Goal: Task Accomplishment & Management: Manage account settings

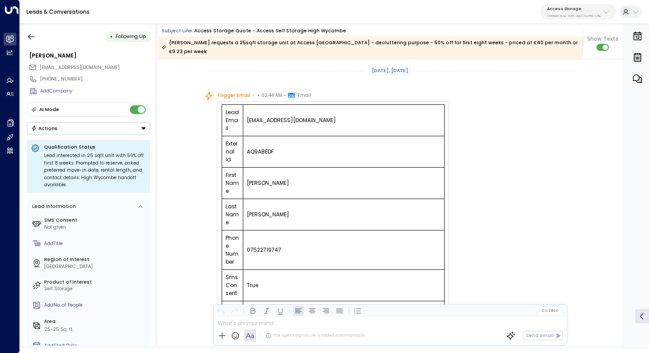
scroll to position [478, 0]
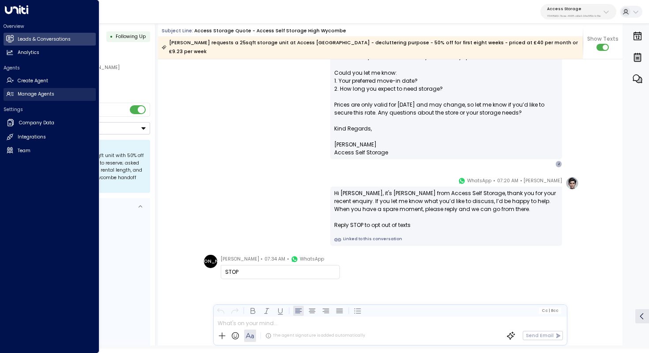
click at [39, 91] on h2 "Manage Agents" at bounding box center [36, 94] width 37 height 7
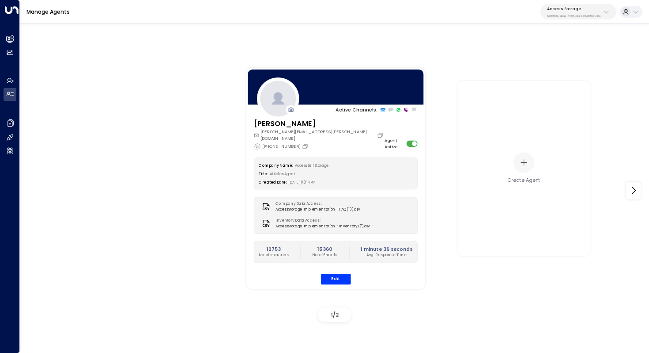
click at [565, 15] on p "17248963-7bae-4f68-a6e0-04e589c1c15e" at bounding box center [574, 16] width 54 height 4
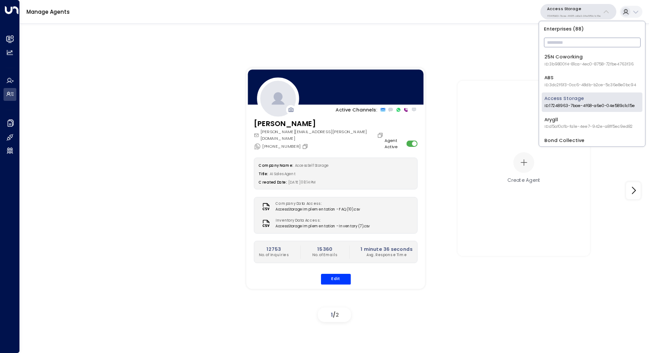
click at [565, 42] on input "text" at bounding box center [592, 42] width 97 height 14
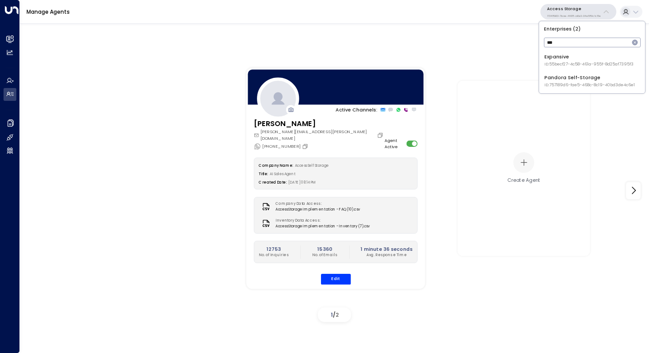
type input "***"
click at [571, 79] on div "Pandora Self-Storage ID: 757189d6-fae5-468c-8c19-40bd3de4c6e1" at bounding box center [590, 81] width 91 height 14
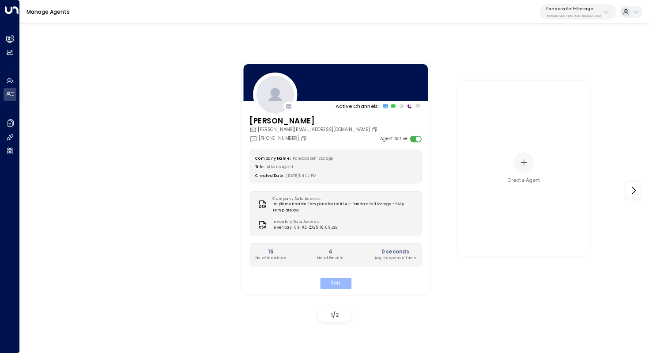
click at [337, 283] on button "Edit" at bounding box center [335, 282] width 31 height 11
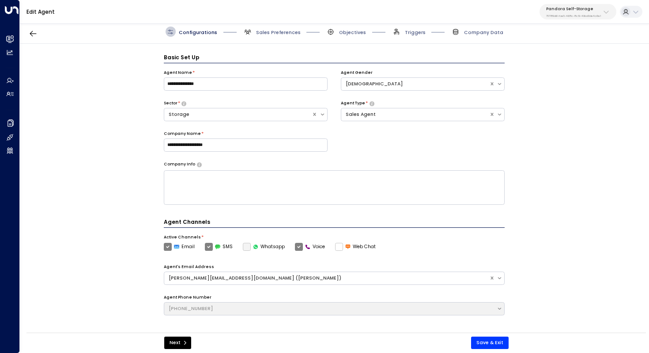
scroll to position [10, 0]
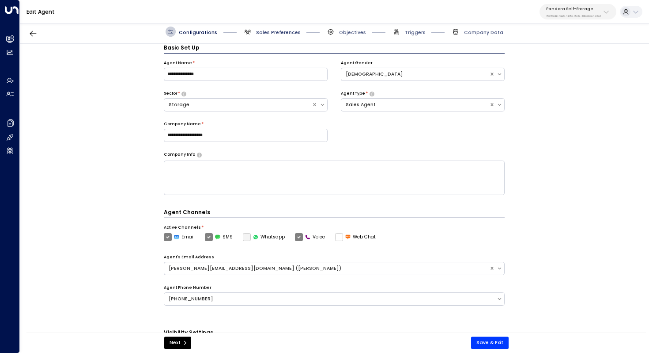
click at [265, 34] on span "Sales Preferences" at bounding box center [278, 32] width 45 height 7
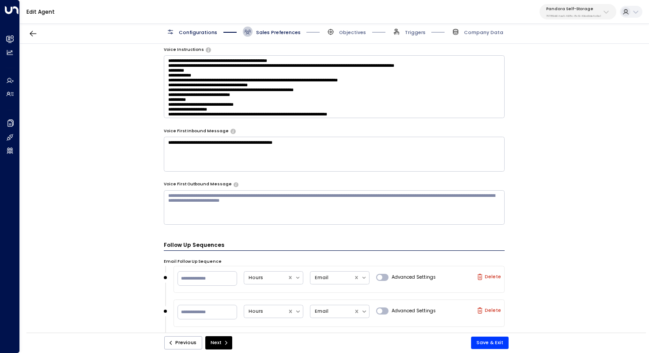
scroll to position [462, 0]
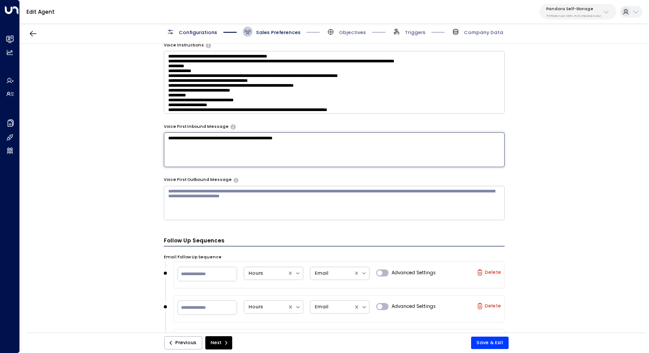
click at [319, 145] on textarea "**********" at bounding box center [334, 149] width 341 height 34
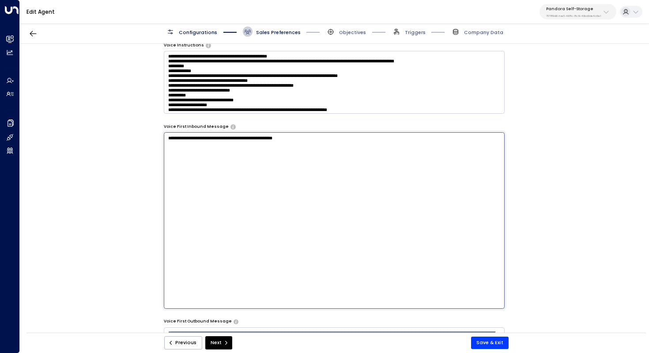
drag, startPoint x: 254, startPoint y: 142, endPoint x: 266, endPoint y: 142, distance: 11.9
click at [266, 142] on textarea "**********" at bounding box center [334, 220] width 341 height 176
drag, startPoint x: 242, startPoint y: 140, endPoint x: 250, endPoint y: 140, distance: 8.0
click at [249, 140] on textarea "**********" at bounding box center [334, 220] width 341 height 176
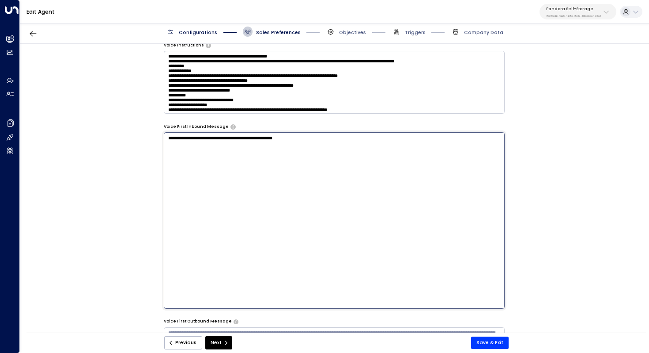
click at [250, 140] on textarea "**********" at bounding box center [334, 220] width 341 height 176
click at [258, 137] on textarea "**********" at bounding box center [334, 220] width 341 height 176
type textarea "**********"
click at [495, 343] on button "Save & Exit" at bounding box center [490, 342] width 38 height 12
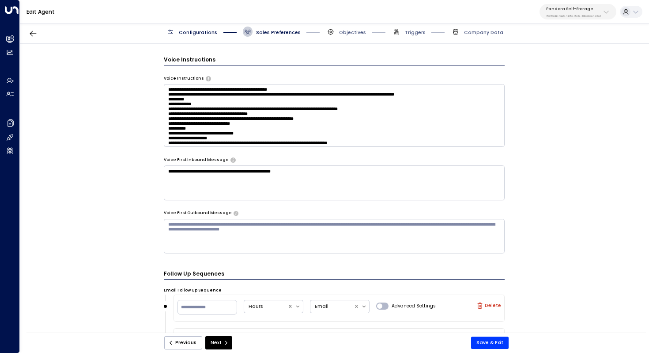
scroll to position [432, 0]
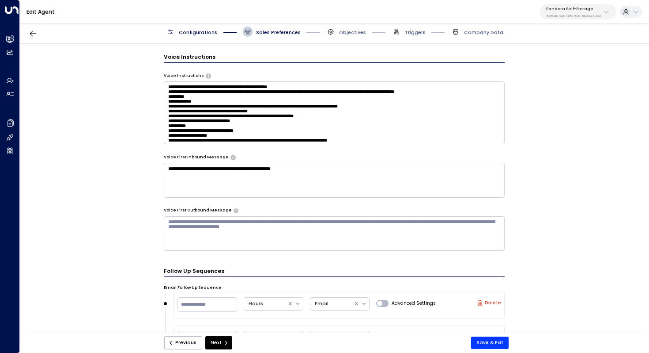
click at [443, 195] on textarea "**********" at bounding box center [334, 180] width 341 height 34
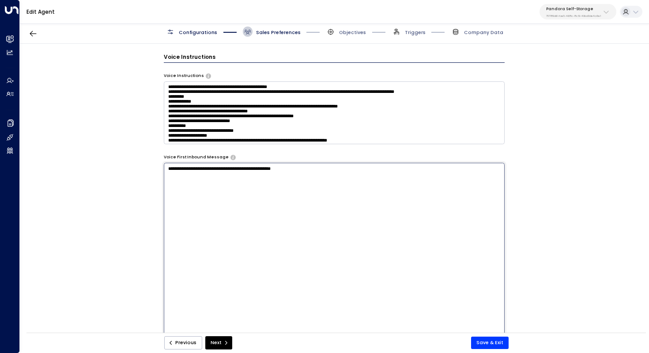
click at [398, 209] on textarea "**********" at bounding box center [334, 251] width 341 height 176
click at [553, 137] on div "**********" at bounding box center [334, 190] width 629 height 293
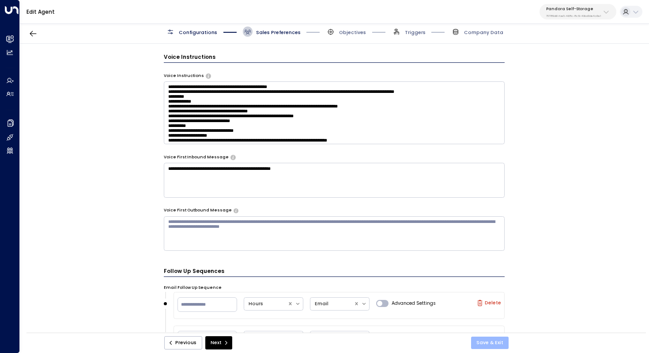
click at [496, 343] on button "Save & Exit" at bounding box center [490, 342] width 38 height 12
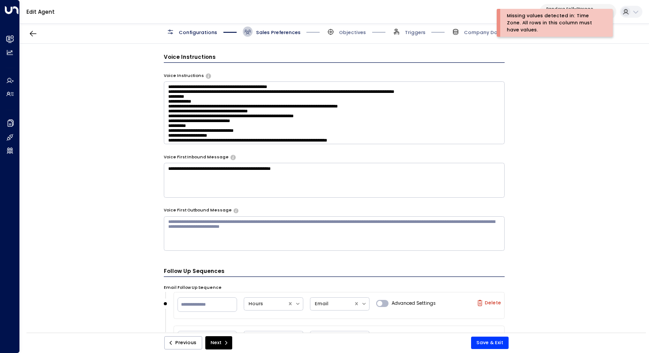
click at [576, 16] on div "Missing values detected in: Time Zone. All rows in this column must have values." at bounding box center [553, 22] width 93 height 21
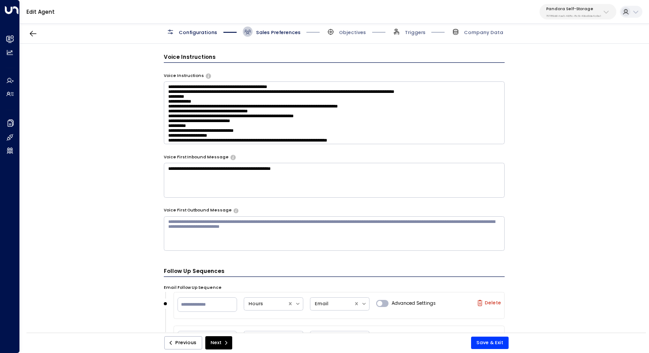
click at [589, 13] on div "Pandora Self-Storage 757189d6-fae5-468c-8c19-40bd3de4c6e1" at bounding box center [573, 11] width 55 height 11
click at [522, 15] on div "Edit Agent Pandora Self-Storage 757189d6-fae5-468c-8c19-40bd3de4c6e1" at bounding box center [335, 12] width 630 height 24
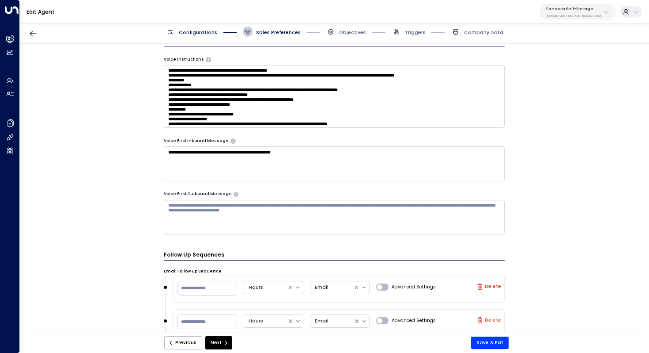
scroll to position [458, 0]
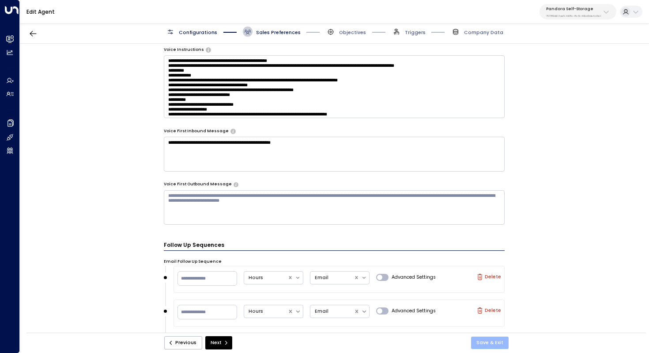
click at [489, 342] on button "Save & Exit" at bounding box center [490, 342] width 38 height 12
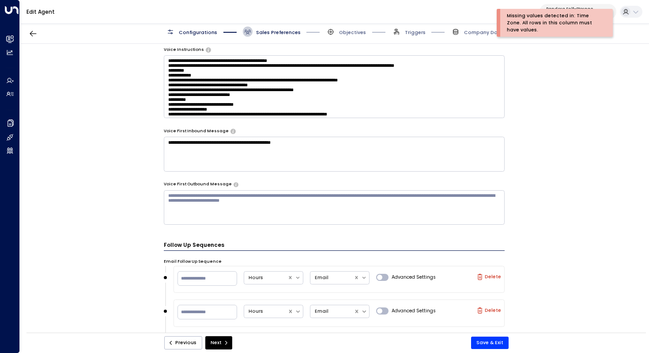
click at [541, 24] on div "Missing values detected in: Time Zone. All rows in this column must have values." at bounding box center [553, 22] width 93 height 21
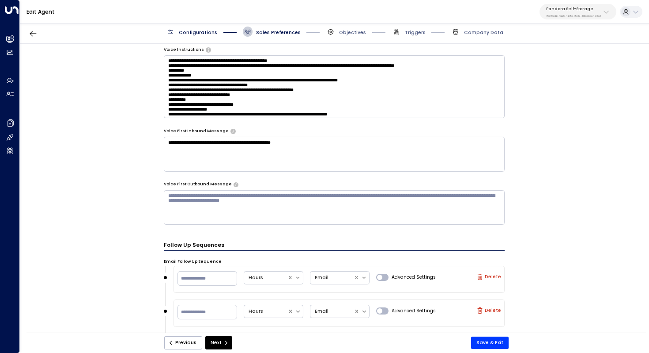
scroll to position [0, 0]
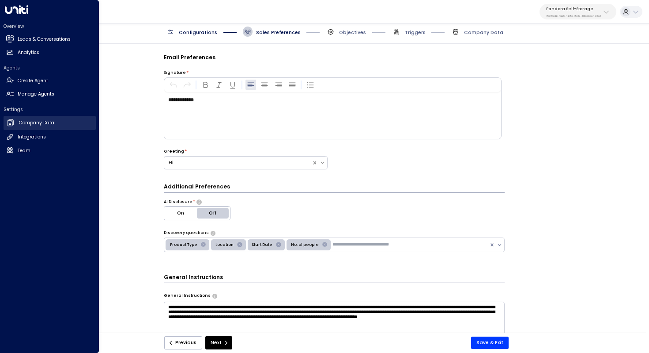
click at [36, 125] on h2 "Company Data" at bounding box center [36, 122] width 35 height 7
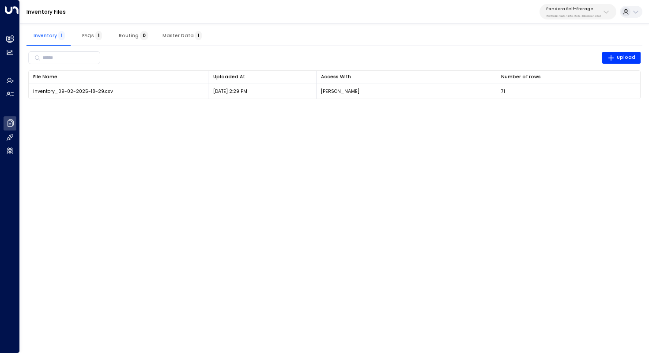
click at [181, 38] on button "Master Data 1" at bounding box center [181, 35] width 53 height 21
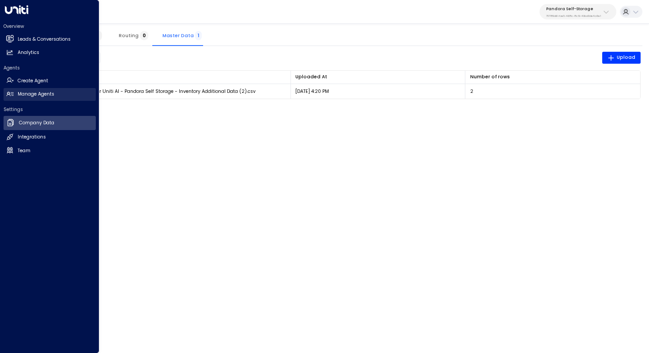
click at [30, 95] on h2 "Manage Agents" at bounding box center [36, 94] width 37 height 7
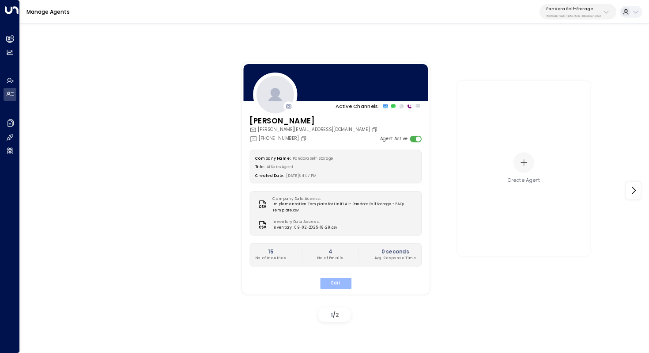
click at [330, 282] on button "Edit" at bounding box center [335, 282] width 31 height 11
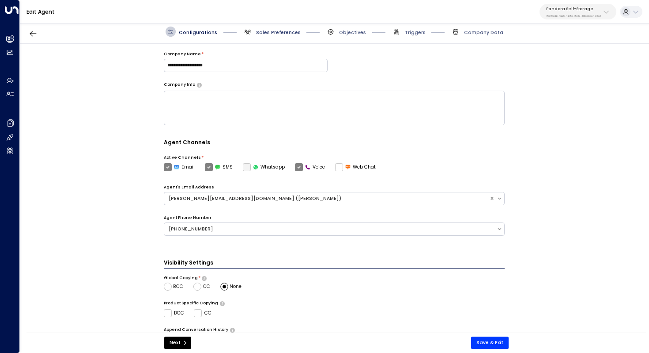
click at [284, 32] on span "Sales Preferences" at bounding box center [278, 32] width 45 height 7
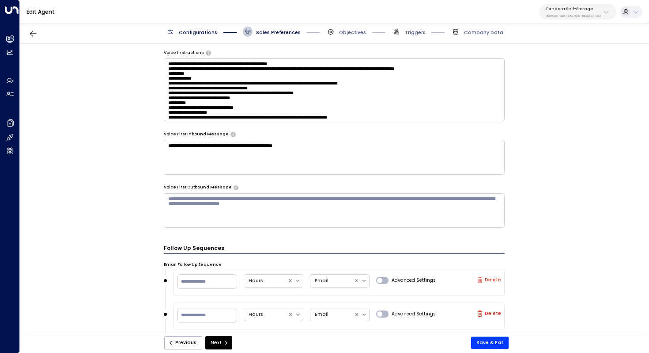
scroll to position [440, 0]
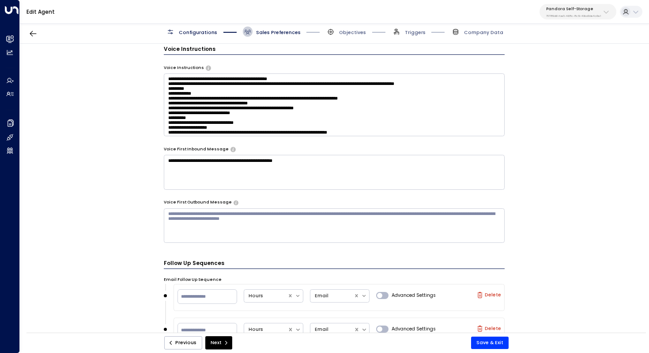
click at [231, 166] on textarea "**********" at bounding box center [334, 172] width 341 height 34
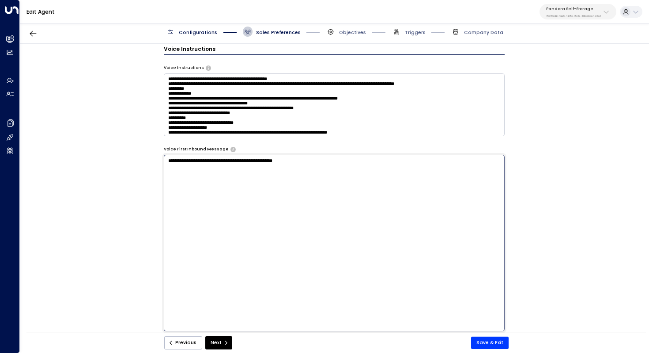
drag, startPoint x: 258, startPoint y: 161, endPoint x: 220, endPoint y: 161, distance: 38.9
click at [219, 161] on textarea "**********" at bounding box center [334, 243] width 341 height 176
click at [278, 175] on textarea "**********" at bounding box center [334, 243] width 341 height 176
type textarea "**********"
click at [491, 339] on button "Save & Exit" at bounding box center [490, 342] width 38 height 12
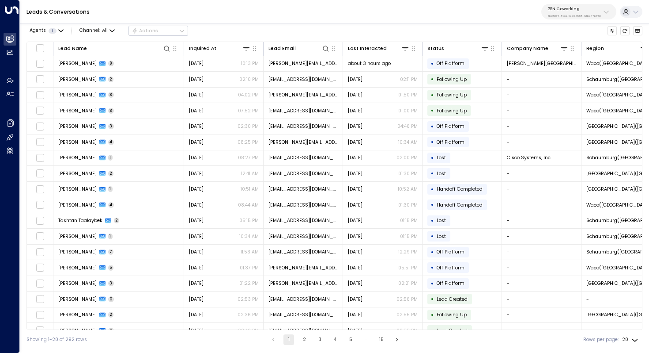
click at [577, 11] on div "25N Coworking 3b9800f4-81ca-4ec0-8758-72fbe4763f36" at bounding box center [574, 11] width 53 height 11
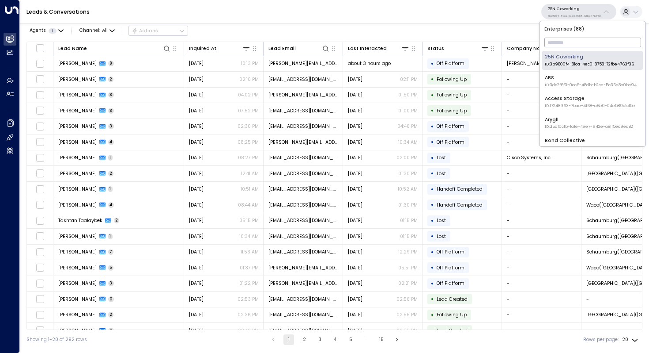
click at [566, 39] on input "text" at bounding box center [593, 42] width 97 height 14
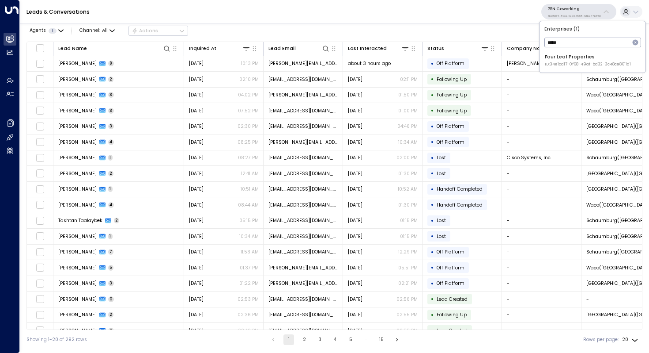
type input "****"
click at [576, 59] on div "Four Leaf Properties ID: 34e1cd17-0f68-49af-bd32-3c48ce8611d1" at bounding box center [588, 60] width 86 height 14
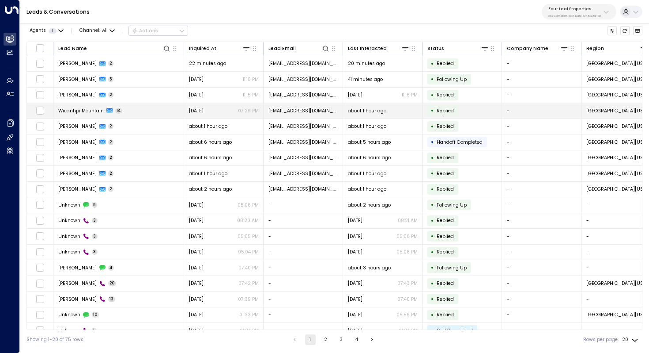
click at [85, 113] on span "Wicanhpi Mountain" at bounding box center [81, 110] width 46 height 7
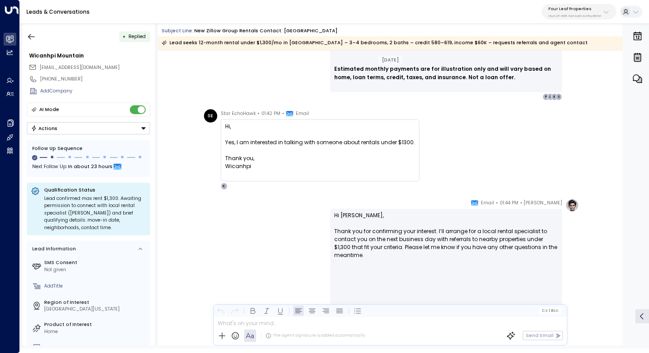
scroll to position [3174, 0]
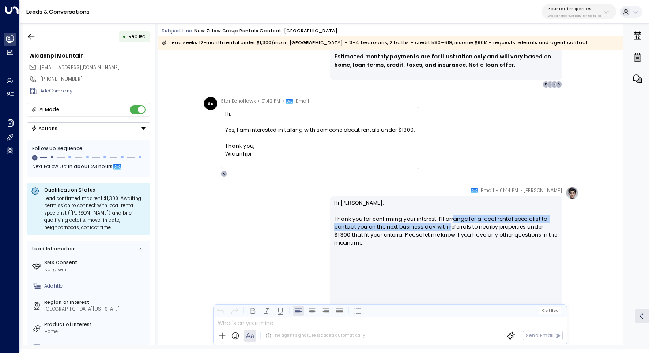
drag, startPoint x: 450, startPoint y: 220, endPoint x: 448, endPoint y: 226, distance: 6.0
click at [448, 226] on p "Hi Wicanhpi, Thank you for confirming your interest. I’ll arrange for a local r…" at bounding box center [446, 278] width 224 height 159
drag, startPoint x: 457, startPoint y: 215, endPoint x: 457, endPoint y: 223, distance: 8.0
click at [457, 223] on p "Hi Wicanhpi, Thank you for confirming your interest. I’ll arrange for a local r…" at bounding box center [446, 278] width 224 height 159
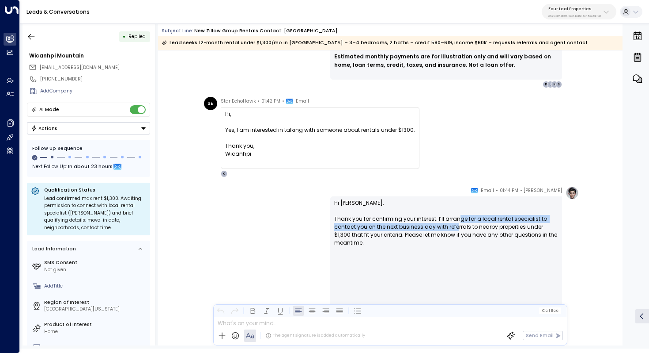
click at [457, 223] on p "Hi Wicanhpi, Thank you for confirming your interest. I’ll arrange for a local r…" at bounding box center [446, 278] width 224 height 159
drag, startPoint x: 461, startPoint y: 220, endPoint x: 461, endPoint y: 225, distance: 4.9
click at [461, 225] on p "Hi Wicanhpi, Thank you for confirming your interest. I’ll arrange for a local r…" at bounding box center [446, 278] width 224 height 159
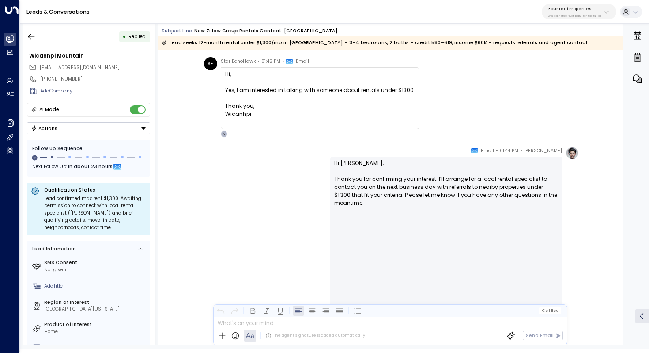
scroll to position [3226, 0]
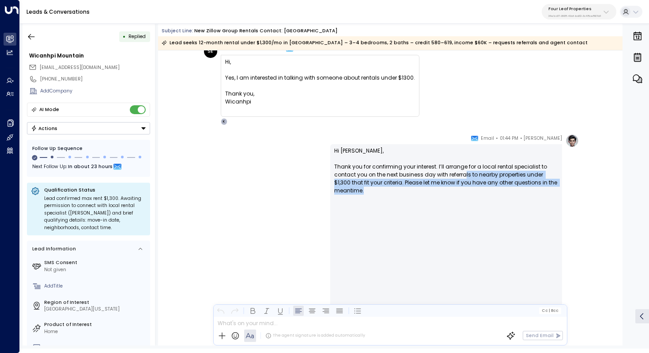
drag, startPoint x: 463, startPoint y: 174, endPoint x: 463, endPoint y: 192, distance: 17.7
click at [463, 191] on p "Hi Wicanhpi, Thank you for confirming your interest. I’ll arrange for a local r…" at bounding box center [446, 226] width 224 height 159
click at [463, 192] on p "Hi Wicanhpi, Thank you for confirming your interest. I’ll arrange for a local r…" at bounding box center [446, 226] width 224 height 159
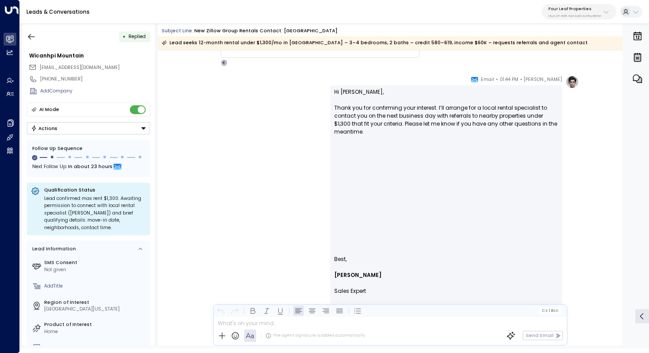
scroll to position [3309, 0]
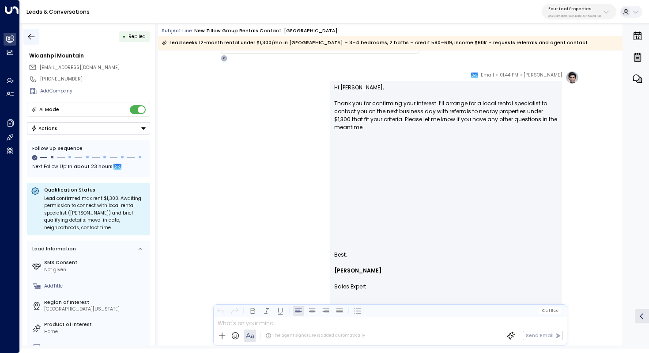
click at [33, 38] on icon "button" at bounding box center [31, 36] width 9 height 9
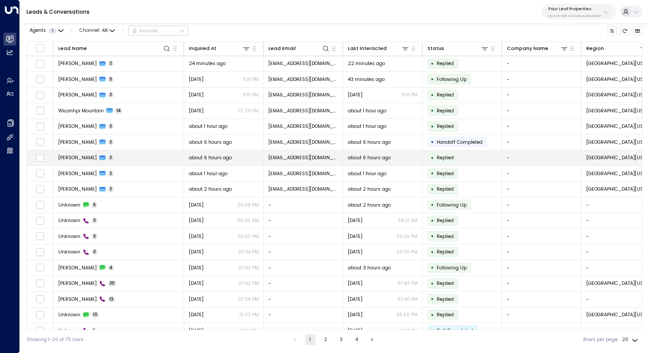
scroll to position [42, 0]
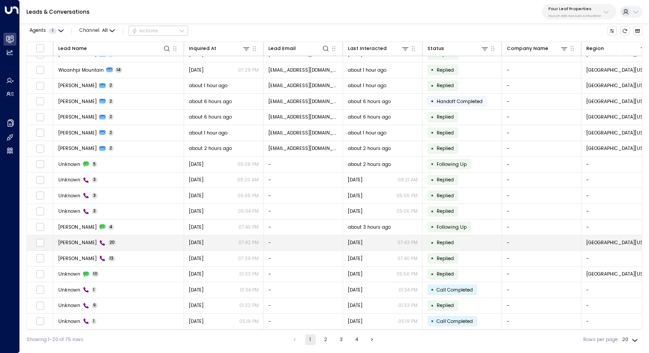
click at [131, 246] on td "Tony Osborne 20" at bounding box center [118, 242] width 131 height 15
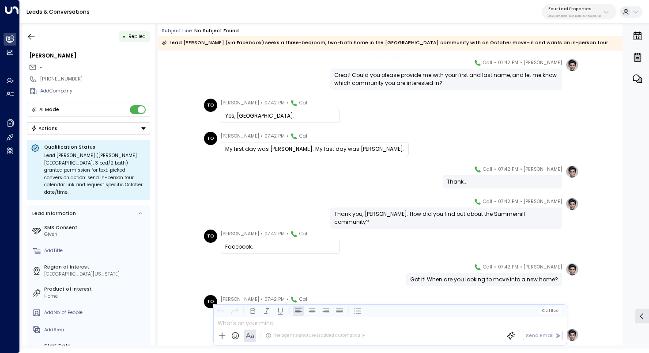
scroll to position [90, 0]
drag, startPoint x: 314, startPoint y: 148, endPoint x: 320, endPoint y: 148, distance: 6.2
click at [320, 148] on div "My first day was Tony. My last day was Osborne." at bounding box center [314, 148] width 179 height 8
drag, startPoint x: 339, startPoint y: 148, endPoint x: 333, endPoint y: 148, distance: 6.2
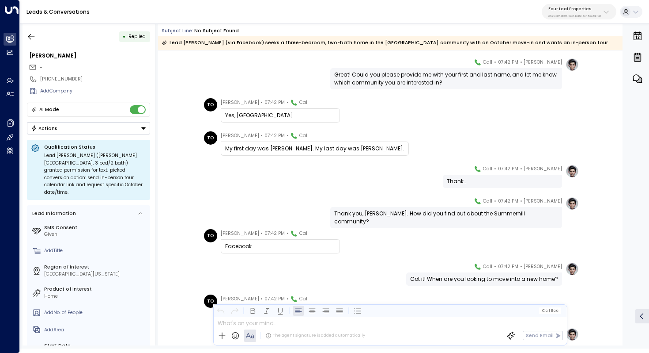
click at [334, 148] on div "My first day was Tony. My last day was Osborne." at bounding box center [314, 148] width 179 height 8
click at [331, 148] on div "My first day was Tony. My last day was Osborne." at bounding box center [314, 148] width 179 height 8
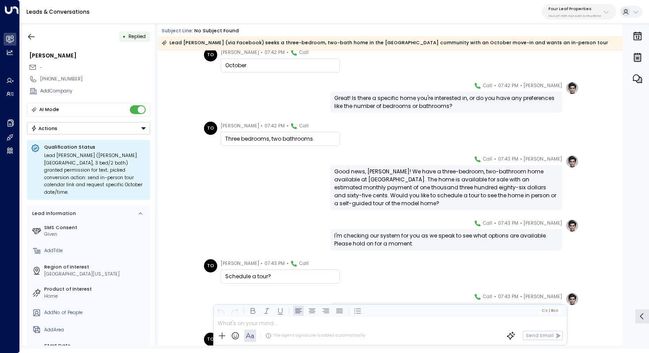
scroll to position [353, 0]
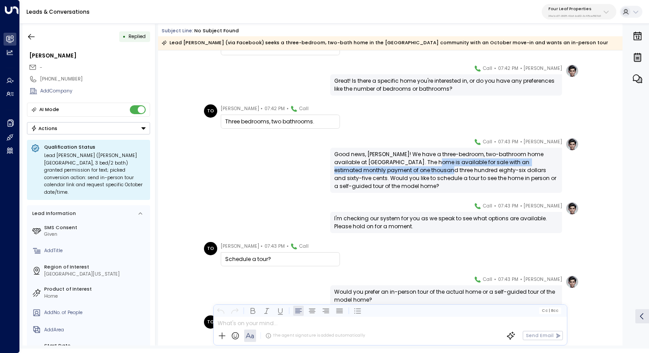
click at [421, 167] on div "Good news, Tony! We have a three-bedroom, two-bathroom home available at Summer…" at bounding box center [446, 170] width 224 height 40
drag, startPoint x: 424, startPoint y: 159, endPoint x: 424, endPoint y: 164, distance: 4.9
click at [424, 164] on div "Good news, Tony! We have a three-bedroom, two-bathroom home available at Summer…" at bounding box center [446, 170] width 224 height 40
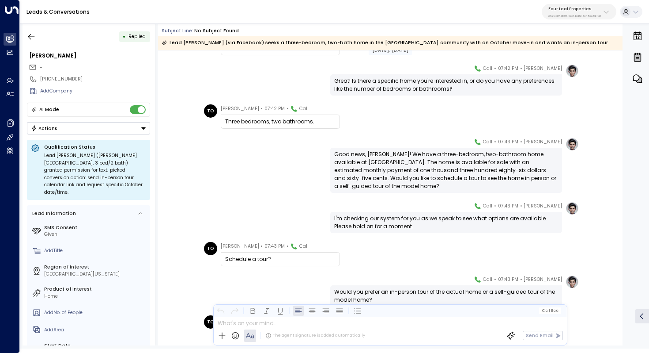
scroll to position [363, 0]
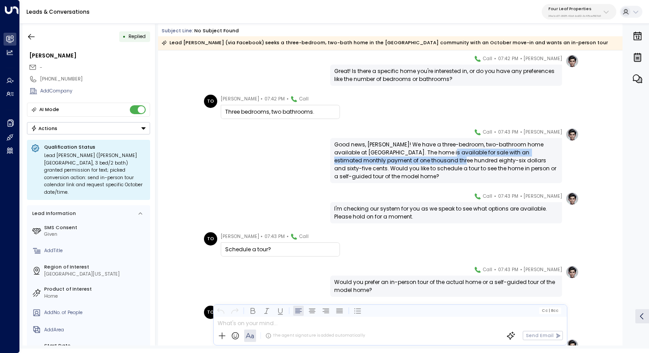
drag, startPoint x: 434, startPoint y: 152, endPoint x: 434, endPoint y: 160, distance: 7.5
click at [434, 160] on div "Good news, Tony! We have a three-bedroom, two-bathroom home available at Summer…" at bounding box center [446, 160] width 224 height 40
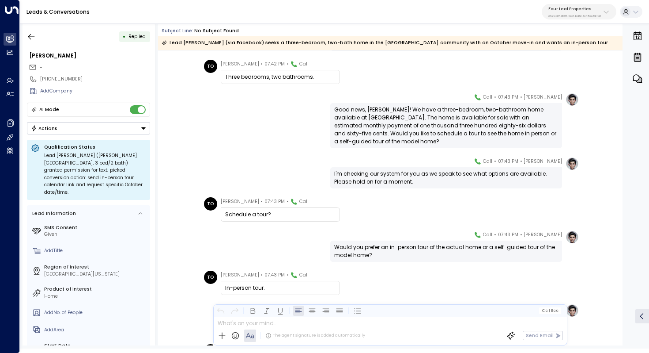
click at [402, 178] on div "I'm checking our system for you as we speak to see what options are available. …" at bounding box center [446, 178] width 224 height 16
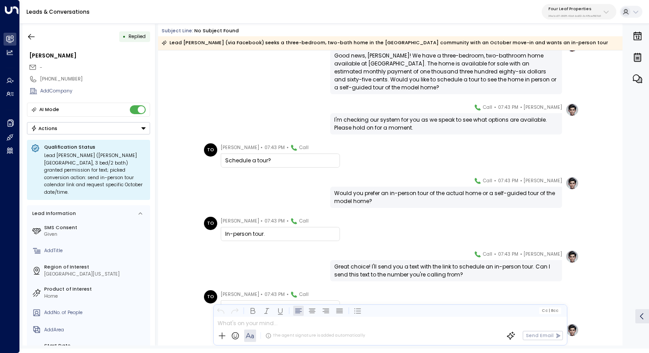
click at [359, 192] on div "Would you prefer an in-person tour of the actual home or a self-guided tour of …" at bounding box center [446, 197] width 224 height 16
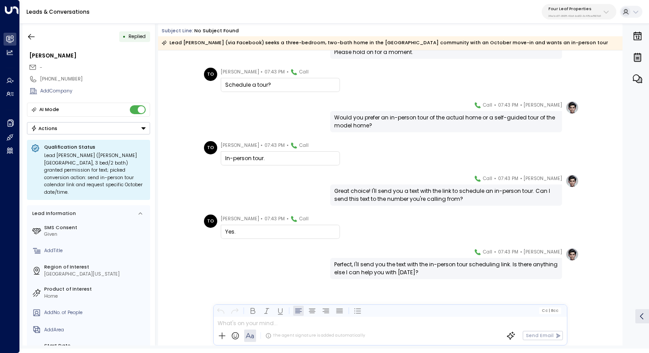
scroll to position [527, 0]
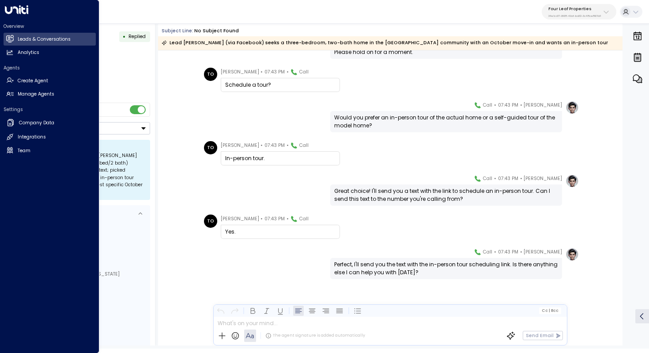
click at [31, 27] on h2 "Overview" at bounding box center [50, 26] width 92 height 7
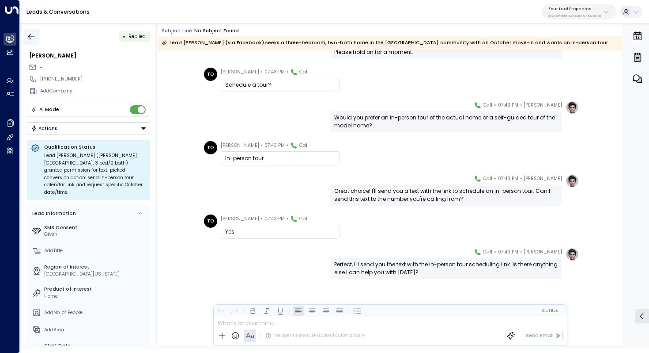
click at [30, 36] on icon "button" at bounding box center [31, 36] width 9 height 9
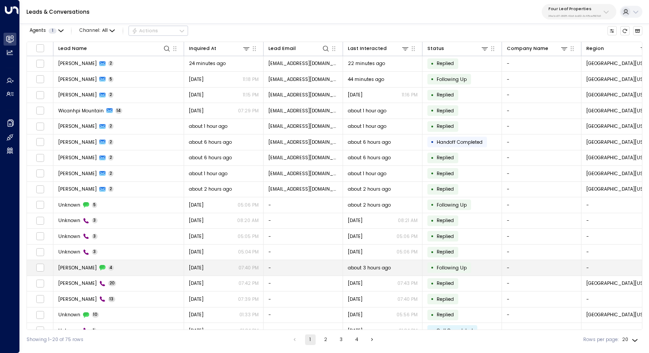
click at [126, 263] on td "Tony Osborne 4" at bounding box center [118, 267] width 131 height 15
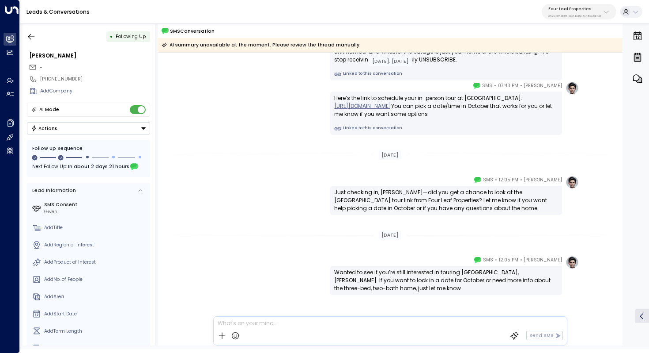
scroll to position [81, 0]
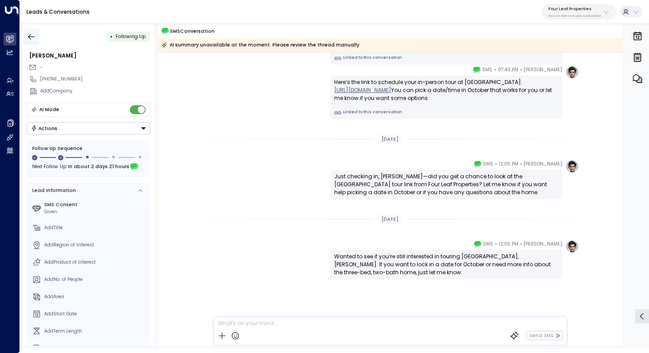
click at [32, 35] on icon "button" at bounding box center [31, 36] width 9 height 9
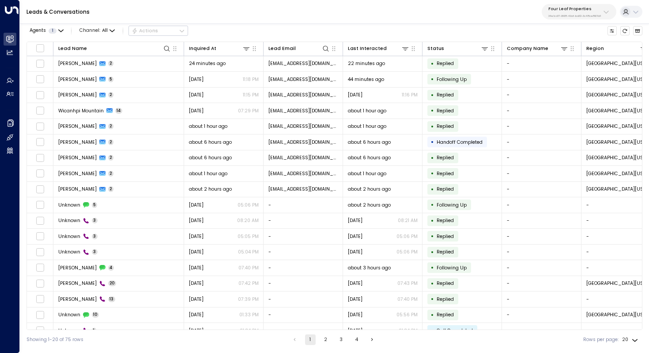
click at [322, 338] on button "2" at bounding box center [326, 339] width 11 height 11
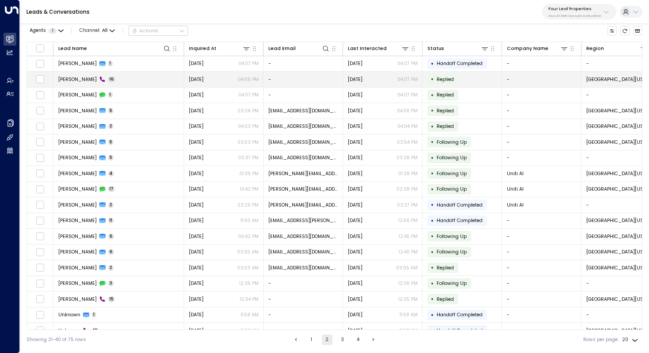
click at [113, 76] on td "Michelle 16" at bounding box center [118, 79] width 131 height 15
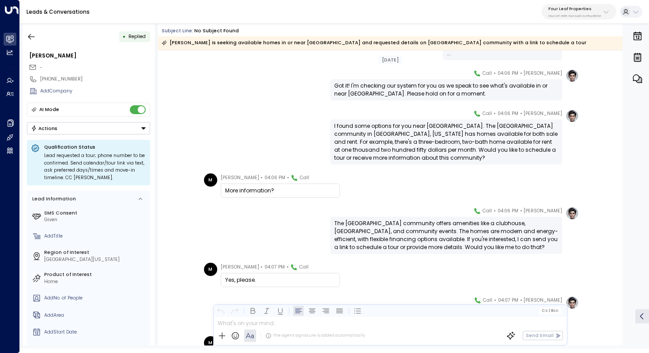
scroll to position [285, 0]
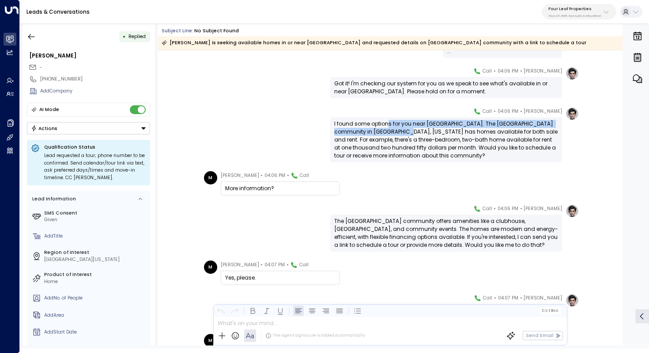
drag, startPoint x: 387, startPoint y: 123, endPoint x: 387, endPoint y: 130, distance: 7.1
click at [387, 130] on div "I found some options for you near Midland. The Wildflower Crossing community in…" at bounding box center [446, 140] width 224 height 40
drag, startPoint x: 388, startPoint y: 124, endPoint x: 388, endPoint y: 130, distance: 6.2
click at [388, 130] on div "I found some options for you near Midland. The Wildflower Crossing community in…" at bounding box center [446, 140] width 224 height 40
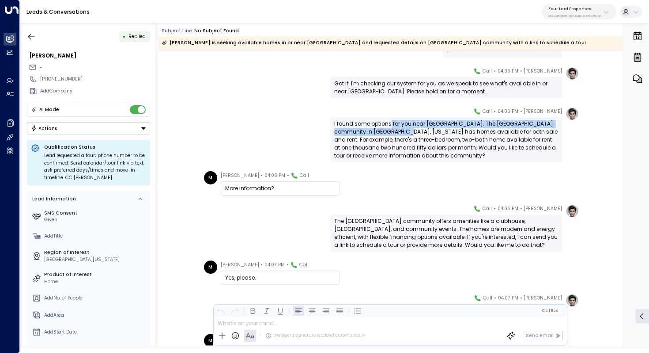
click at [388, 130] on div "I found some options for you near Midland. The Wildflower Crossing community in…" at bounding box center [446, 140] width 224 height 40
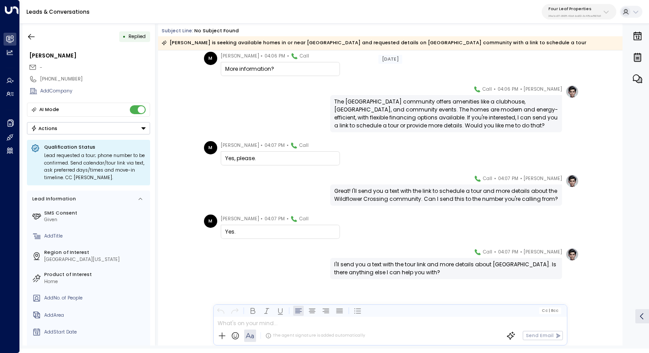
scroll to position [404, 0]
click at [27, 31] on button "button" at bounding box center [31, 37] width 16 height 16
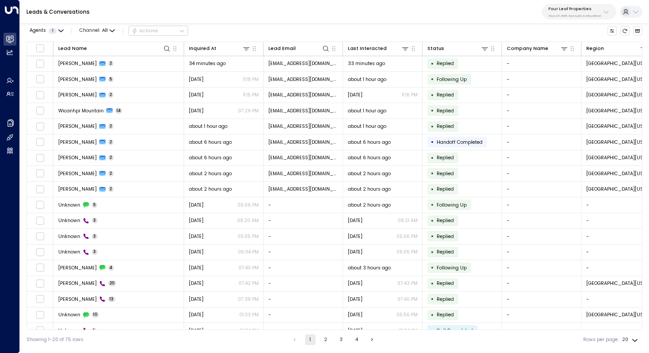
click at [579, 17] on p "34e1cd17-0f68-49af-bd32-3c48ce8611d1" at bounding box center [575, 16] width 53 height 4
click at [501, 9] on div "Leads & Conversations Four Leaf Properties 34e1cd17-0f68-49af-bd32-3c48ce8611d1" at bounding box center [335, 12] width 630 height 24
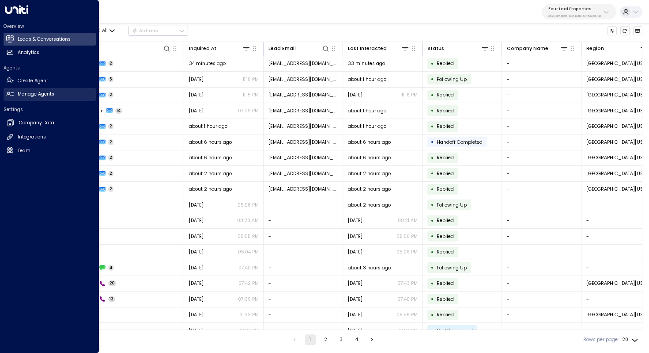
click at [53, 91] on h2 "Manage Agents" at bounding box center [36, 94] width 37 height 7
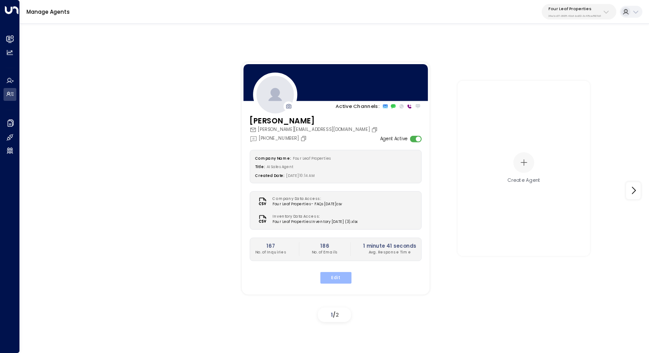
click at [334, 277] on button "Edit" at bounding box center [335, 276] width 31 height 11
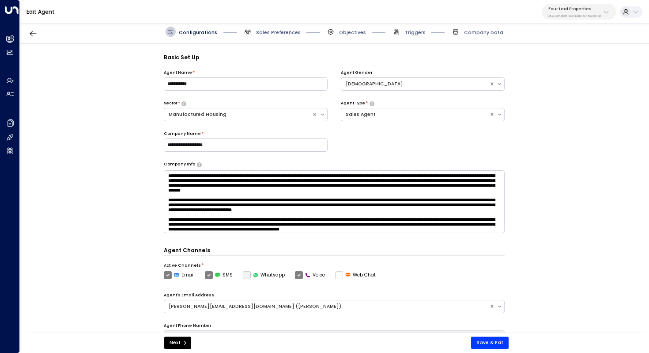
scroll to position [10, 0]
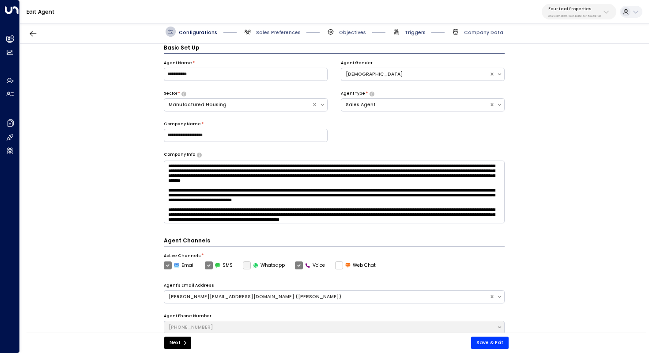
click at [413, 34] on span "Triggers" at bounding box center [415, 32] width 21 height 7
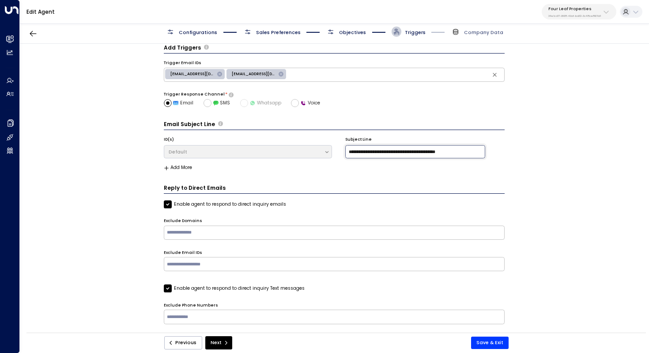
drag, startPoint x: 403, startPoint y: 150, endPoint x: 494, endPoint y: 149, distance: 91.0
click at [494, 149] on div "**********" at bounding box center [334, 148] width 341 height 23
click at [349, 152] on input "**********" at bounding box center [415, 151] width 140 height 13
paste input "**********"
click at [472, 151] on input "**********" at bounding box center [415, 151] width 140 height 13
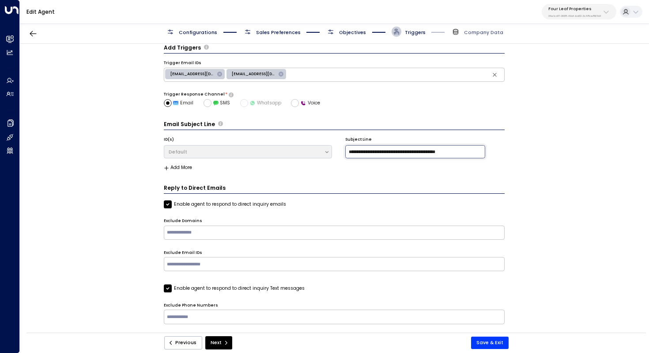
click at [412, 151] on input "**********" at bounding box center [415, 151] width 140 height 13
click at [424, 150] on input "**********" at bounding box center [415, 151] width 140 height 13
drag, startPoint x: 469, startPoint y: 150, endPoint x: 341, endPoint y: 152, distance: 127.7
click at [341, 152] on div "**********" at bounding box center [334, 148] width 341 height 23
click at [536, 180] on div "**********" at bounding box center [334, 190] width 629 height 293
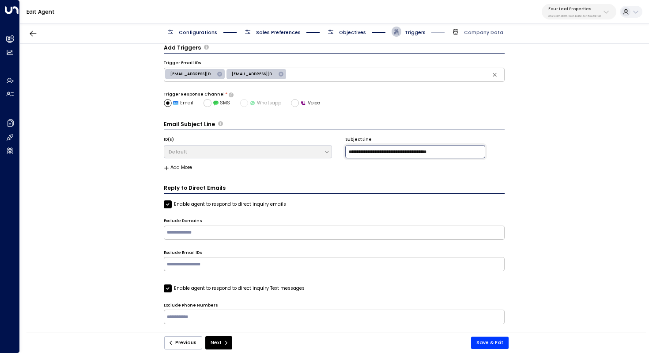
click at [413, 151] on input "**********" at bounding box center [415, 151] width 140 height 13
type input "**********"
click at [570, 152] on div "**********" at bounding box center [334, 190] width 629 height 293
drag, startPoint x: 472, startPoint y: 151, endPoint x: 332, endPoint y: 154, distance: 140.1
click at [332, 154] on div "**********" at bounding box center [334, 148] width 341 height 23
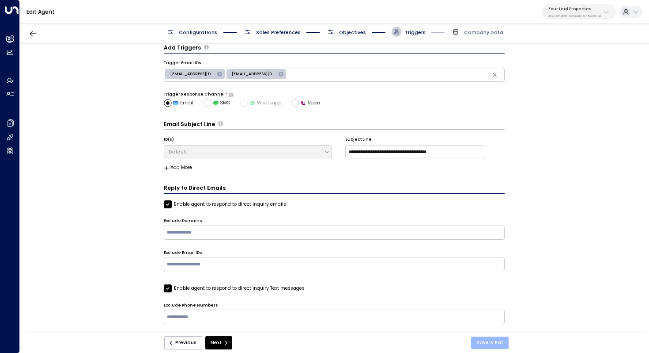
click at [486, 338] on button "Save & Exit" at bounding box center [490, 342] width 38 height 12
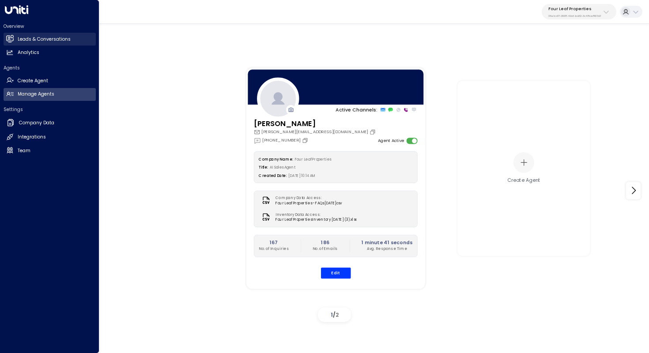
click at [34, 40] on h2 "Leads & Conversations" at bounding box center [44, 39] width 53 height 7
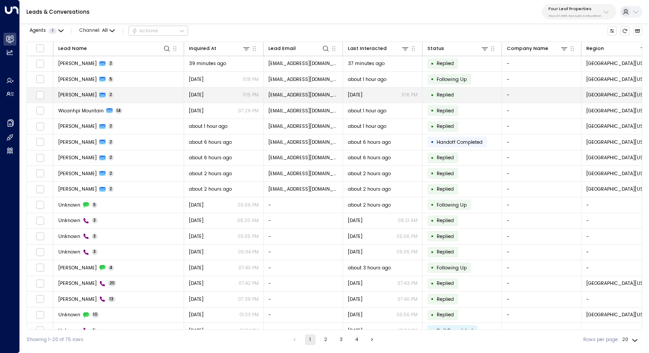
click at [121, 99] on td "Candi Hoffman 2" at bounding box center [118, 94] width 131 height 15
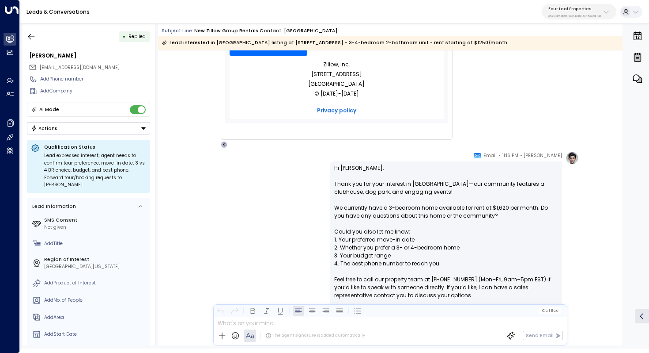
scroll to position [350, 0]
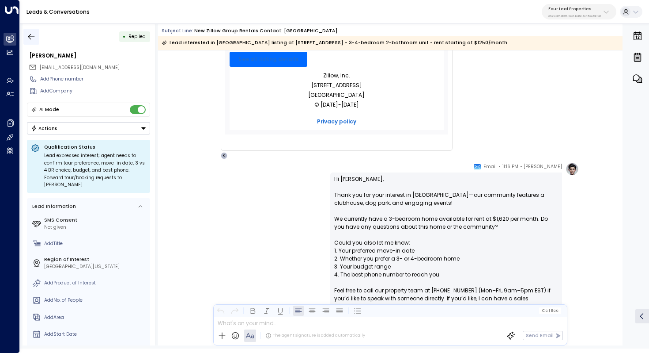
click at [27, 37] on icon "button" at bounding box center [31, 36] width 9 height 9
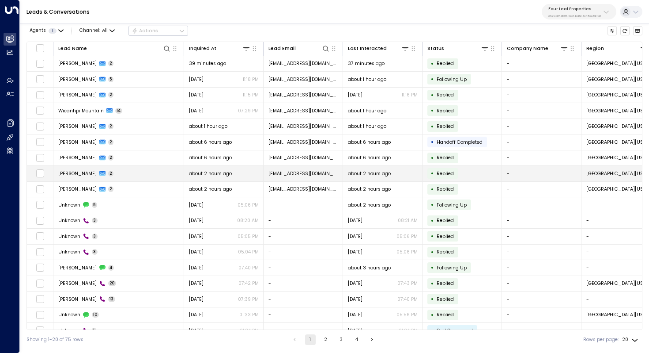
click at [108, 171] on td "Jared Bohr 2" at bounding box center [118, 173] width 131 height 15
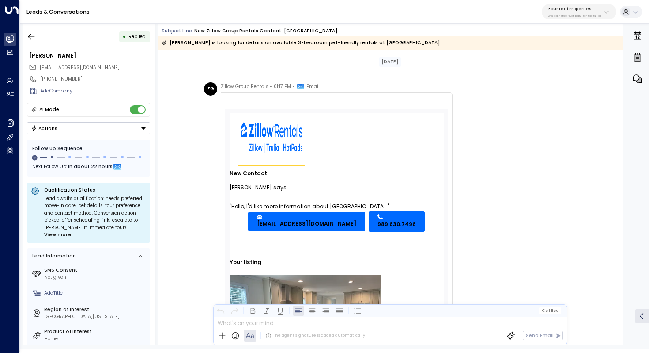
scroll to position [459, 0]
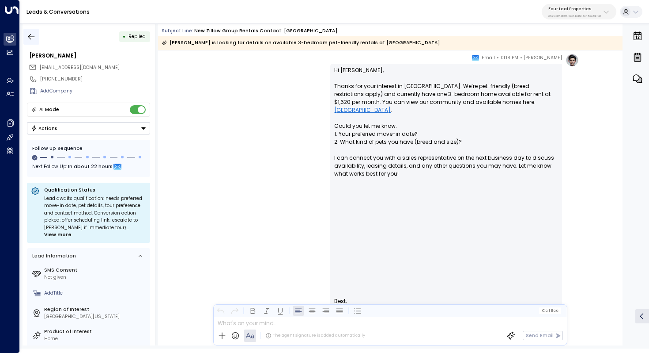
click at [30, 31] on button "button" at bounding box center [31, 37] width 16 height 16
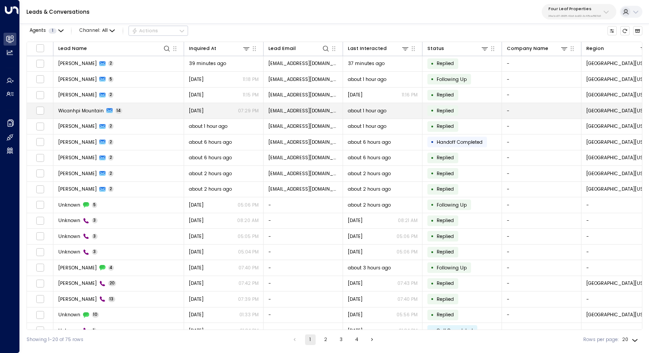
click at [119, 107] on div "Wicanhpi Mountain 14" at bounding box center [90, 110] width 64 height 7
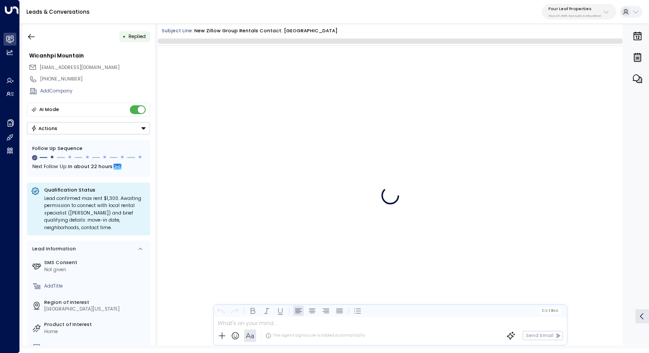
scroll to position [3484, 0]
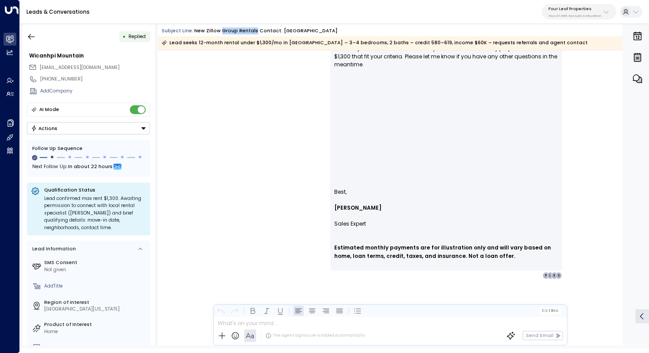
drag, startPoint x: 215, startPoint y: 30, endPoint x: 248, endPoint y: 30, distance: 33.1
click at [248, 30] on div "New Zillow Group Rentals Contact: Summerhill Village" at bounding box center [266, 30] width 144 height 7
drag, startPoint x: 202, startPoint y: 30, endPoint x: 272, endPoint y: 30, distance: 69.4
click at [272, 30] on div "New Zillow Group Rentals Contact: Summerhill Village" at bounding box center [266, 30] width 144 height 7
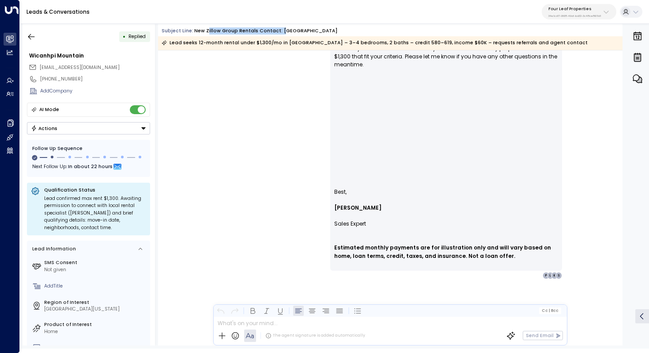
click at [272, 30] on div "New Zillow Group Rentals Contact: Summerhill Village" at bounding box center [266, 30] width 144 height 7
drag, startPoint x: 193, startPoint y: 30, endPoint x: 292, endPoint y: 30, distance: 99.0
click at [292, 30] on div "New Zillow Group Rentals Contact: Summerhill Village" at bounding box center [266, 30] width 144 height 7
click at [31, 31] on button "button" at bounding box center [31, 37] width 16 height 16
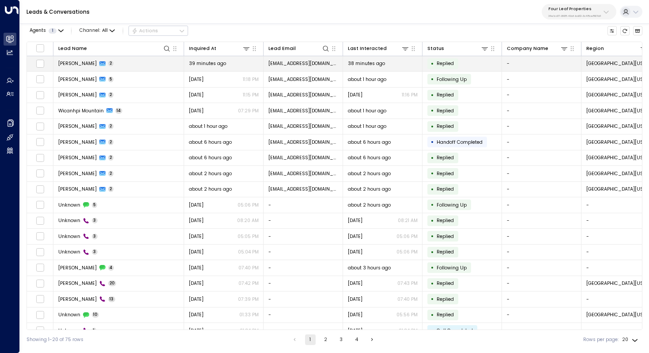
click at [85, 65] on span "Elizabeth Ramirez" at bounding box center [77, 63] width 38 height 7
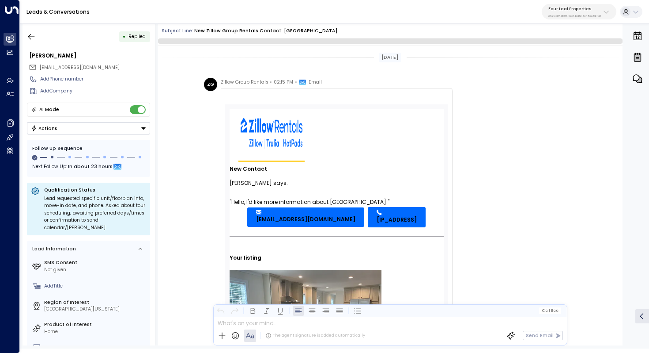
scroll to position [459, 0]
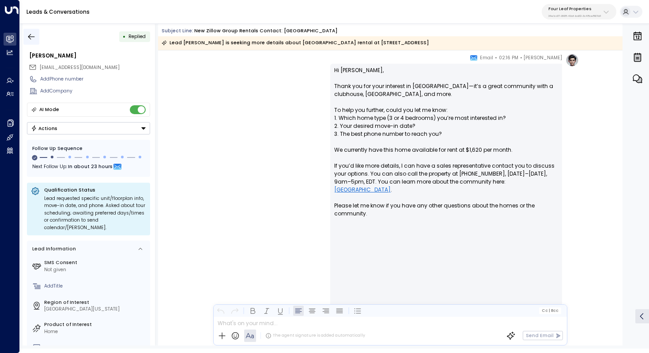
click at [28, 36] on icon "button" at bounding box center [31, 37] width 7 height 6
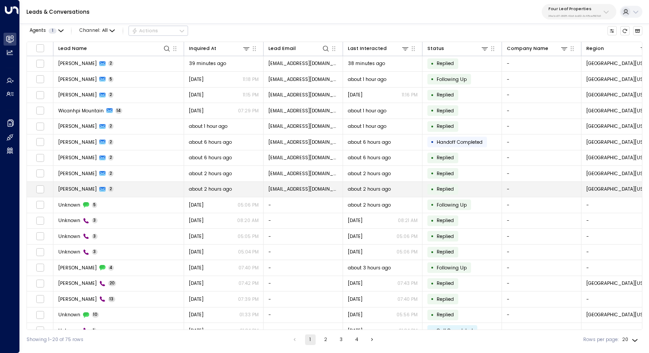
scroll to position [42, 0]
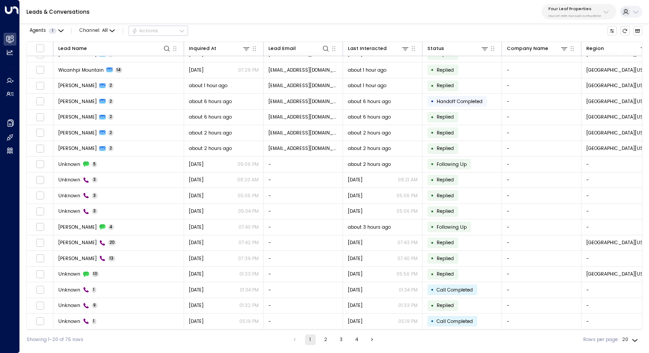
click at [323, 339] on button "2" at bounding box center [326, 339] width 11 height 11
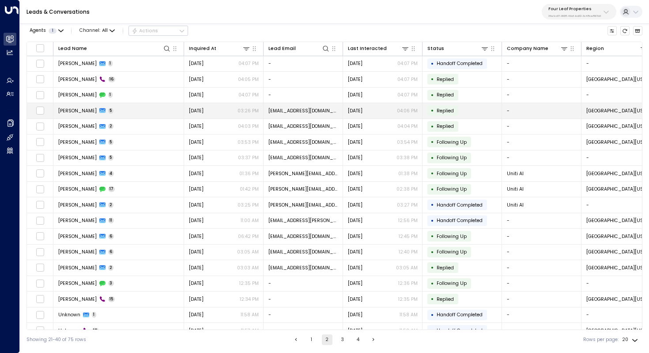
click at [86, 112] on span "BobbieJo Wilson" at bounding box center [77, 110] width 38 height 7
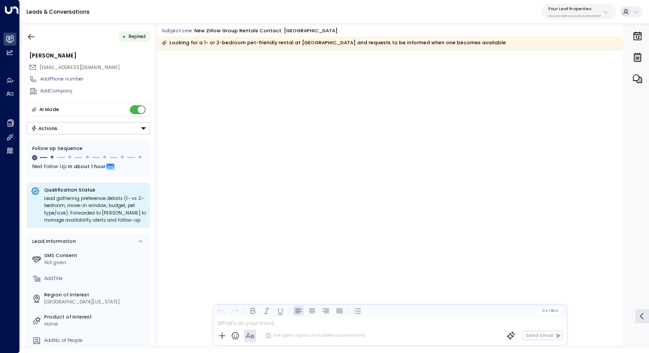
scroll to position [1136, 0]
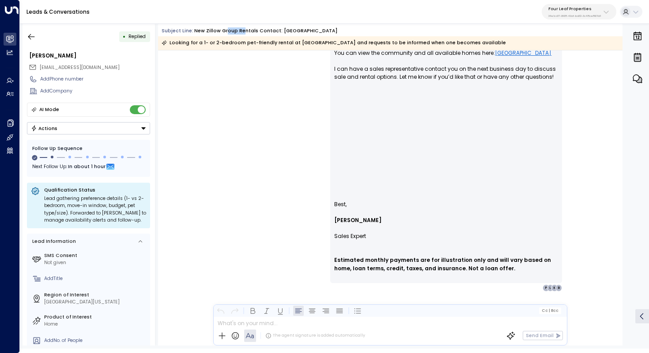
drag, startPoint x: 219, startPoint y: 30, endPoint x: 238, endPoint y: 30, distance: 18.6
click at [237, 30] on div "New Zillow Group Rentals Contact: Summerhill Village" at bounding box center [266, 30] width 144 height 7
click at [238, 30] on div "New Zillow Group Rentals Contact: Summerhill Village" at bounding box center [266, 30] width 144 height 7
drag, startPoint x: 300, startPoint y: 30, endPoint x: 280, endPoint y: 30, distance: 19.4
click at [280, 30] on div "New Zillow Group Rentals Contact: Summerhill Village" at bounding box center [266, 30] width 144 height 7
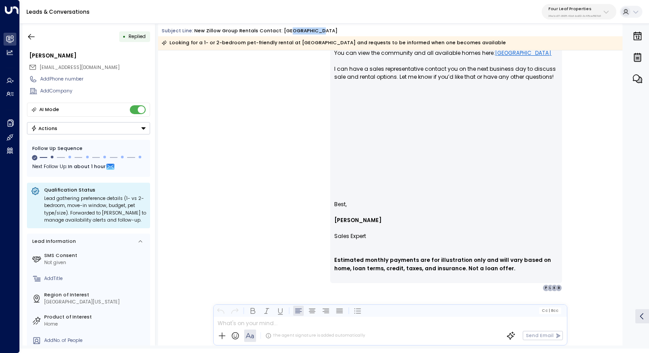
click at [280, 30] on div "New Zillow Group Rentals Contact: Summerhill Village" at bounding box center [266, 30] width 144 height 7
drag, startPoint x: 249, startPoint y: 30, endPoint x: 274, endPoint y: 30, distance: 25.6
click at [274, 30] on div "New Zillow Group Rentals Contact: Summerhill Village" at bounding box center [266, 30] width 144 height 7
drag, startPoint x: 327, startPoint y: 30, endPoint x: 244, endPoint y: 30, distance: 82.6
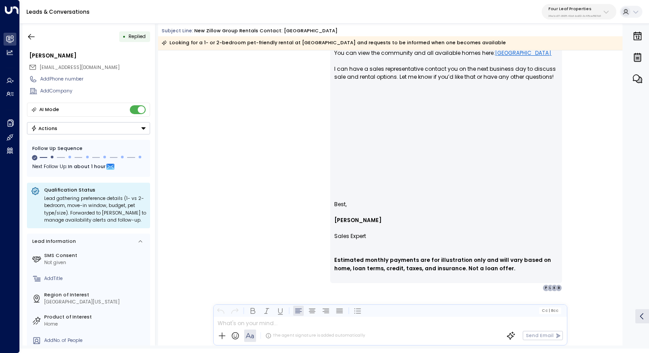
click at [244, 30] on div "Subject Line: New Zillow Group Rentals Contact: Summerhill Village" at bounding box center [392, 30] width 461 height 7
click at [244, 30] on div "New Zillow Group Rentals Contact: Summerhill Village" at bounding box center [266, 30] width 144 height 7
click at [425, 109] on p "Hi BobbieJo, Thank you for your interest in one- and two-bedroom homes at Summe…" at bounding box center [446, 77] width 224 height 231
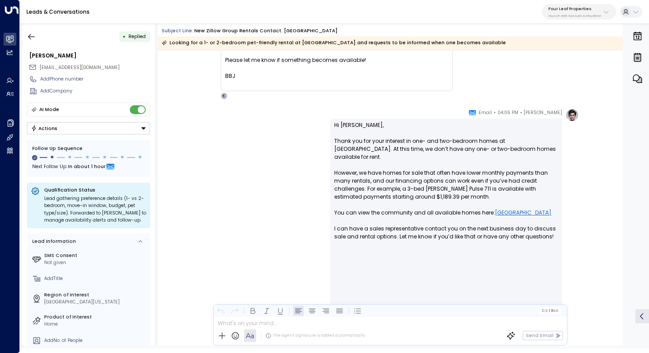
scroll to position [940, 0]
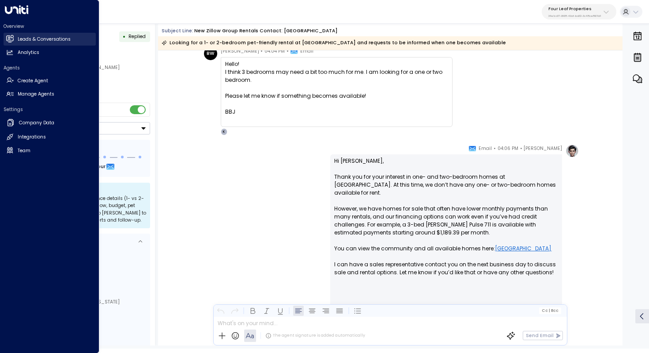
click at [47, 42] on h2 "Leads & Conversations" at bounding box center [44, 39] width 53 height 7
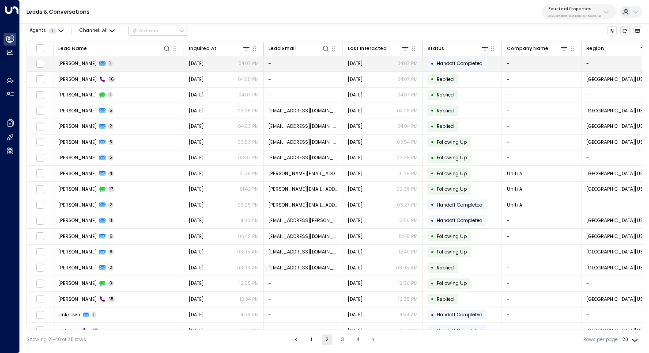
click at [67, 63] on span "Michelle" at bounding box center [77, 63] width 38 height 7
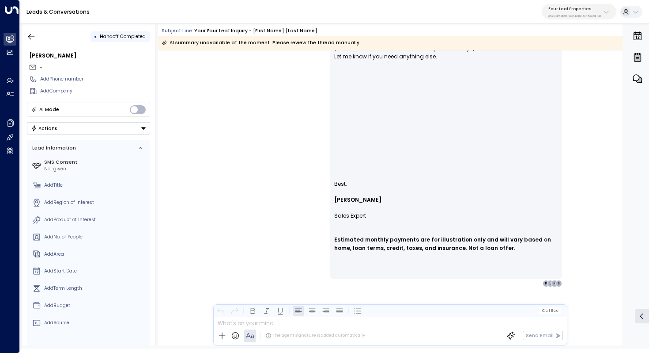
scroll to position [105, 0]
drag, startPoint x: 247, startPoint y: 30, endPoint x: 324, endPoint y: 30, distance: 77.3
click at [324, 30] on div "Subject Line: Your Four Leaf Inquiry - [First Name] [Last Name]" at bounding box center [392, 30] width 461 height 7
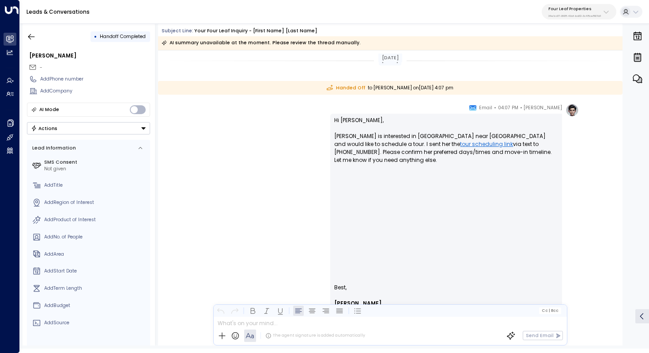
scroll to position [0, 0]
drag, startPoint x: 346, startPoint y: 138, endPoint x: 355, endPoint y: 138, distance: 8.8
click at [355, 138] on p "Hi Sarah, Michelle is interested in Wildflower Crossing near Midland and would …" at bounding box center [446, 197] width 224 height 159
click at [30, 42] on button "button" at bounding box center [31, 37] width 16 height 16
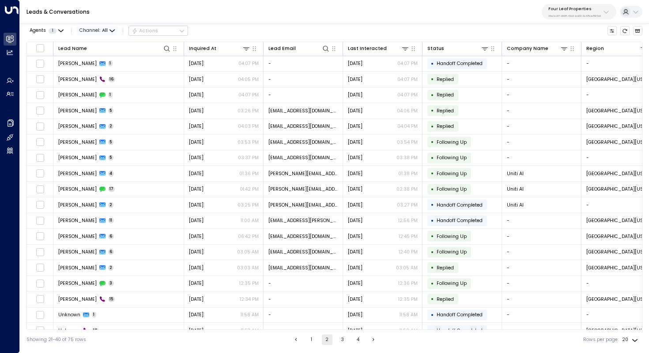
click at [94, 31] on span "Channel: All" at bounding box center [97, 30] width 41 height 9
click at [94, 31] on div at bounding box center [324, 176] width 649 height 353
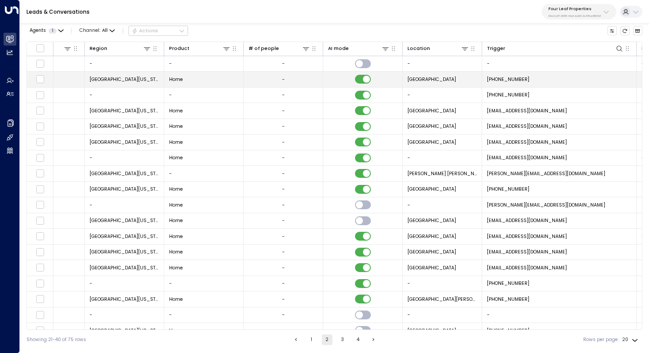
scroll to position [0, 576]
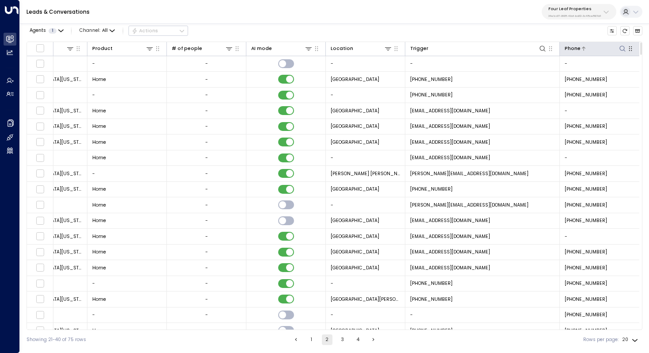
click at [620, 48] on icon at bounding box center [623, 49] width 6 height 6
type input "**********"
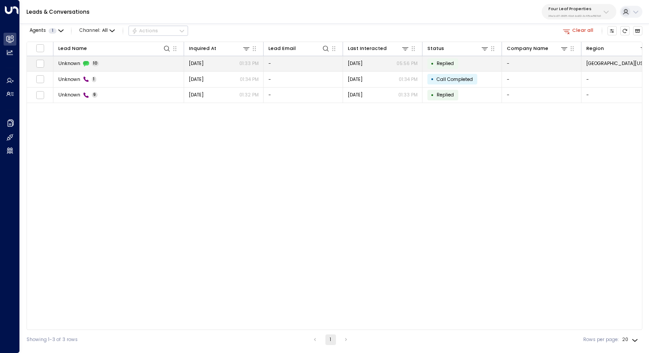
click at [127, 64] on td "Unknown 10" at bounding box center [118, 63] width 131 height 15
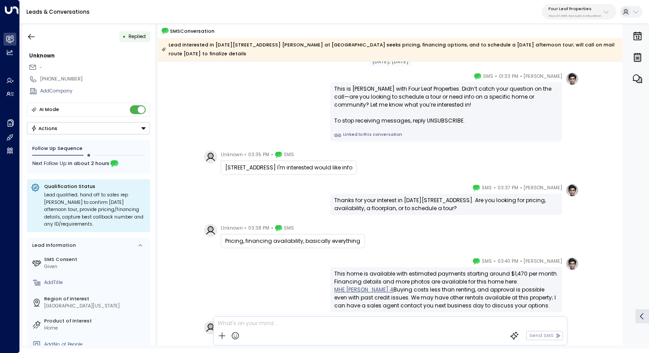
scroll to position [5, 0]
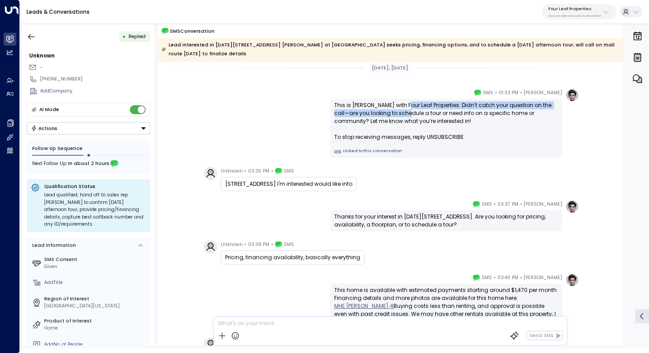
drag, startPoint x: 402, startPoint y: 106, endPoint x: 402, endPoint y: 113, distance: 6.6
click at [402, 113] on div "This is Katie Olson with Four Leaf Properties. Didn’t catch your question on th…" at bounding box center [446, 121] width 224 height 40
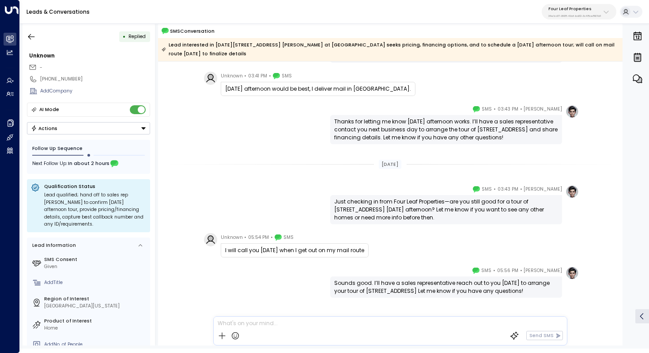
scroll to position [289, 0]
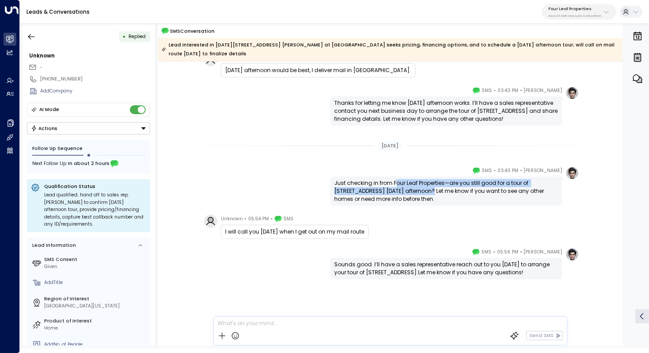
click at [395, 187] on div "Just checking in from Four Leaf Properties—are you still good for a tour of 121…" at bounding box center [446, 191] width 224 height 24
click at [400, 186] on div "Just checking in from Four Leaf Properties—are you still good for a tour of 121…" at bounding box center [446, 191] width 224 height 24
drag, startPoint x: 402, startPoint y: 182, endPoint x: 402, endPoint y: 188, distance: 5.7
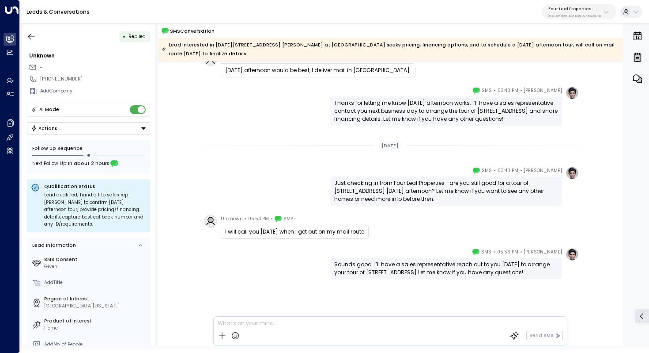
click at [402, 188] on div "Just checking in from Four Leaf Properties—are you still good for a tour of 121…" at bounding box center [446, 191] width 224 height 24
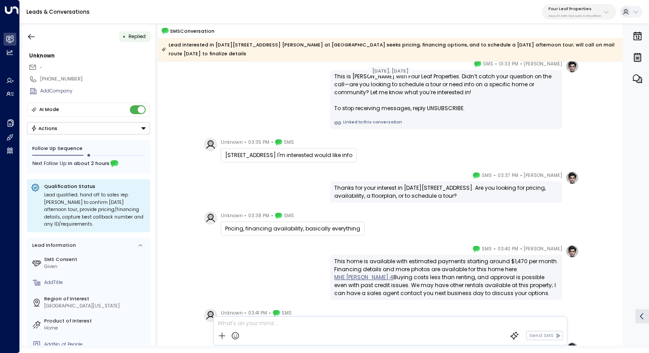
scroll to position [17, 0]
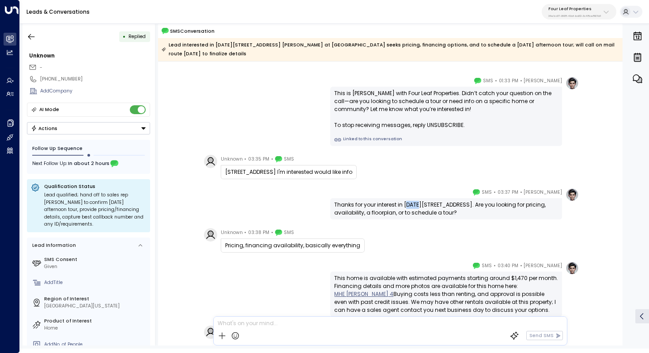
drag, startPoint x: 406, startPoint y: 203, endPoint x: 416, endPoint y: 203, distance: 10.6
click at [416, 203] on div "Thanks for your interest in 1218 Park Dr at Summerhill Village in Mount Pleasan…" at bounding box center [446, 209] width 224 height 16
drag, startPoint x: 402, startPoint y: 203, endPoint x: 502, endPoint y: 203, distance: 99.8
click at [502, 203] on div "Thanks for your interest in 1218 Park Dr at Summerhill Village in Mount Pleasan…" at bounding box center [446, 209] width 224 height 16
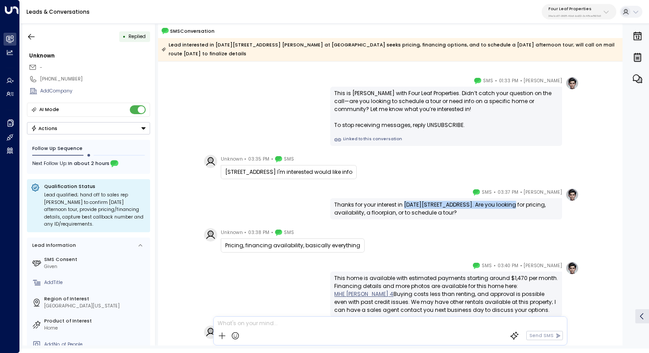
click at [502, 203] on div "Thanks for your interest in 1218 Park Dr at Summerhill Village in Mount Pleasan…" at bounding box center [446, 209] width 224 height 16
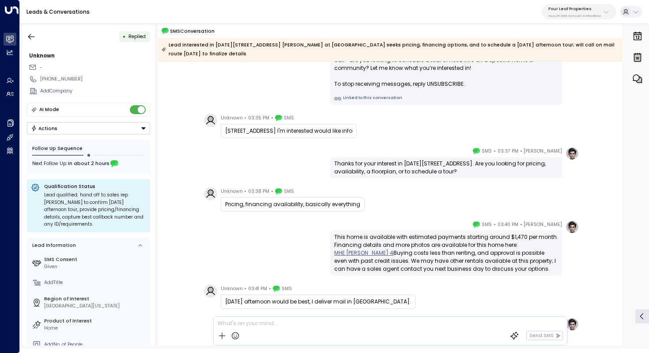
scroll to position [57, 0]
drag, startPoint x: 405, startPoint y: 162, endPoint x: 414, endPoint y: 162, distance: 9.3
click at [414, 162] on div "Thanks for your interest in 1218 Park Dr at Summerhill Village in Mount Pleasan…" at bounding box center [446, 168] width 224 height 16
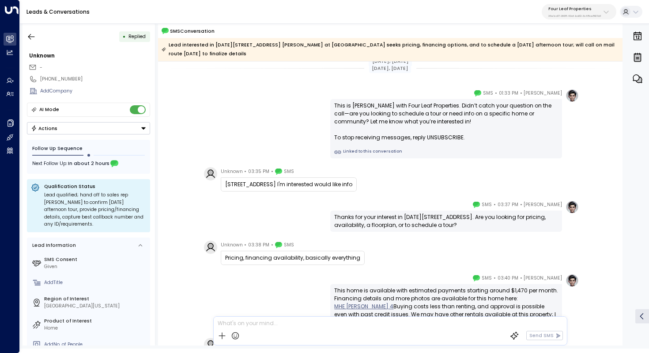
scroll to position [0, 0]
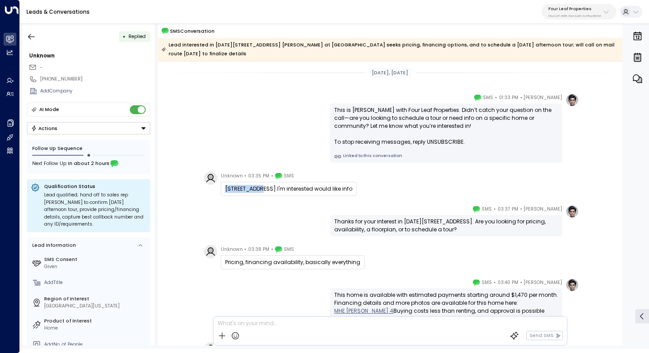
drag, startPoint x: 224, startPoint y: 188, endPoint x: 252, endPoint y: 187, distance: 28.3
click at [253, 187] on div "1218 Park dr. I'm interested would like info" at bounding box center [288, 189] width 127 height 8
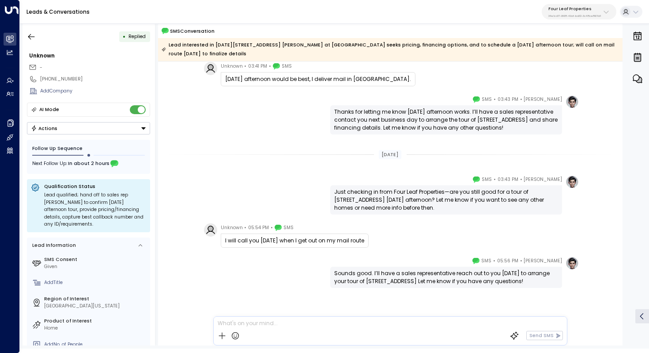
scroll to position [289, 0]
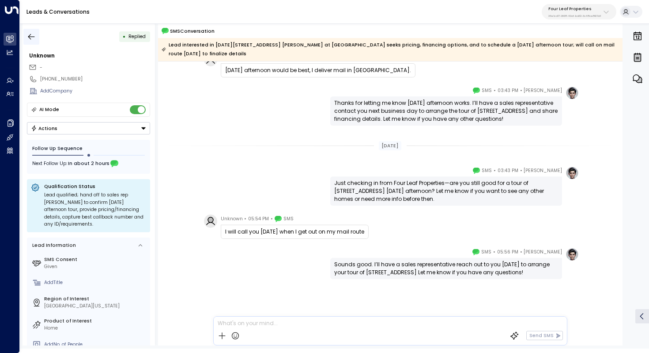
click at [30, 36] on icon "button" at bounding box center [31, 36] width 9 height 9
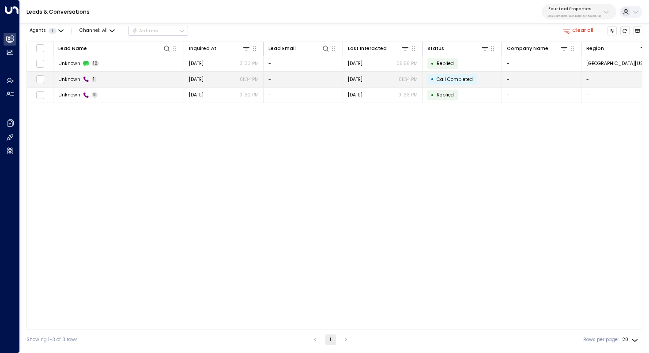
click at [116, 81] on td "Unknown 1" at bounding box center [118, 79] width 131 height 15
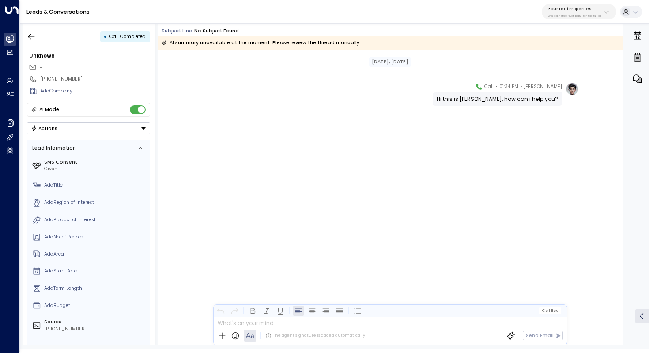
click at [39, 38] on div "• Call Completed" at bounding box center [88, 37] width 123 height 16
click at [31, 36] on icon "button" at bounding box center [31, 37] width 7 height 6
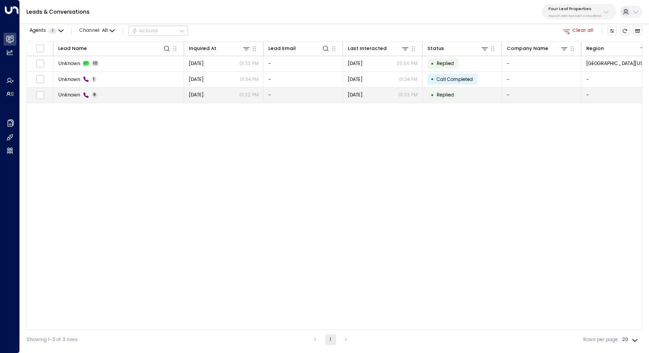
click at [76, 95] on span "Unknown" at bounding box center [69, 94] width 22 height 7
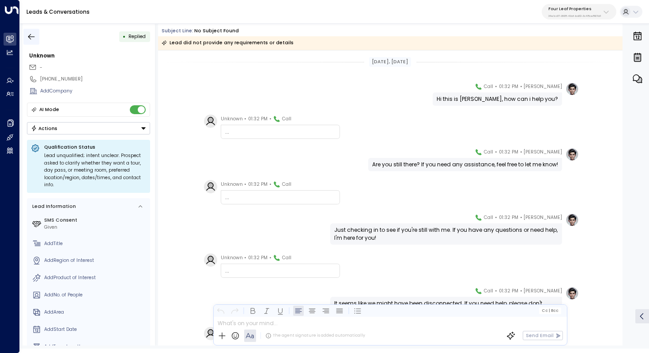
click at [30, 34] on icon "button" at bounding box center [31, 36] width 9 height 9
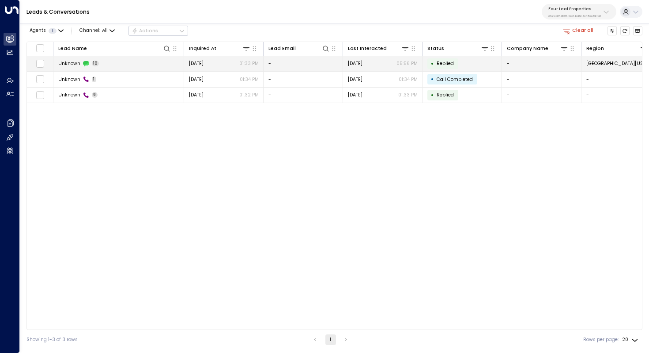
click at [95, 62] on span "10" at bounding box center [96, 64] width 8 height 6
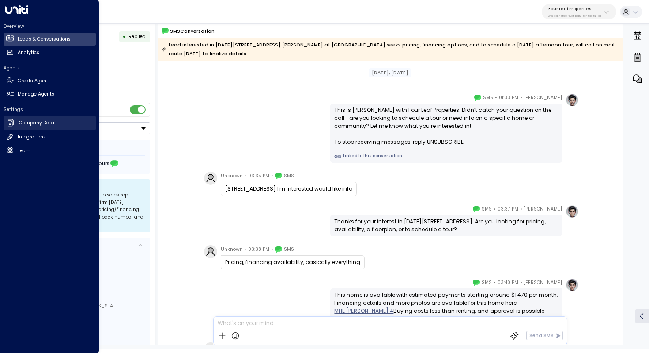
click at [37, 125] on h2 "Company Data" at bounding box center [36, 122] width 35 height 7
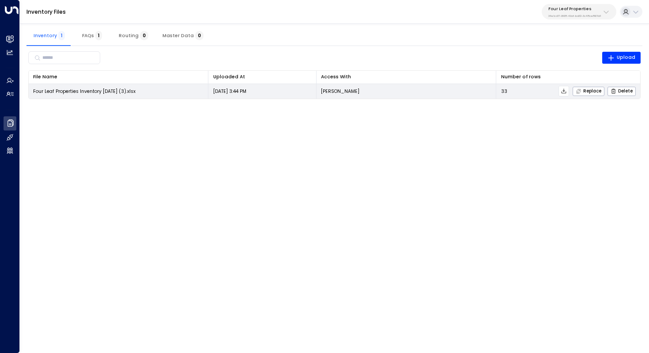
click at [565, 91] on icon at bounding box center [564, 91] width 6 height 6
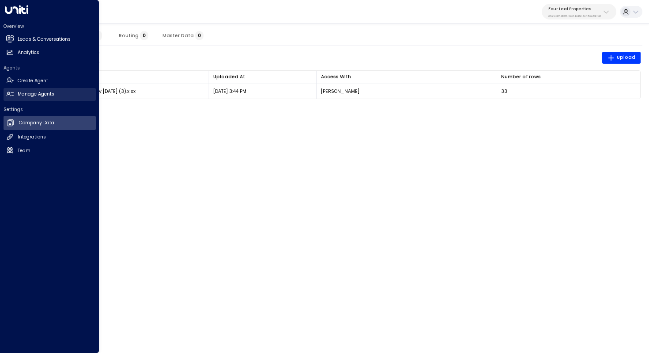
click at [40, 96] on h2 "Manage Agents" at bounding box center [36, 94] width 37 height 7
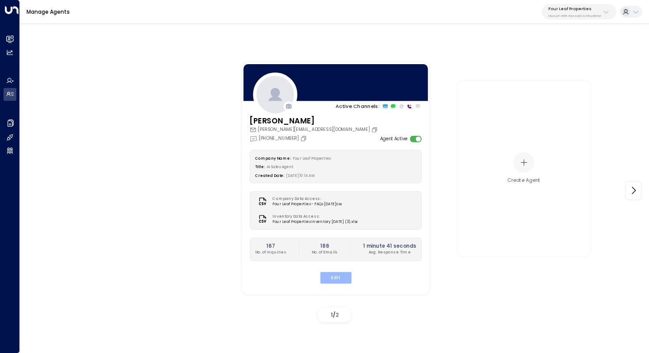
click at [343, 280] on button "Edit" at bounding box center [335, 276] width 31 height 11
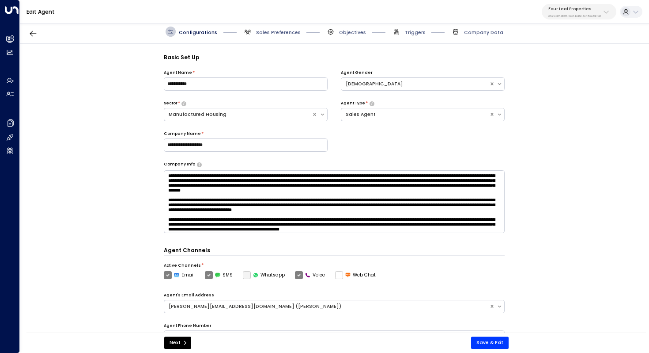
scroll to position [10, 0]
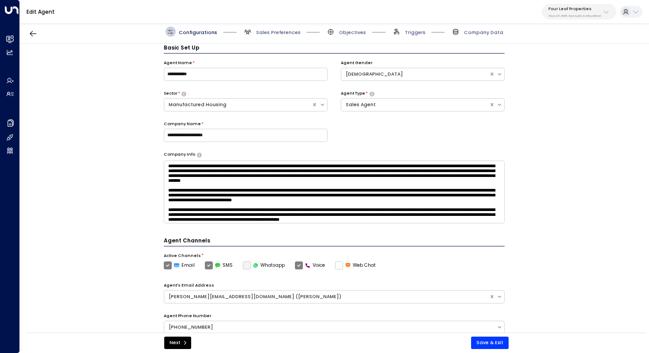
click at [478, 36] on span "Company Data" at bounding box center [477, 32] width 53 height 10
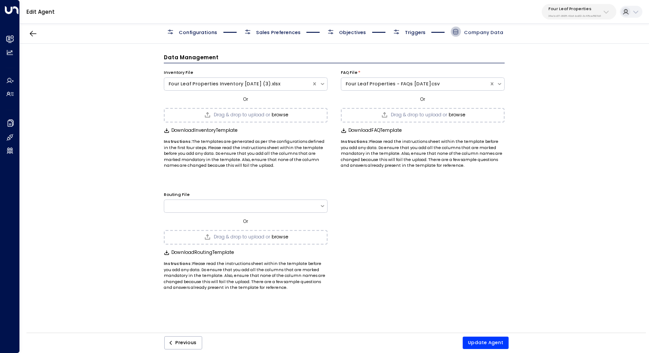
click at [485, 33] on span "Company Data" at bounding box center [483, 32] width 39 height 7
click at [422, 37] on div "Configurations Sales Preferences Objectives Triggers Company Data" at bounding box center [335, 32] width 630 height 24
click at [411, 27] on span "Triggers" at bounding box center [409, 32] width 34 height 10
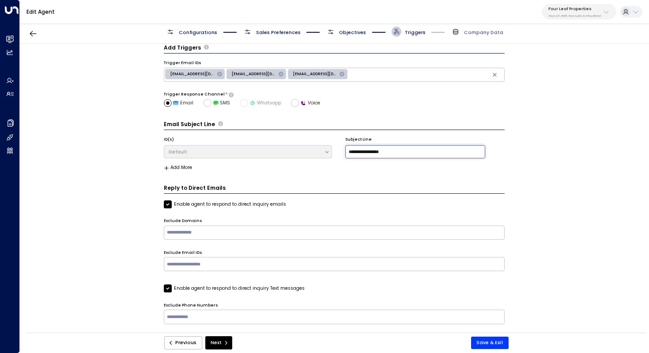
drag, startPoint x: 403, startPoint y: 152, endPoint x: 345, endPoint y: 150, distance: 58.3
click at [345, 151] on input "**********" at bounding box center [415, 151] width 140 height 13
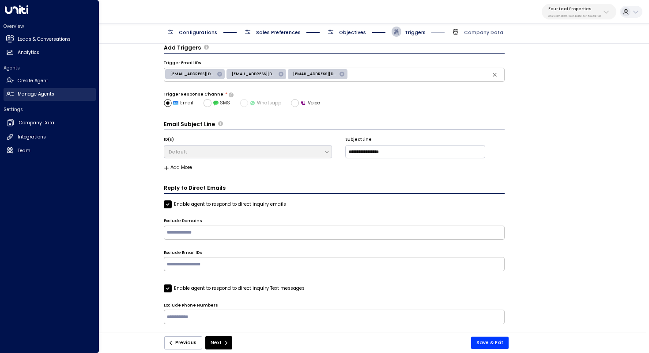
click at [46, 93] on h2 "Manage Agents" at bounding box center [36, 94] width 37 height 7
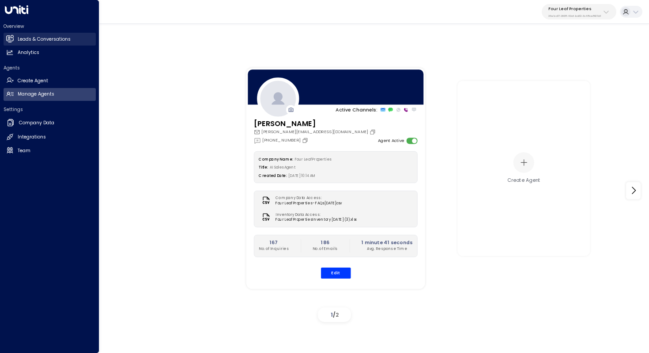
click at [42, 38] on h2 "Leads & Conversations" at bounding box center [44, 39] width 53 height 7
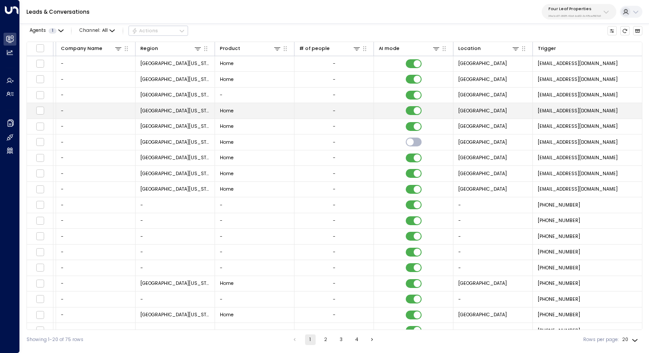
scroll to position [0, 576]
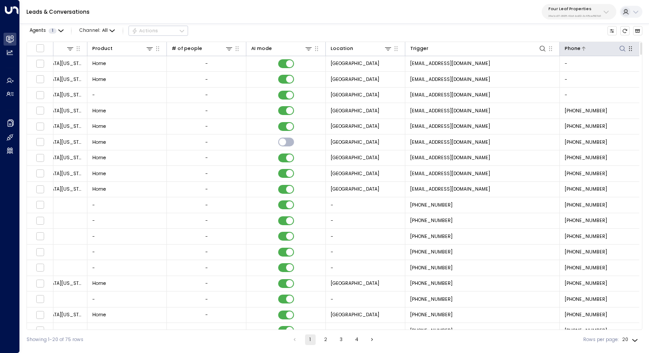
click at [621, 48] on icon at bounding box center [622, 48] width 7 height 7
type input "**********"
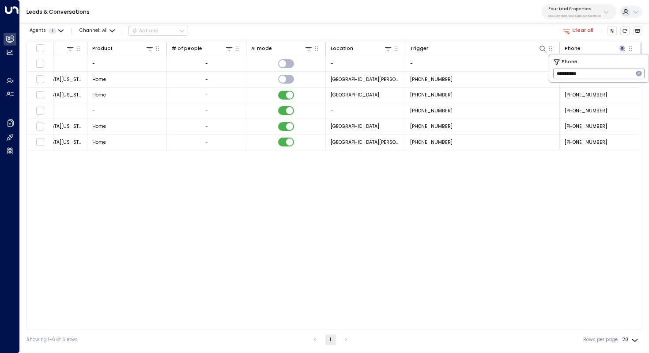
scroll to position [0, 573]
click at [487, 210] on div "Lead Name Inquired At Lead Email Last Interacted Status Company Name Region Pro…" at bounding box center [335, 186] width 616 height 288
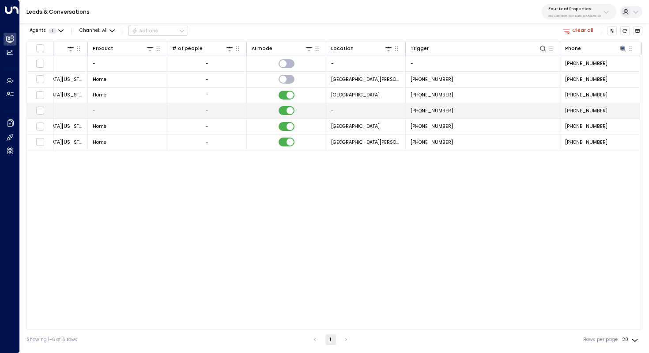
scroll to position [0, 0]
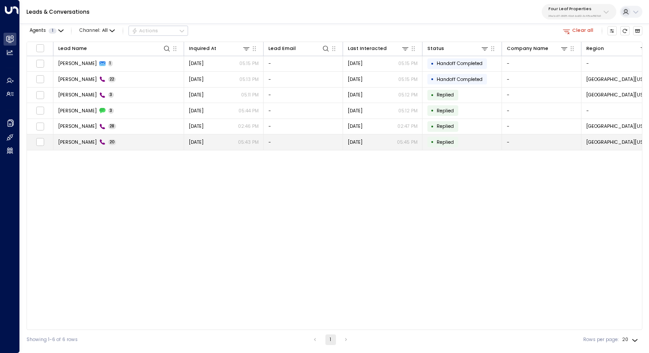
click at [122, 143] on td "Shelly Traeger 20" at bounding box center [118, 141] width 131 height 15
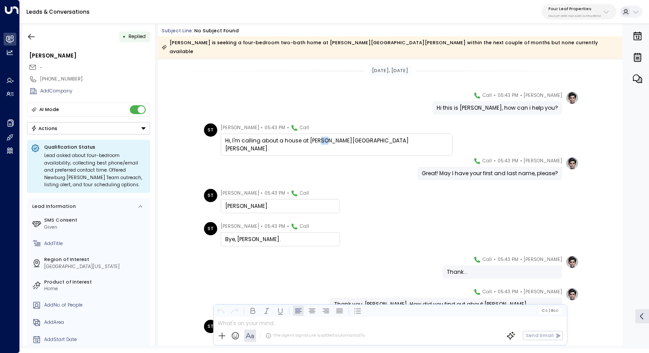
drag, startPoint x: 321, startPoint y: 133, endPoint x: 327, endPoint y: 133, distance: 6.6
click at [327, 137] on div "Hi, I'm calling about a house at Newberg Meadows." at bounding box center [336, 145] width 223 height 16
drag, startPoint x: 341, startPoint y: 133, endPoint x: 326, endPoint y: 133, distance: 14.6
click at [326, 137] on div "Hi, I'm calling about a house at Newberg Meadows." at bounding box center [336, 145] width 223 height 16
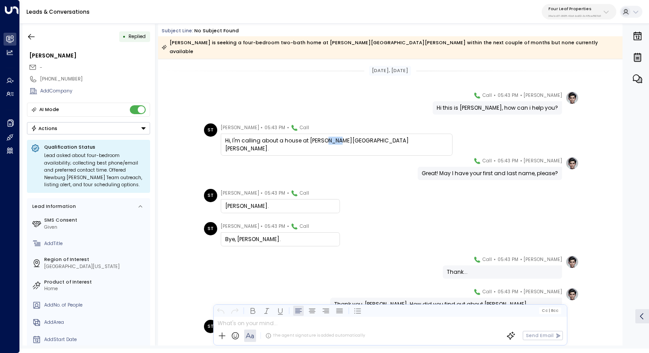
click at [326, 137] on div "Hi, I'm calling about a house at Newberg Meadows." at bounding box center [336, 145] width 223 height 16
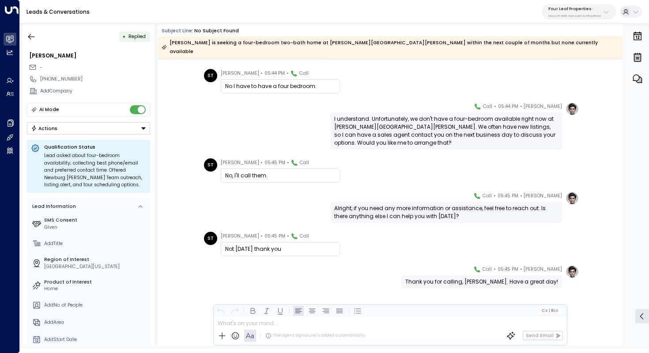
scroll to position [527, 0]
click at [30, 34] on icon "button" at bounding box center [31, 36] width 9 height 9
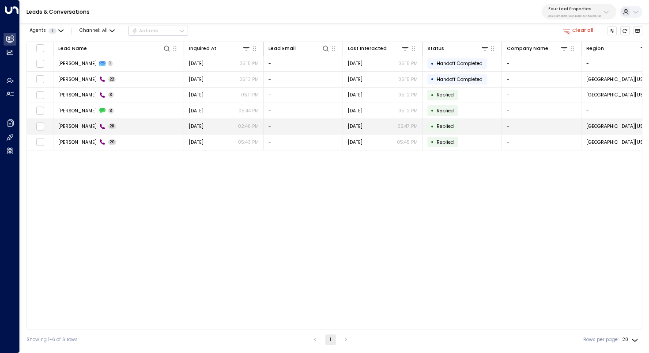
click at [82, 125] on span "Shelly Traeger" at bounding box center [77, 126] width 38 height 7
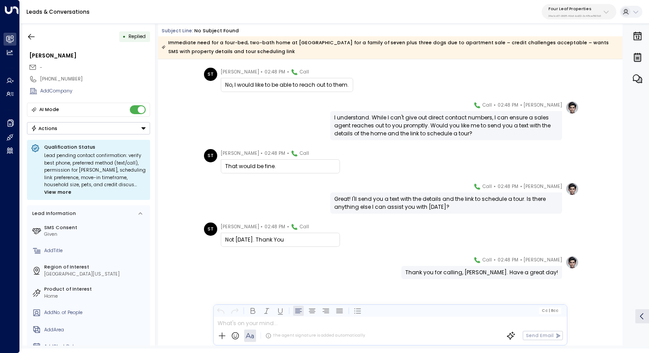
scroll to position [829, 0]
click at [29, 31] on button "button" at bounding box center [31, 37] width 16 height 16
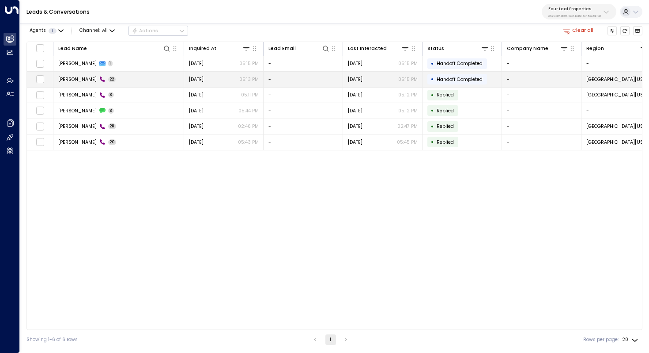
click at [124, 81] on td "Shelly Traeger 22" at bounding box center [118, 79] width 131 height 15
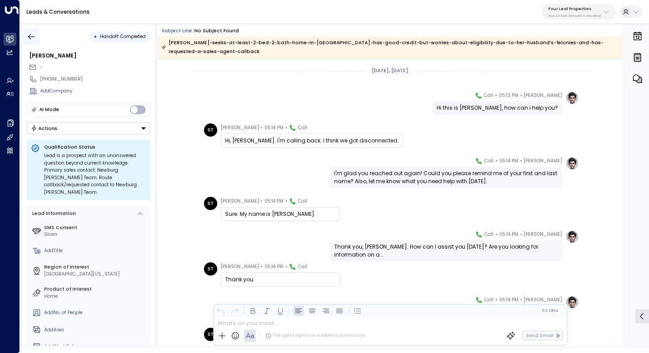
click at [32, 34] on icon "button" at bounding box center [31, 36] width 9 height 9
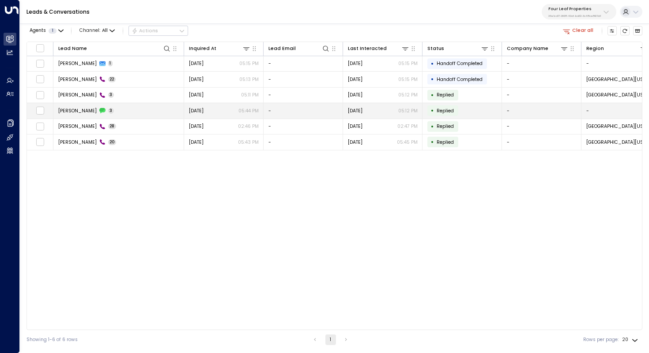
click at [84, 110] on span "Shelly Traeger" at bounding box center [77, 110] width 38 height 7
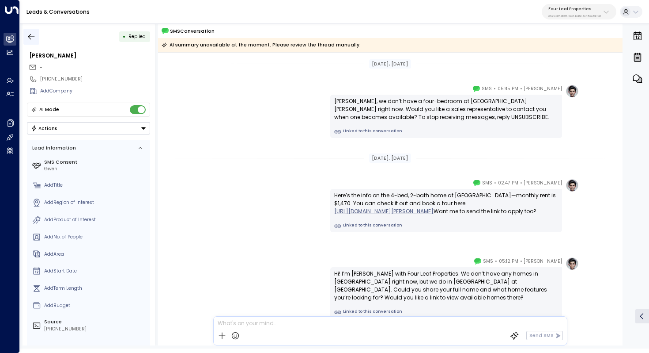
click at [34, 38] on icon "button" at bounding box center [31, 36] width 9 height 9
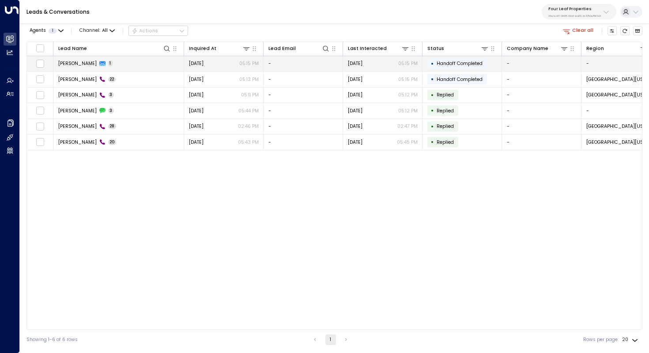
click at [118, 65] on td "Shelly Traeger 1" at bounding box center [118, 63] width 131 height 15
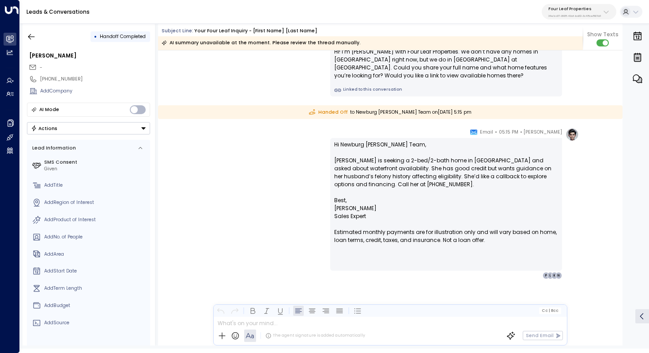
scroll to position [220, 0]
click at [27, 38] on icon "button" at bounding box center [31, 36] width 9 height 9
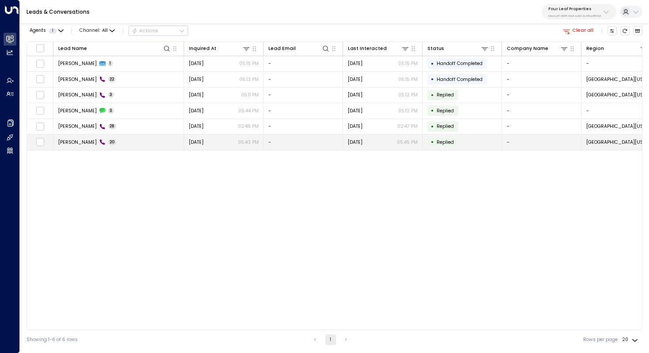
click at [110, 144] on div "Shelly Traeger 20" at bounding box center [87, 142] width 58 height 7
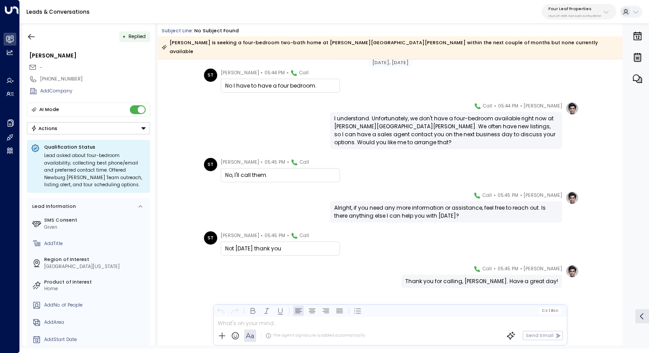
scroll to position [527, 0]
click at [32, 44] on button "button" at bounding box center [31, 37] width 16 height 16
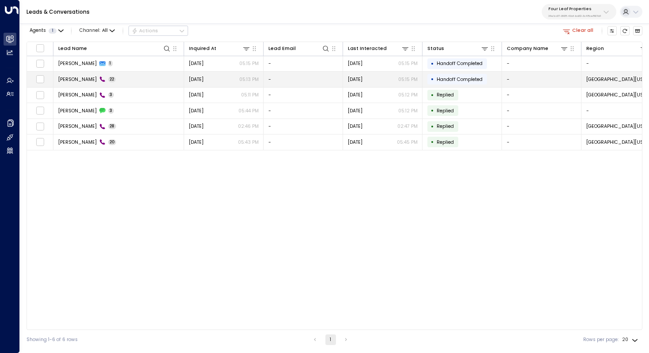
click at [110, 86] on td "Shelly Traeger 22" at bounding box center [118, 79] width 131 height 15
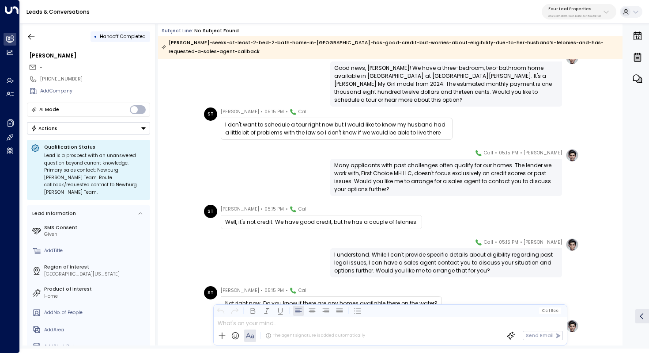
scroll to position [421, 0]
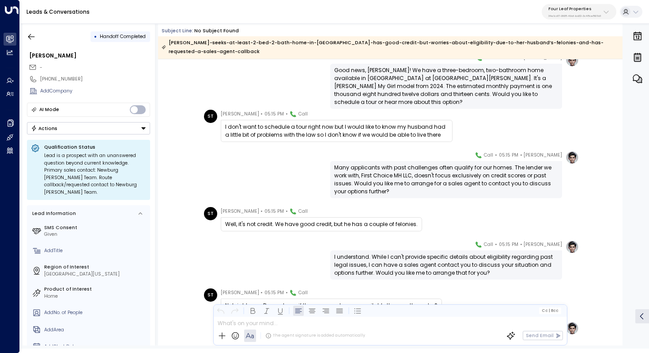
click at [388, 163] on div "Many applicants with past challenges often qualify for our homes. The lender we…" at bounding box center [446, 179] width 224 height 32
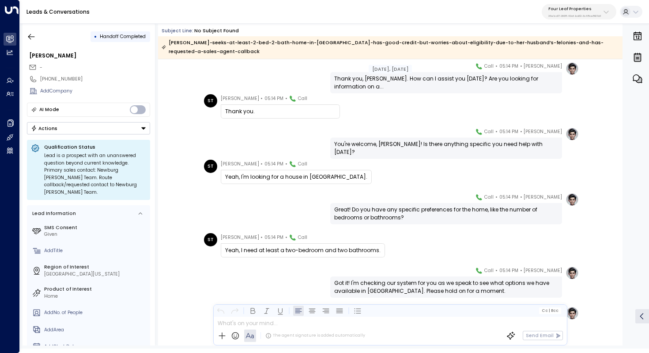
scroll to position [186, 0]
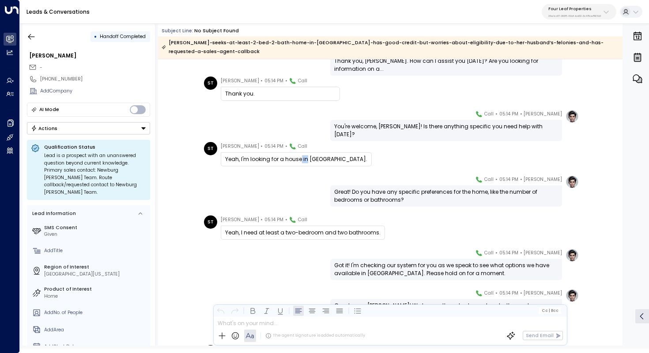
drag, startPoint x: 299, startPoint y: 152, endPoint x: 306, endPoint y: 152, distance: 7.5
click at [306, 155] on div "Yeah, I'm looking for a house in Tecumseh." at bounding box center [296, 159] width 142 height 8
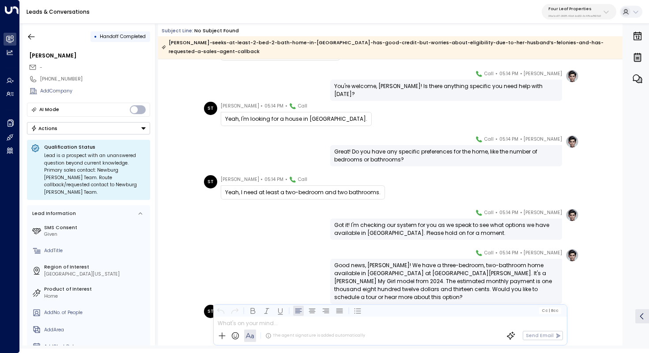
scroll to position [244, 0]
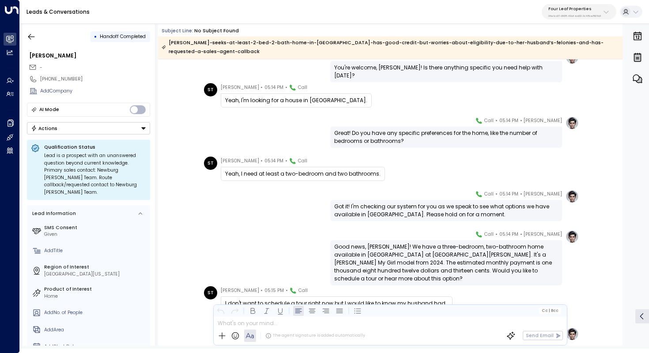
click at [435, 202] on div "Got it! I'm checking our system for you as we speak to see what options we have…" at bounding box center [446, 210] width 224 height 16
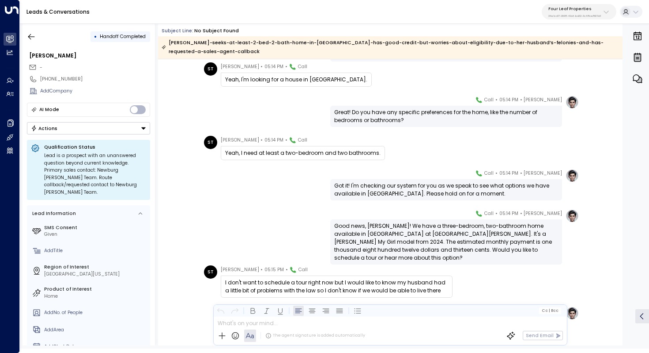
scroll to position [273, 0]
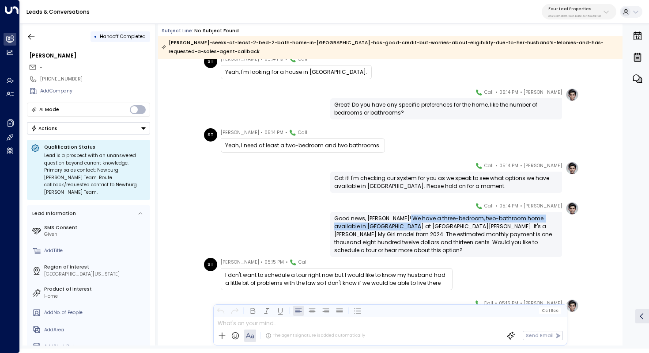
drag, startPoint x: 405, startPoint y: 209, endPoint x: 405, endPoint y: 216, distance: 6.6
click at [405, 216] on div "Good news, Shelly! We have a three-bedroom, two-bathroom home available in Tecu…" at bounding box center [446, 234] width 224 height 40
drag, startPoint x: 413, startPoint y: 210, endPoint x: 413, endPoint y: 219, distance: 8.4
click at [413, 219] on div "Good news, Shelly! We have a three-bedroom, two-bathroom home available in Tecu…" at bounding box center [446, 234] width 224 height 40
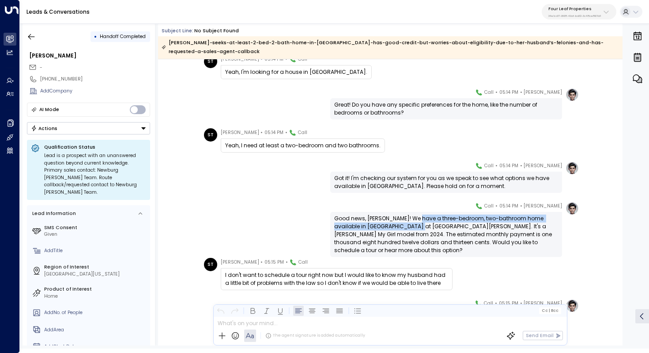
click at [413, 219] on div "Good news, Shelly! We have a three-bedroom, two-bathroom home available in Tecu…" at bounding box center [446, 234] width 224 height 40
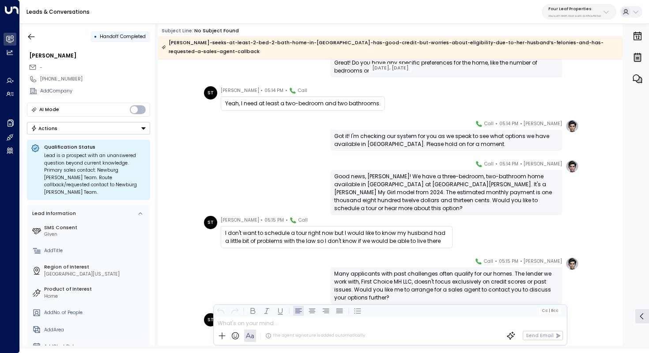
scroll to position [315, 0]
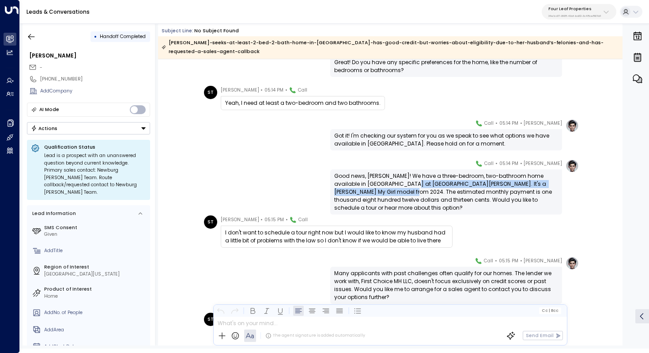
drag, startPoint x: 408, startPoint y: 173, endPoint x: 408, endPoint y: 184, distance: 11.0
click at [408, 184] on div "Good news, Shelly! We have a three-bedroom, two-bathroom home available in Tecu…" at bounding box center [446, 192] width 224 height 40
click at [421, 177] on div "Good news, Shelly! We have a three-bedroom, two-bathroom home available in Tecu…" at bounding box center [446, 192] width 224 height 40
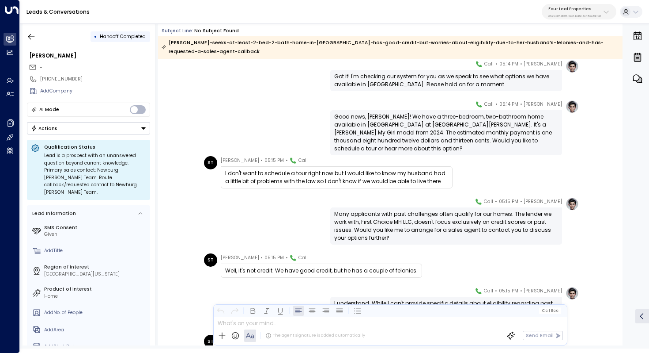
scroll to position [409, 0]
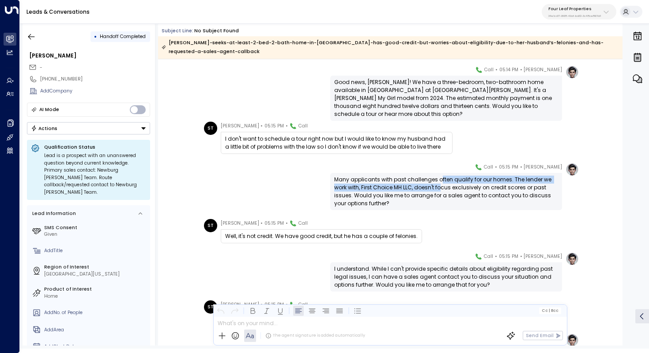
drag, startPoint x: 438, startPoint y: 170, endPoint x: 438, endPoint y: 178, distance: 8.8
click at [438, 178] on div "Many applicants with past challenges often qualify for our homes. The lender we…" at bounding box center [446, 191] width 224 height 32
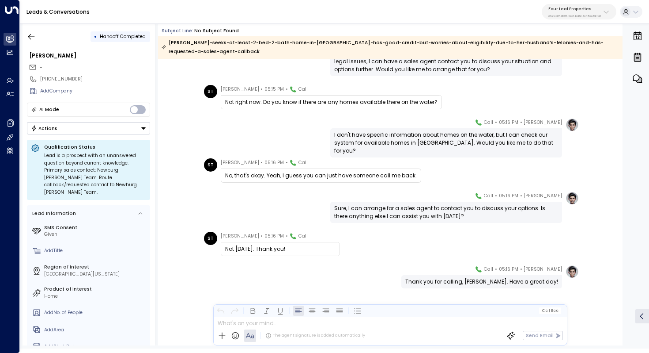
scroll to position [624, 0]
click at [37, 34] on button "button" at bounding box center [31, 37] width 16 height 16
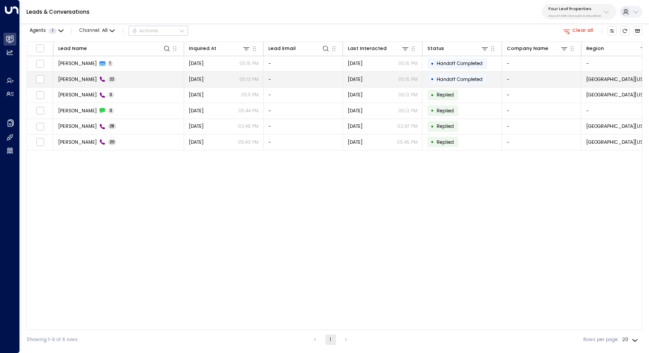
click at [88, 85] on td "Shelly Traeger 22" at bounding box center [118, 79] width 131 height 15
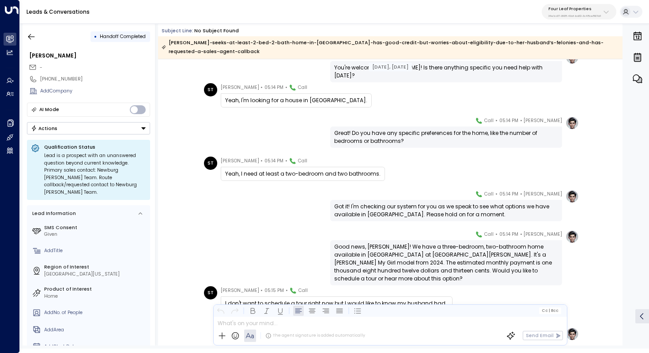
scroll to position [268, 0]
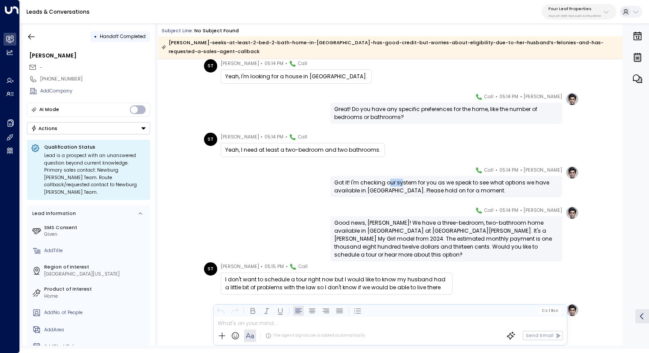
drag, startPoint x: 388, startPoint y: 171, endPoint x: 402, endPoint y: 171, distance: 13.7
click at [402, 178] on div "Got it! I'm checking our system for you as we speak to see what options we have…" at bounding box center [446, 186] width 224 height 16
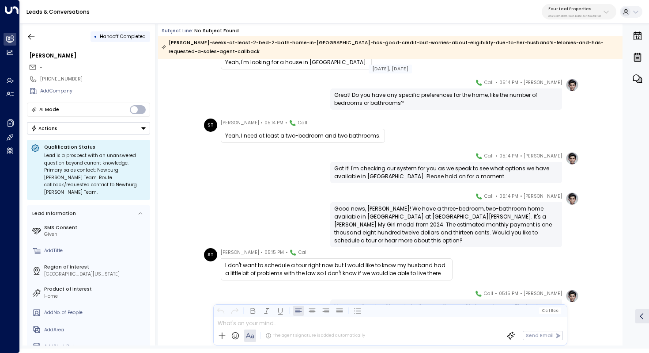
scroll to position [284, 0]
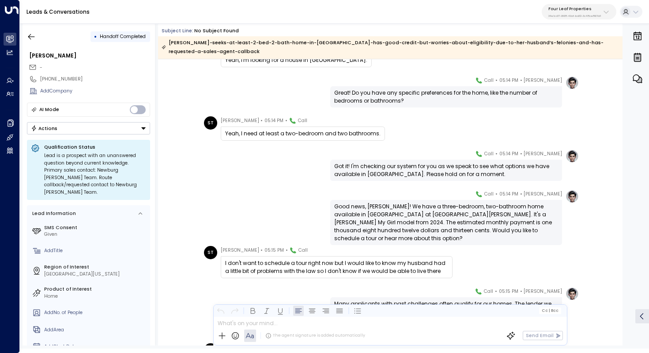
click at [433, 202] on div "Good news, Shelly! We have a three-bedroom, two-bathroom home available in Tecu…" at bounding box center [446, 222] width 224 height 40
drag, startPoint x: 438, startPoint y: 200, endPoint x: 438, endPoint y: 205, distance: 5.3
click at [438, 205] on div "Good news, Shelly! We have a three-bedroom, two-bathroom home available in Tecu…" at bounding box center [446, 222] width 224 height 40
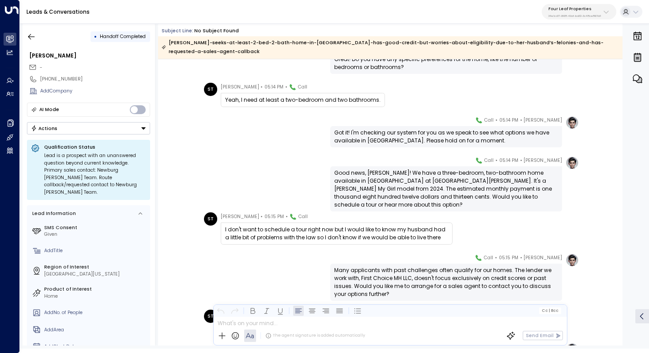
scroll to position [319, 0]
click at [425, 176] on div "Good news, Shelly! We have a three-bedroom, two-bathroom home available in Tecu…" at bounding box center [446, 188] width 224 height 40
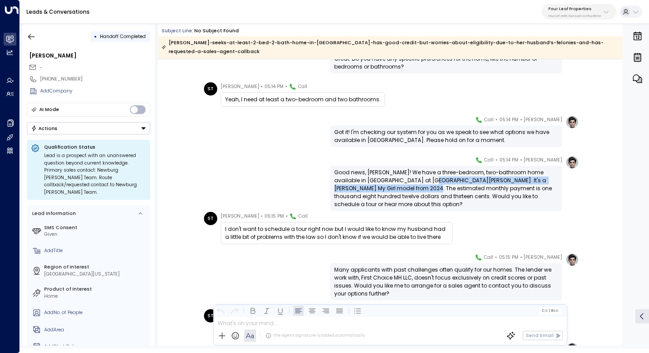
click at [425, 177] on div "Good news, Shelly! We have a three-bedroom, two-bathroom home available in Tecu…" at bounding box center [446, 188] width 224 height 40
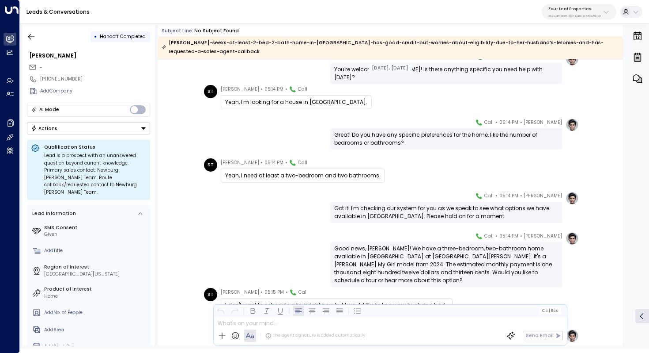
scroll to position [250, 0]
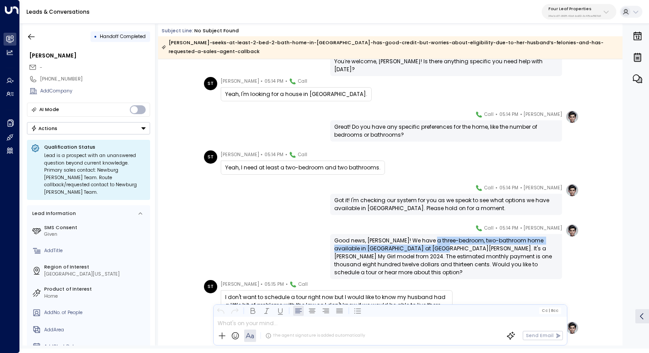
click at [429, 236] on div "Good news, Shelly! We have a three-bedroom, two-bathroom home available in Tecu…" at bounding box center [446, 256] width 224 height 40
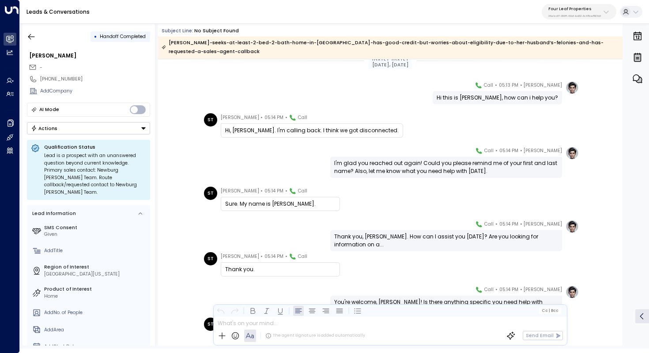
scroll to position [0, 0]
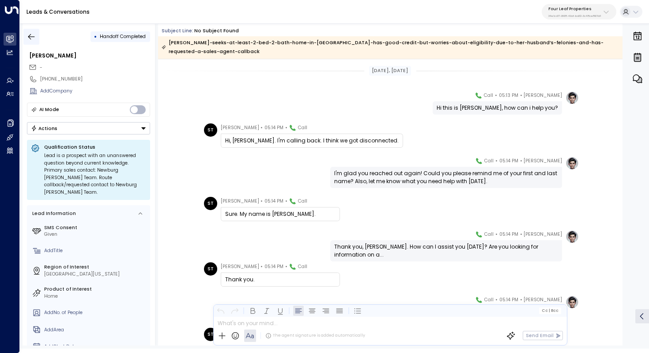
click at [30, 35] on icon "button" at bounding box center [31, 36] width 9 height 9
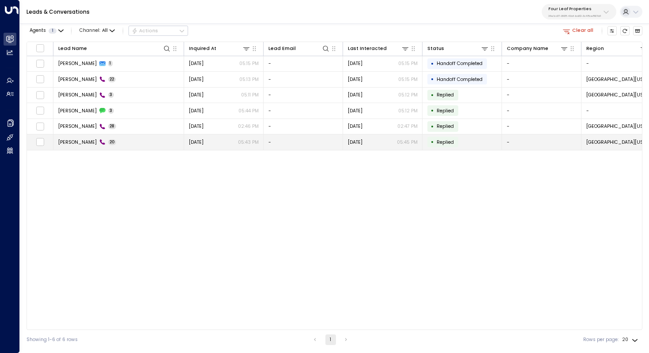
click at [130, 140] on td "Shelly Traeger 20" at bounding box center [118, 141] width 131 height 15
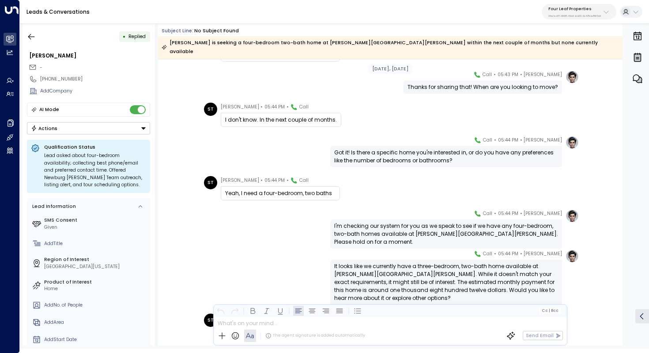
scroll to position [281, 0]
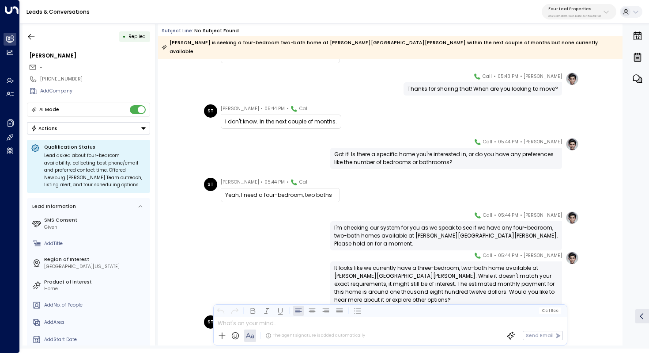
click at [421, 150] on div "Got it! Is there a specific home you're interested in, or do you have any prefe…" at bounding box center [446, 158] width 224 height 16
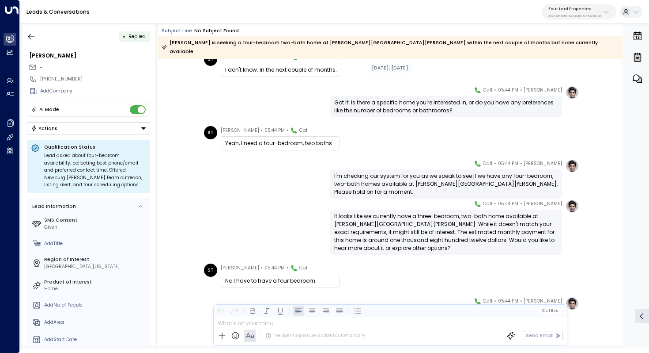
scroll to position [337, 0]
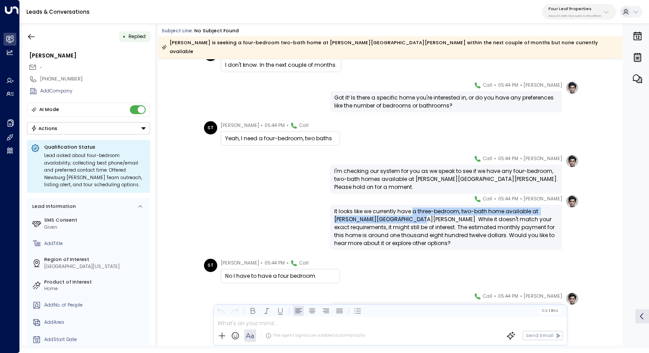
click at [413, 207] on div "It looks like we currently have a three-bedroom, two-bath home available at New…" at bounding box center [446, 227] width 224 height 40
click at [426, 167] on div "I'm checking our system for you as we speak to see if we have any four-bedroom,…" at bounding box center [446, 179] width 224 height 24
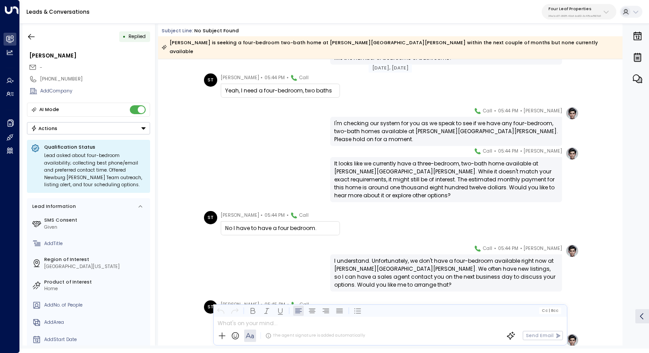
scroll to position [385, 0]
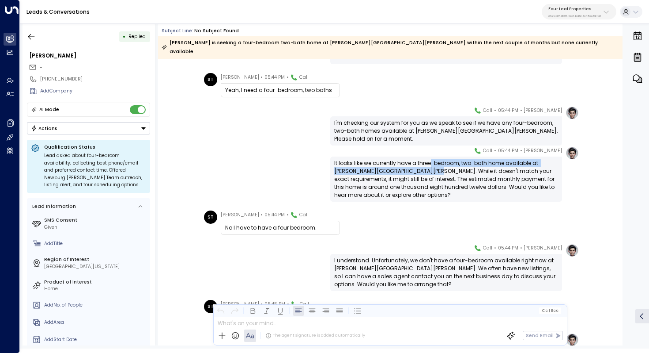
click at [429, 160] on div "It looks like we currently have a three-bedroom, two-bath home available at New…" at bounding box center [446, 179] width 224 height 40
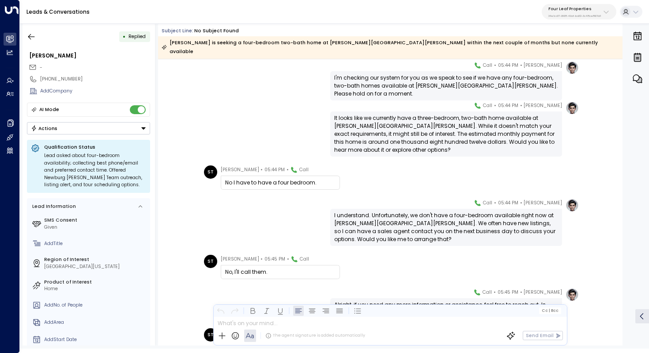
scroll to position [444, 0]
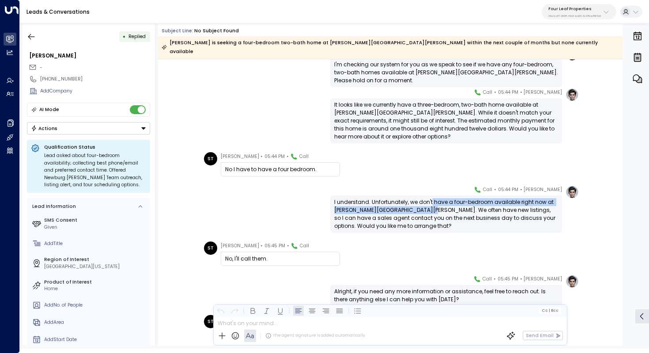
click at [431, 198] on div "I understand. Unfortunately, we don't have a four-bedroom available right now a…" at bounding box center [446, 214] width 224 height 32
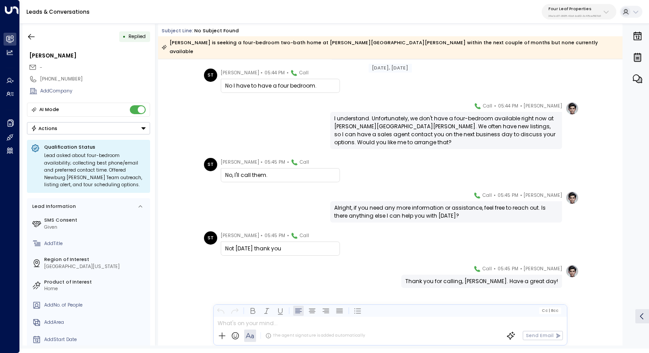
scroll to position [527, 0]
click at [32, 32] on button "button" at bounding box center [31, 37] width 16 height 16
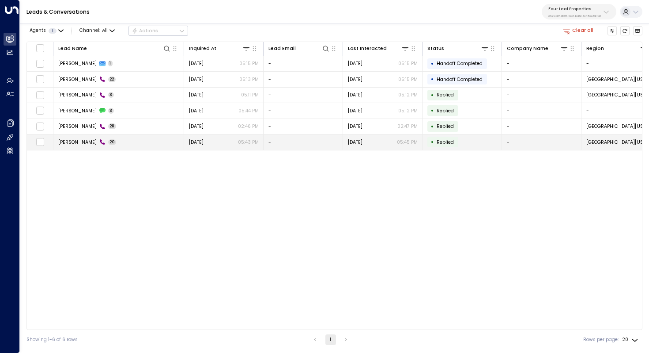
click at [81, 143] on span "Shelly Traeger" at bounding box center [77, 142] width 38 height 7
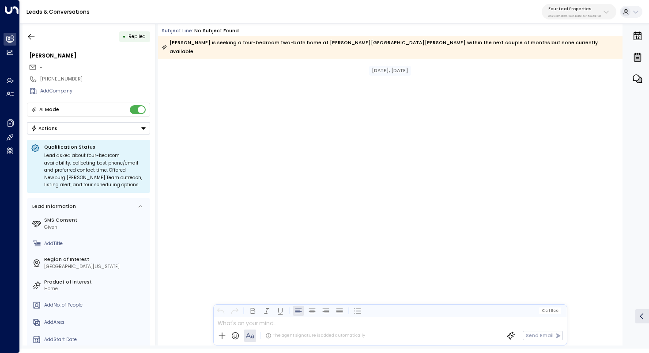
scroll to position [913, 0]
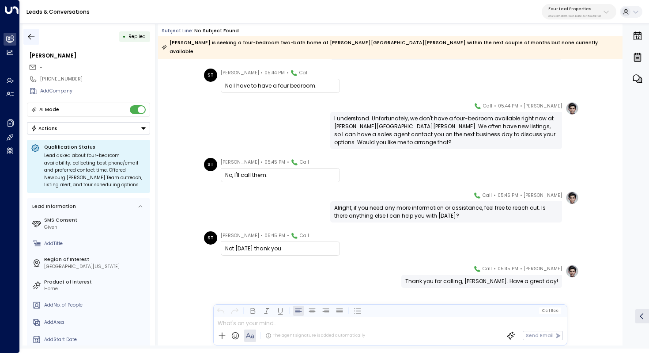
click at [35, 31] on button "button" at bounding box center [31, 37] width 16 height 16
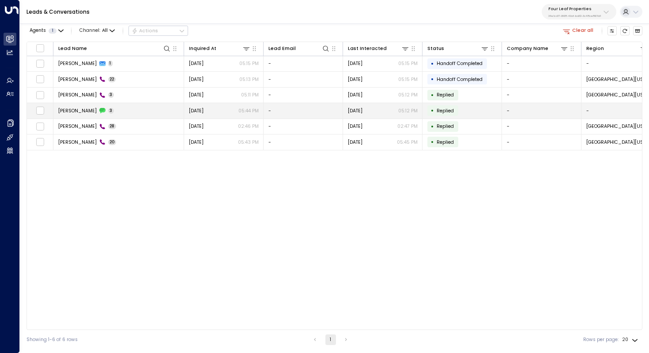
click at [84, 112] on span "Shelly Traeger" at bounding box center [77, 110] width 38 height 7
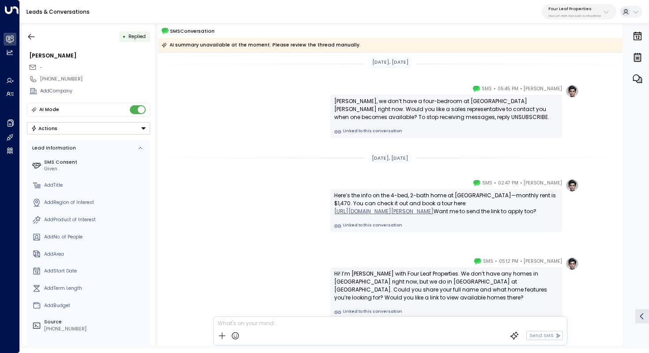
scroll to position [2, 0]
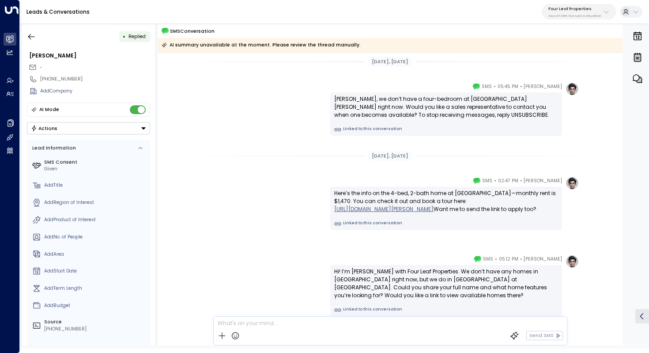
drag, startPoint x: 422, startPoint y: 104, endPoint x: 422, endPoint y: 109, distance: 5.3
click at [422, 109] on div "Sally, we don’t have a four-bedroom at Newburg Meadows right now. Would you lik…" at bounding box center [446, 107] width 224 height 24
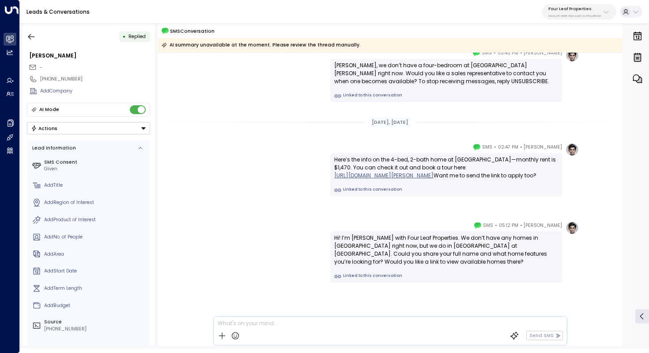
scroll to position [39, 0]
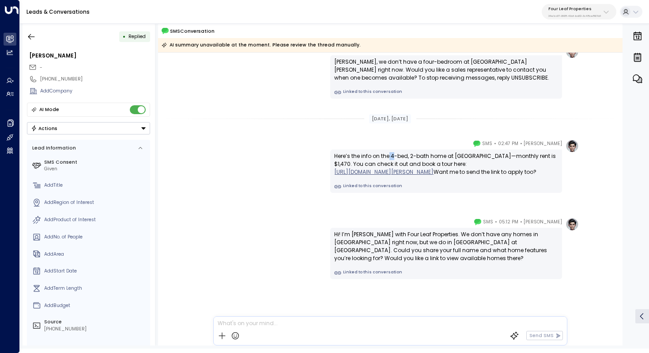
drag, startPoint x: 389, startPoint y: 157, endPoint x: 395, endPoint y: 157, distance: 6.6
click at [395, 157] on div "Here’s the info on the 4-bed, 2-bath home at Wildflower Crossing—monthly rent i…" at bounding box center [446, 164] width 224 height 24
drag, startPoint x: 417, startPoint y: 156, endPoint x: 412, endPoint y: 160, distance: 6.0
click at [412, 160] on div "Here’s the info on the 4-bed, 2-bath home at Wildflower Crossing—monthly rent i…" at bounding box center [446, 164] width 224 height 24
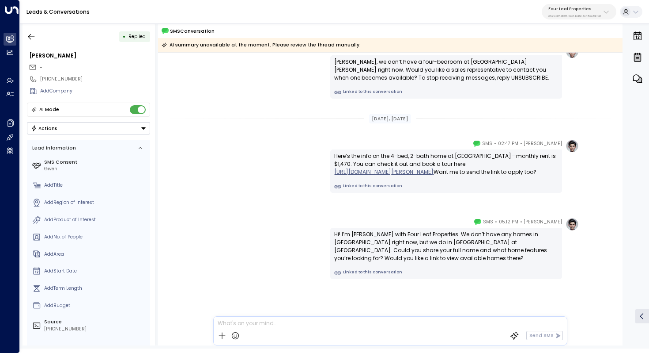
click at [418, 234] on div "Hi! I’m Katie with Four Leaf Properties. We don’t have any homes in Tecumseh ri…" at bounding box center [446, 246] width 224 height 32
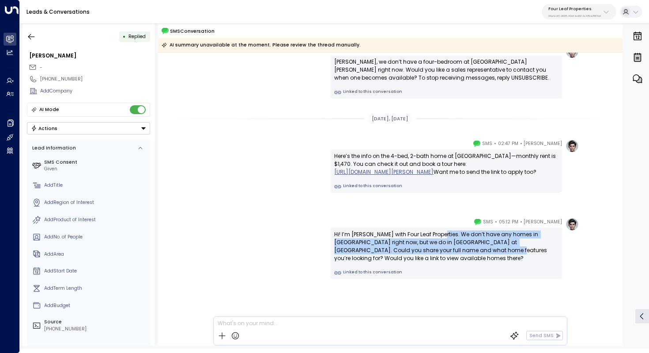
drag, startPoint x: 436, startPoint y: 234, endPoint x: 433, endPoint y: 245, distance: 11.7
click at [434, 246] on div "Hi! I’m Katie with Four Leaf Properties. We don’t have any homes in Tecumseh ri…" at bounding box center [446, 246] width 224 height 32
click at [433, 245] on div "Hi! I’m Katie with Four Leaf Properties. We don’t have any homes in Tecumseh ri…" at bounding box center [446, 246] width 224 height 32
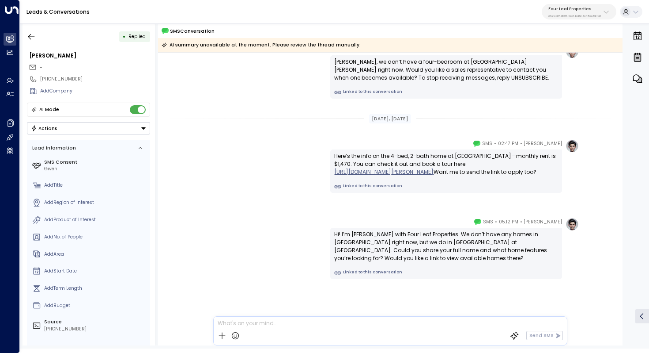
drag, startPoint x: 439, startPoint y: 239, endPoint x: 439, endPoint y: 244, distance: 5.8
click at [439, 244] on div "Hi! I’m Katie with Four Leaf Properties. We don’t have any homes in Tecumseh ri…" at bounding box center [446, 246] width 224 height 32
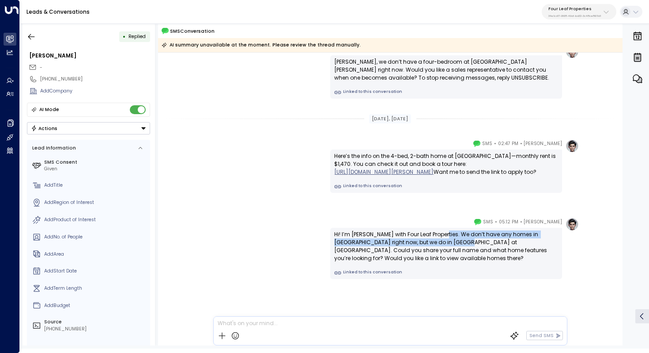
drag, startPoint x: 440, startPoint y: 236, endPoint x: 440, endPoint y: 241, distance: 5.3
click at [440, 241] on div "Hi! I’m Katie with Four Leaf Properties. We don’t have any homes in Tecumseh ri…" at bounding box center [446, 246] width 224 height 32
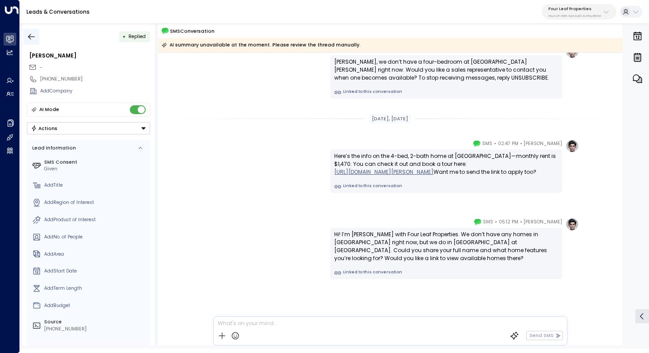
click at [32, 33] on icon "button" at bounding box center [31, 36] width 9 height 9
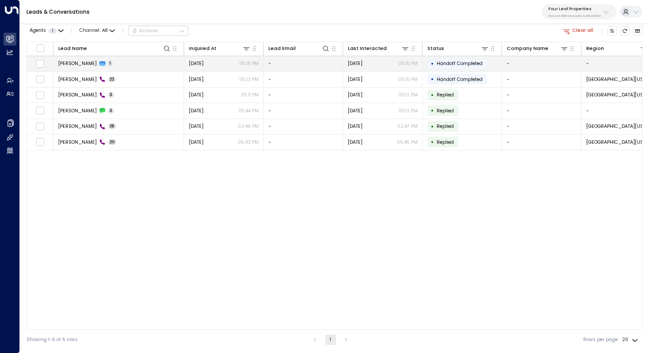
click at [130, 60] on td "Shelly Traeger 1" at bounding box center [118, 63] width 131 height 15
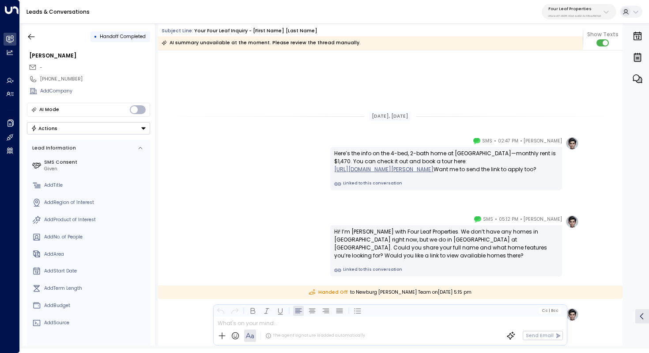
scroll to position [175, 0]
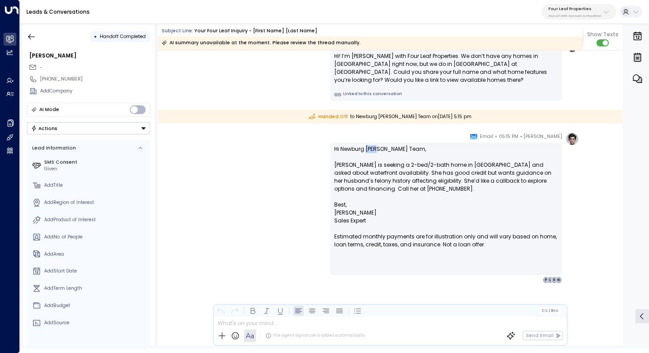
drag, startPoint x: 365, startPoint y: 149, endPoint x: 383, endPoint y: 149, distance: 18.1
click at [383, 149] on p "Hi Newburg Meadows Team, Shelly is seeking a 2-bed/2-bath home in Tecumseh and …" at bounding box center [446, 173] width 224 height 56
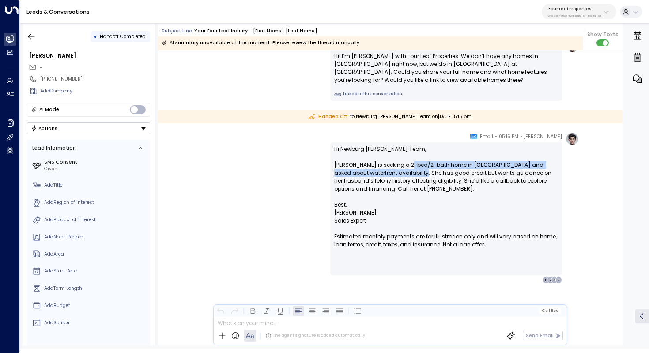
drag, startPoint x: 406, startPoint y: 163, endPoint x: 406, endPoint y: 171, distance: 8.0
click at [406, 171] on p "Hi Newburg Meadows Team, Shelly is seeking a 2-bed/2-bath home in Tecumseh and …" at bounding box center [446, 173] width 224 height 56
drag, startPoint x: 425, startPoint y: 164, endPoint x: 423, endPoint y: 170, distance: 6.3
click at [423, 170] on p "Hi Newburg Meadows Team, Shelly is seeking a 2-bed/2-bath home in Tecumseh and …" at bounding box center [446, 173] width 224 height 56
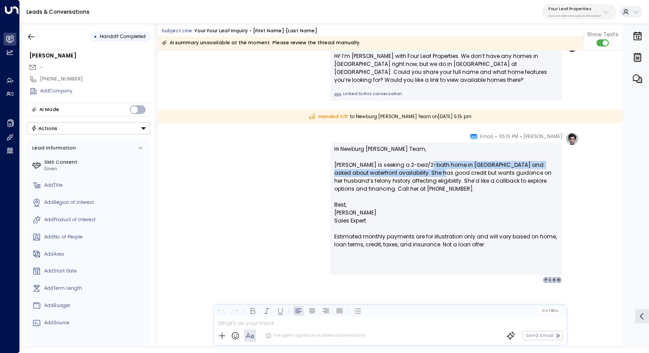
click at [423, 170] on p "Hi Newburg Meadows Team, Shelly is seeking a 2-bed/2-bath home in Tecumseh and …" at bounding box center [446, 173] width 224 height 56
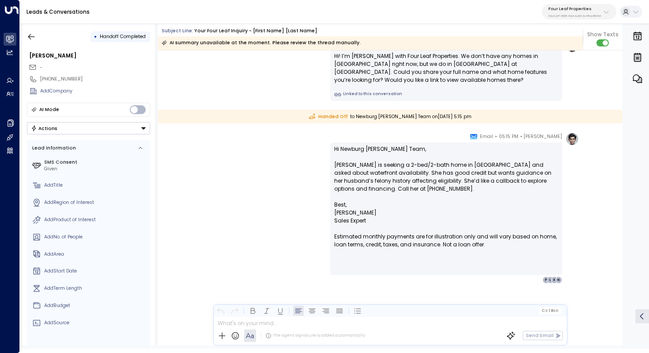
click at [427, 168] on p "Hi Newburg Meadows Team, Shelly is seeking a 2-bed/2-bath home in Tecumseh and …" at bounding box center [446, 173] width 224 height 56
drag, startPoint x: 435, startPoint y: 164, endPoint x: 435, endPoint y: 172, distance: 8.4
click at [435, 172] on p "Hi Newburg Meadows Team, Shelly is seeking a 2-bed/2-bath home in Tecumseh and …" at bounding box center [446, 173] width 224 height 56
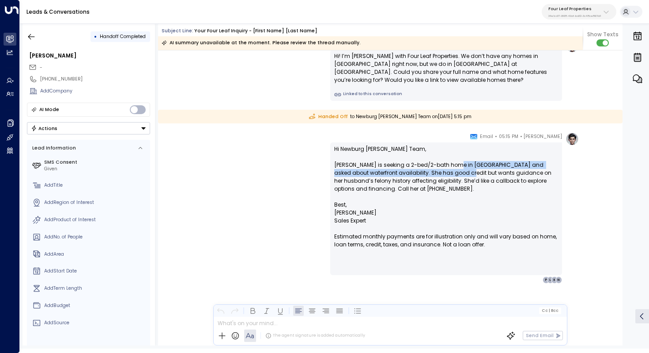
click at [450, 171] on p "Hi Newburg Meadows Team, Shelly is seeking a 2-bed/2-bath home in Tecumseh and …" at bounding box center [446, 173] width 224 height 56
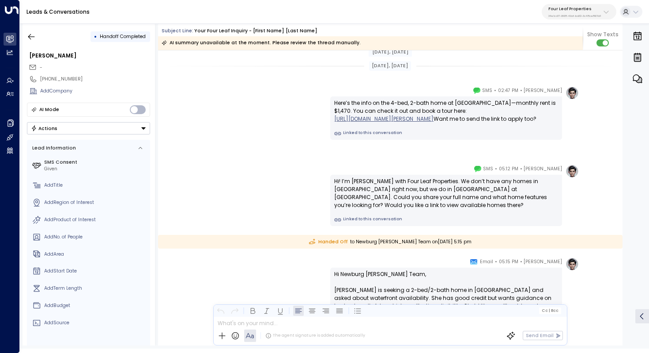
scroll to position [78, 0]
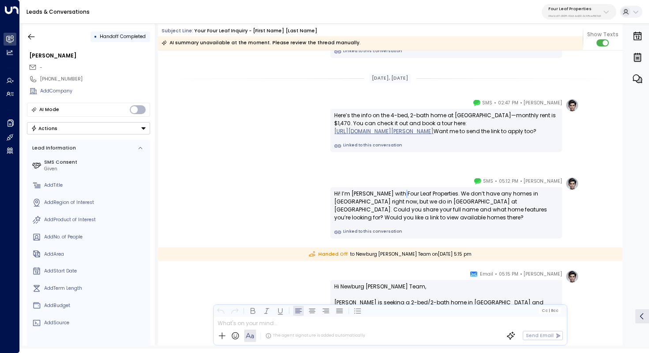
click at [399, 196] on div "Hi! I’m Katie with Four Leaf Properties. We don’t have any homes in Tecumseh ri…" at bounding box center [446, 206] width 224 height 32
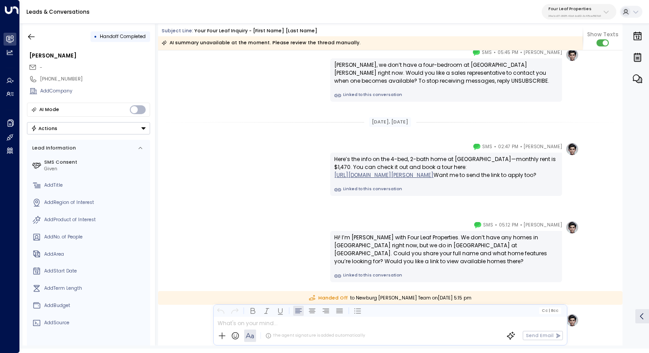
scroll to position [50, 0]
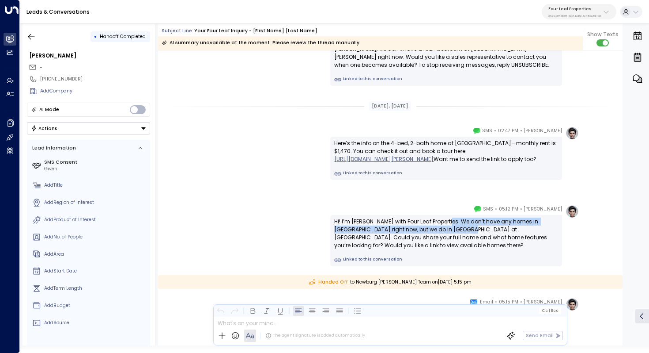
drag, startPoint x: 446, startPoint y: 219, endPoint x: 444, endPoint y: 232, distance: 13.9
click at [444, 232] on div "Hi! I’m Katie with Four Leaf Properties. We don’t have any homes in Tecumseh ri…" at bounding box center [446, 233] width 224 height 32
click at [447, 226] on div "Hi! I’m Katie with Four Leaf Properties. We don’t have any homes in Tecumseh ri…" at bounding box center [446, 233] width 224 height 32
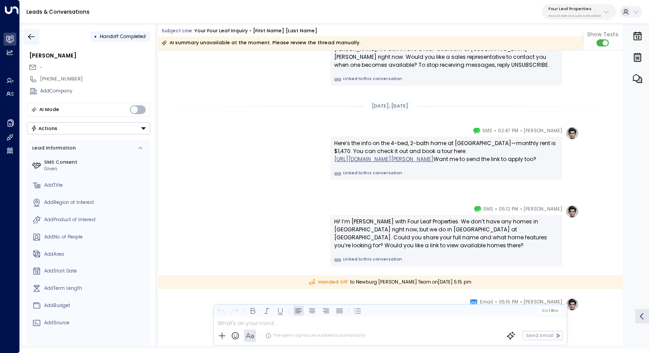
click at [29, 37] on icon "button" at bounding box center [31, 37] width 7 height 6
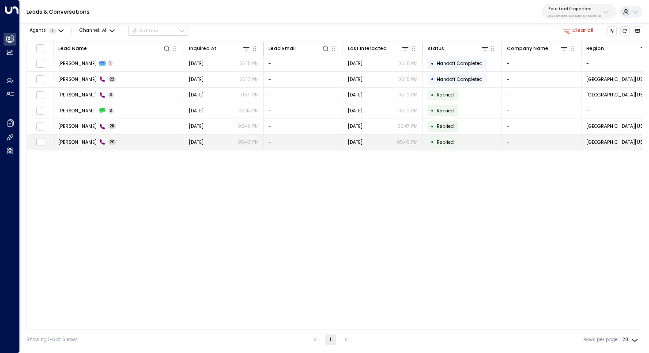
click at [118, 144] on td "Shelly Traeger 20" at bounding box center [118, 141] width 131 height 15
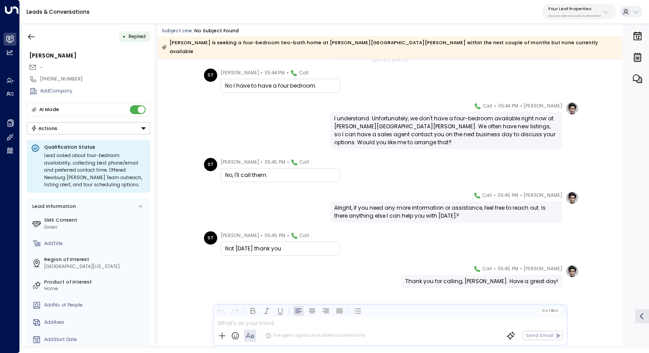
scroll to position [527, 0]
click at [26, 37] on button "button" at bounding box center [31, 37] width 16 height 16
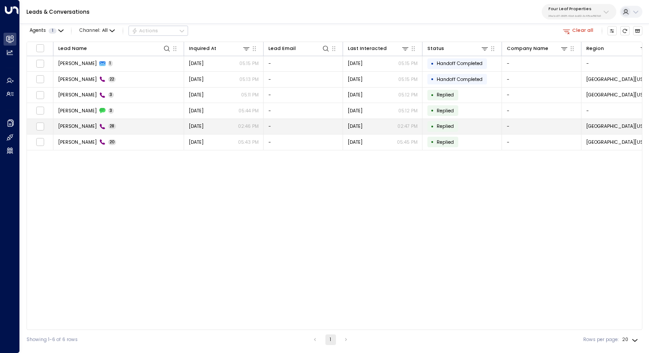
click at [74, 125] on span "Shelly Traeger" at bounding box center [77, 126] width 38 height 7
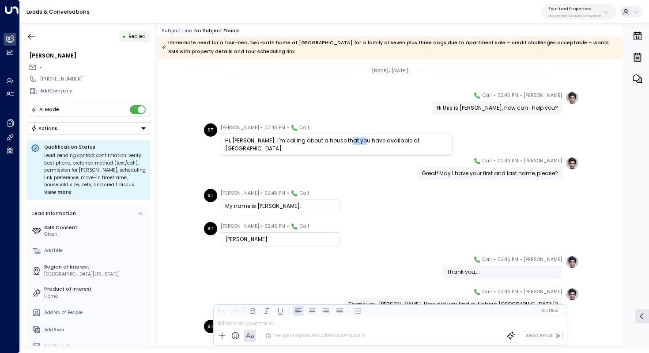
drag, startPoint x: 341, startPoint y: 141, endPoint x: 357, endPoint y: 141, distance: 16.3
click at [357, 141] on div "Hi, Katie. I'm calling about a house that you have available at Wildflower Cros…" at bounding box center [336, 145] width 223 height 16
drag, startPoint x: 363, startPoint y: 140, endPoint x: 375, endPoint y: 140, distance: 11.9
click at [375, 140] on div "Hi, Katie. I'm calling about a house that you have available at Wildflower Cros…" at bounding box center [336, 145] width 223 height 16
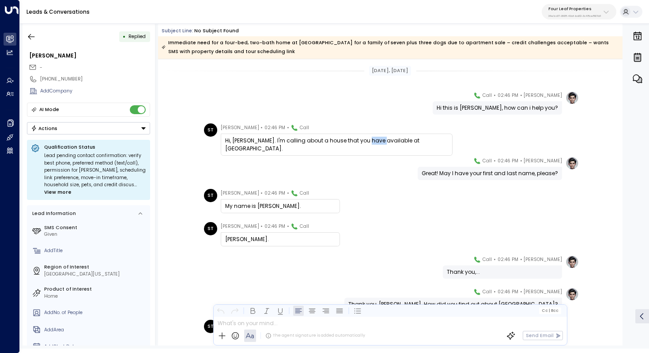
click at [375, 140] on div "Hi, Katie. I'm calling about a house that you have available at Wildflower Cros…" at bounding box center [336, 145] width 223 height 16
drag, startPoint x: 365, startPoint y: 140, endPoint x: 383, endPoint y: 140, distance: 17.2
click at [382, 140] on div "Hi, Katie. I'm calling about a house that you have available at Wildflower Cros…" at bounding box center [336, 145] width 223 height 16
click at [383, 140] on div "Hi, Katie. I'm calling about a house that you have available at Wildflower Cros…" at bounding box center [336, 145] width 223 height 16
click at [29, 34] on icon "button" at bounding box center [31, 36] width 9 height 9
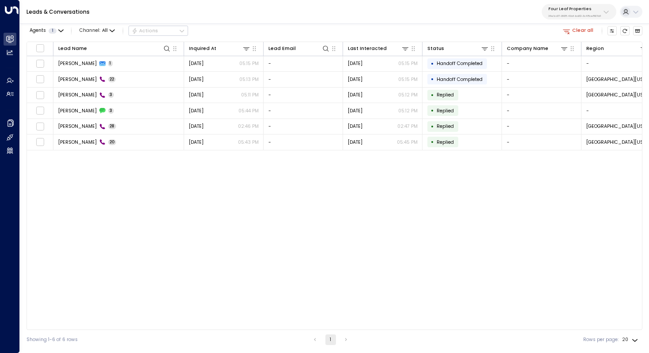
click at [292, 219] on div "Lead Name Inquired At Lead Email Last Interacted Status Company Name Region Pro…" at bounding box center [335, 186] width 616 height 288
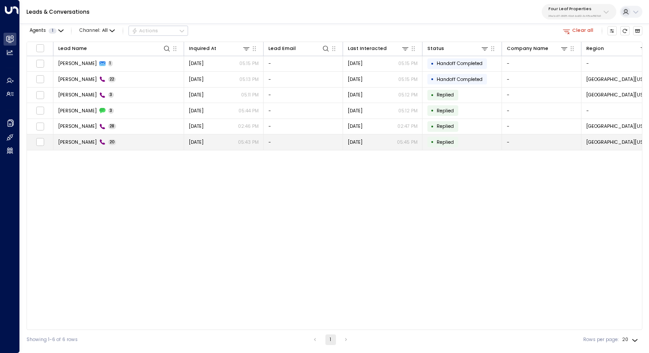
click at [116, 136] on td "Shelly Traeger 20" at bounding box center [118, 141] width 131 height 15
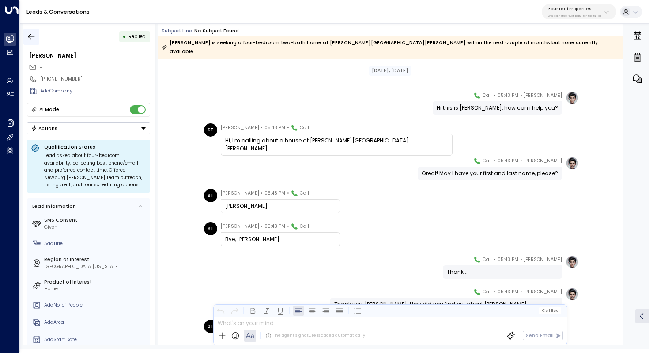
click at [35, 30] on button "button" at bounding box center [31, 37] width 16 height 16
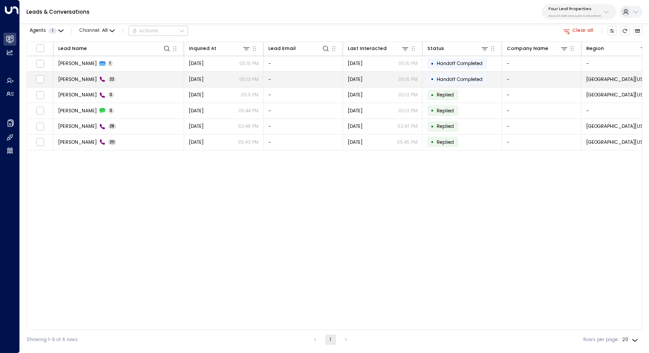
click at [82, 83] on td "Shelly Traeger 22" at bounding box center [118, 79] width 131 height 15
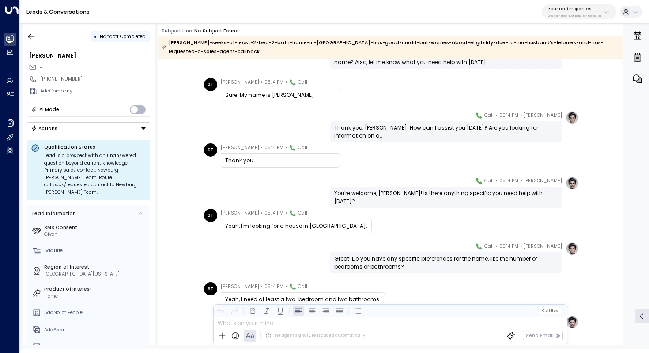
scroll to position [130, 0]
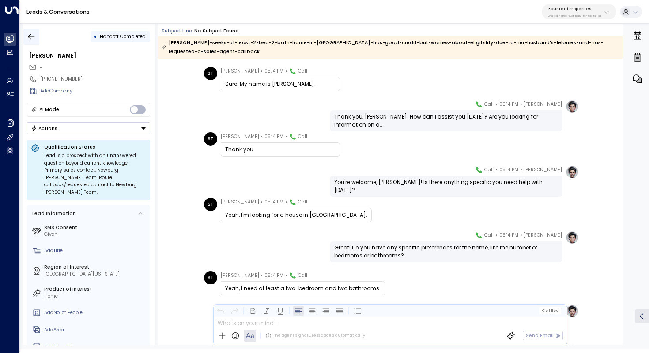
click at [30, 33] on icon "button" at bounding box center [31, 36] width 9 height 9
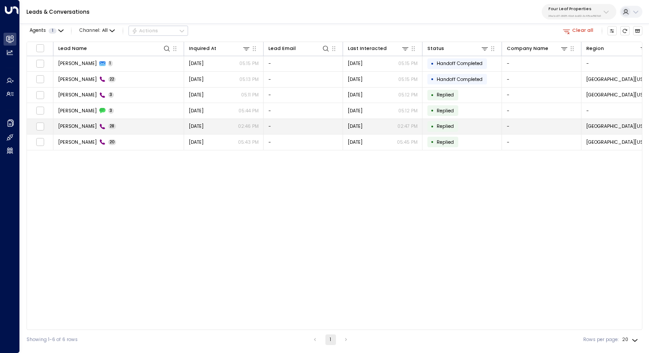
click at [89, 129] on span "Shelly Traeger" at bounding box center [77, 126] width 38 height 7
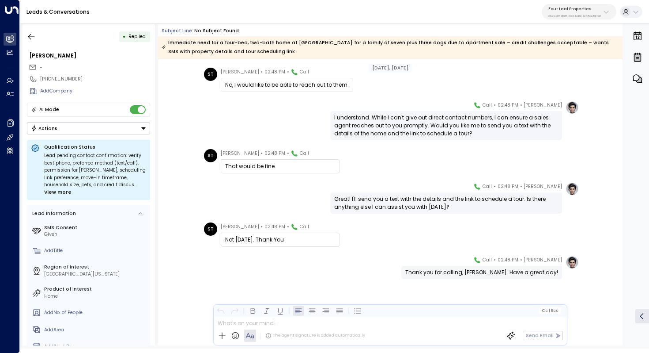
scroll to position [829, 0]
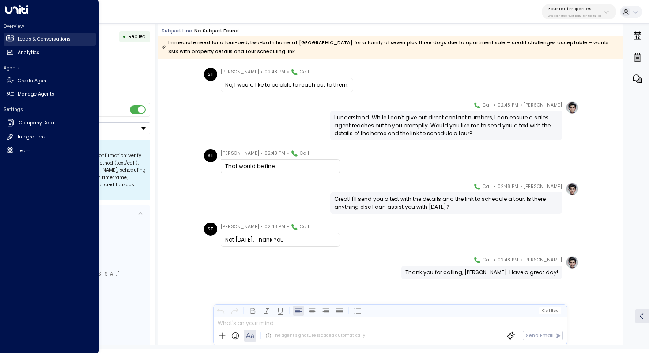
click at [52, 40] on h2 "Leads & Conversations" at bounding box center [44, 39] width 53 height 7
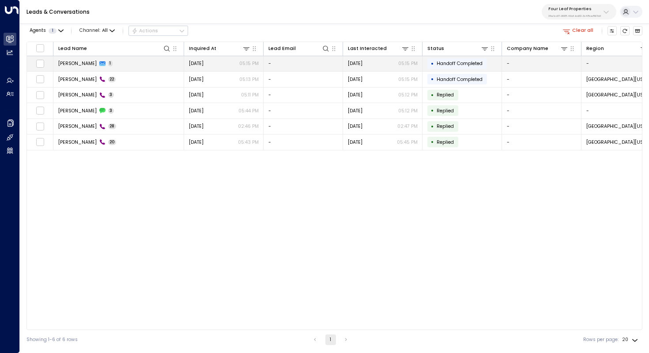
click at [77, 67] on td "Shelly Traeger 1" at bounding box center [118, 63] width 131 height 15
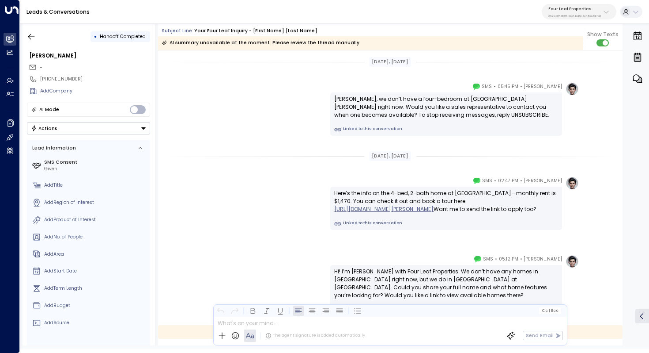
scroll to position [28, 0]
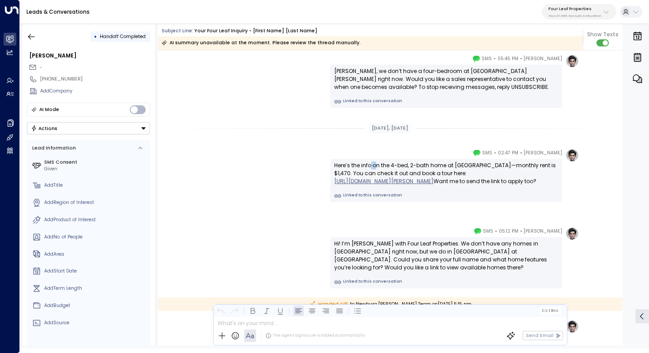
drag, startPoint x: 370, startPoint y: 164, endPoint x: 375, endPoint y: 164, distance: 4.9
click at [375, 164] on div "Here’s the info on the 4-bed, 2-bath home at Wildflower Crossing—monthly rent i…" at bounding box center [446, 173] width 224 height 24
click at [381, 166] on div "Here’s the info on the 4-bed, 2-bath home at Wildflower Crossing—monthly rent i…" at bounding box center [446, 173] width 224 height 24
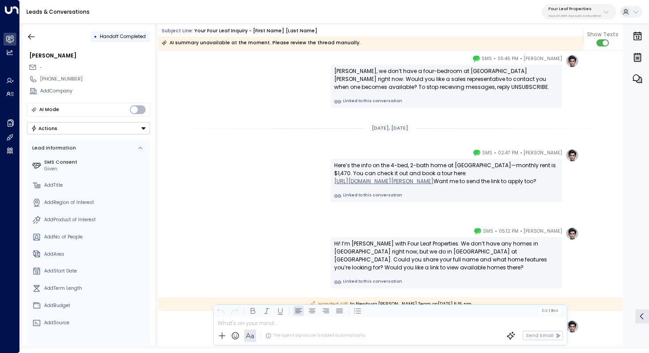
click at [356, 185] on link "https://www.fourleafprop.com/listings/barton-iv-huge-4bd-2bath-tour-on-your-own…" at bounding box center [383, 181] width 99 height 8
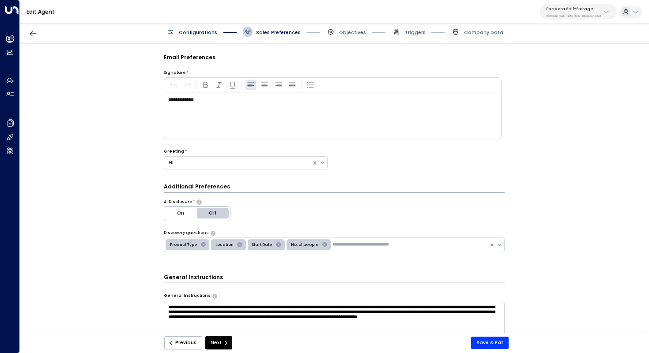
scroll to position [440, 0]
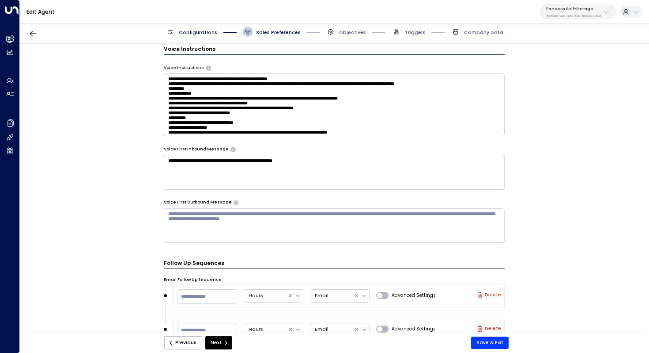
click at [595, 16] on p "757189d6-fae5-468c-8c19-40bd3de4c6e1" at bounding box center [573, 16] width 55 height 4
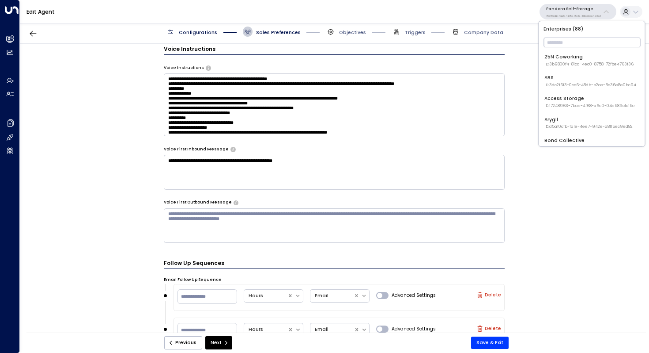
click at [573, 46] on input "text" at bounding box center [592, 42] width 97 height 14
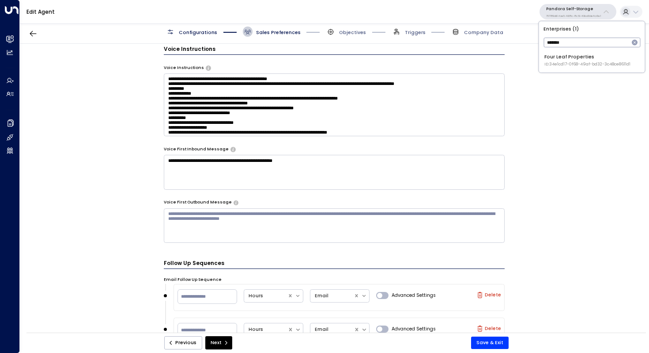
type input "*******"
click at [569, 63] on span "ID: 34e1cd17-0f68-49af-bd32-3c48ce8611d1" at bounding box center [588, 64] width 86 height 6
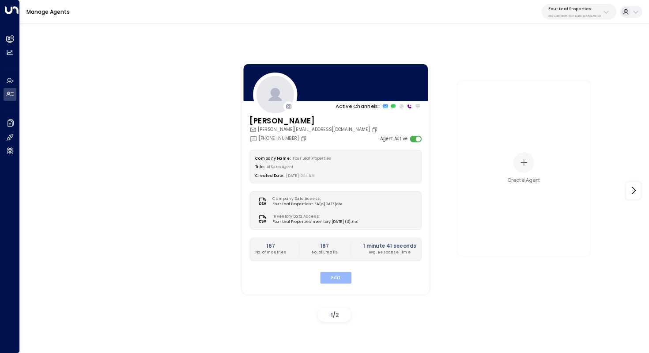
click at [338, 280] on button "Edit" at bounding box center [335, 276] width 31 height 11
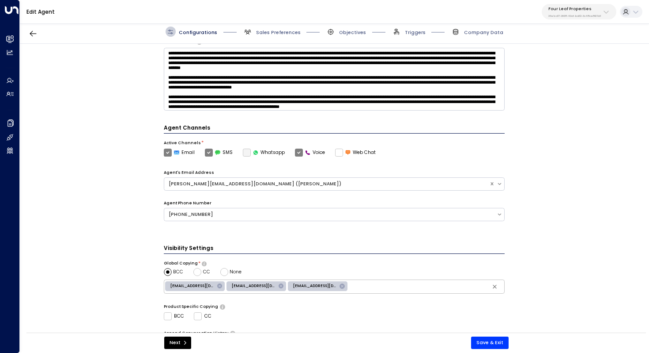
scroll to position [215, 0]
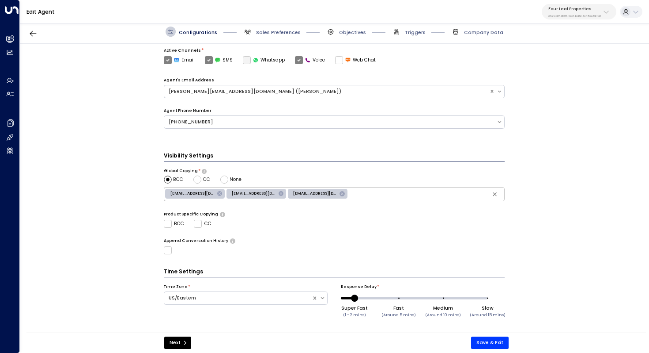
click at [266, 27] on span "Sales Preferences" at bounding box center [272, 32] width 58 height 10
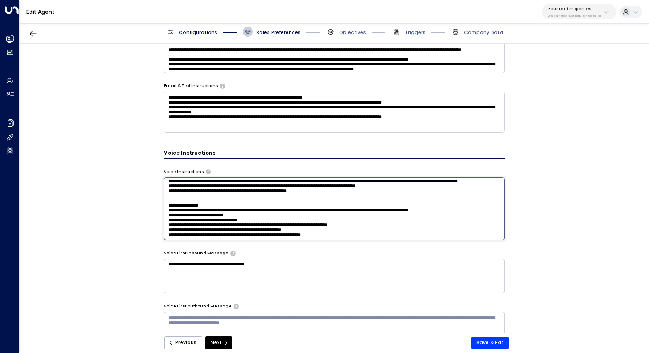
scroll to position [138, 0]
drag, startPoint x: 257, startPoint y: 206, endPoint x: 267, endPoint y: 206, distance: 9.7
click at [267, 206] on textarea at bounding box center [334, 208] width 341 height 63
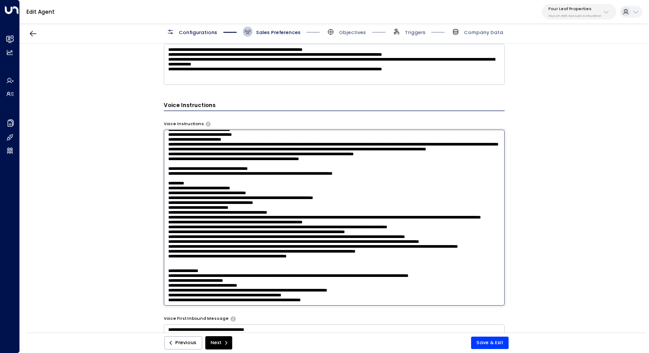
scroll to position [452, 0]
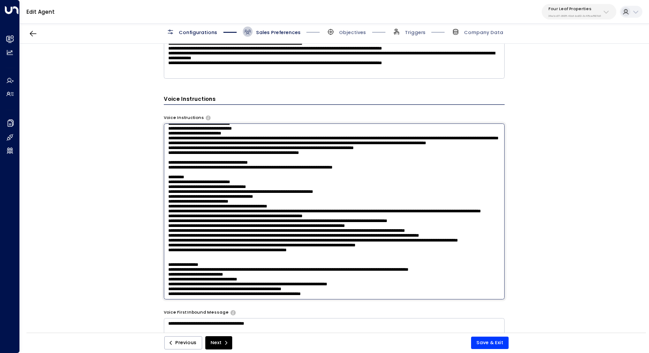
drag, startPoint x: 207, startPoint y: 200, endPoint x: 228, endPoint y: 200, distance: 21.2
click at [228, 200] on textarea at bounding box center [334, 211] width 341 height 176
drag, startPoint x: 310, startPoint y: 196, endPoint x: 319, endPoint y: 196, distance: 9.3
click at [319, 196] on textarea at bounding box center [334, 211] width 341 height 176
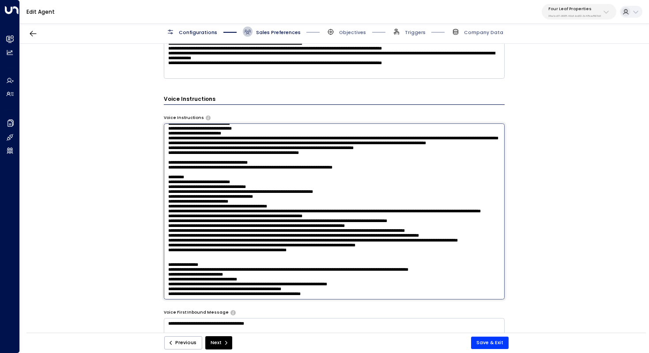
click at [319, 196] on textarea at bounding box center [334, 211] width 341 height 176
drag, startPoint x: 224, startPoint y: 197, endPoint x: 240, endPoint y: 197, distance: 16.3
click at [239, 197] on textarea at bounding box center [334, 211] width 341 height 176
click at [240, 197] on textarea at bounding box center [334, 211] width 341 height 176
drag, startPoint x: 274, startPoint y: 195, endPoint x: 286, endPoint y: 195, distance: 11.9
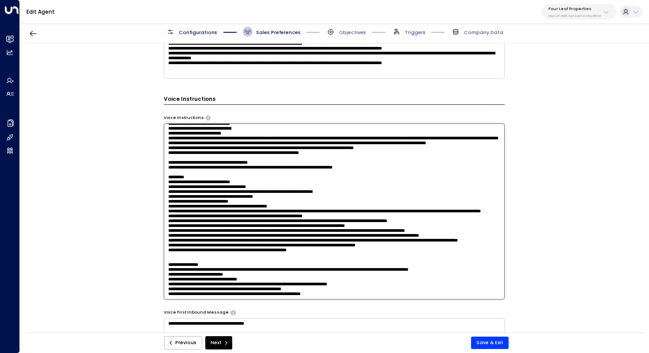
click at [286, 195] on textarea at bounding box center [334, 211] width 341 height 176
drag, startPoint x: 358, startPoint y: 196, endPoint x: 399, endPoint y: 196, distance: 41.5
click at [399, 196] on textarea at bounding box center [334, 211] width 341 height 176
paste textarea "**********"
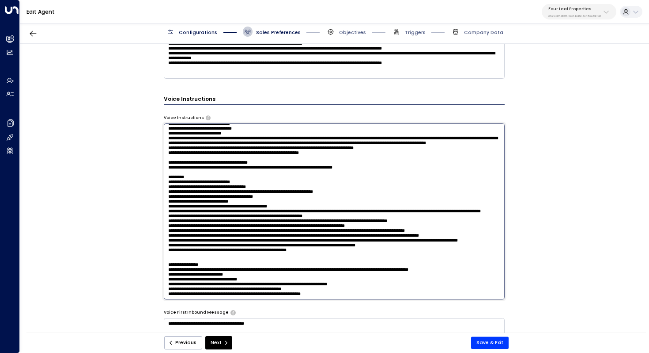
paste textarea "**********"
drag, startPoint x: 191, startPoint y: 201, endPoint x: 155, endPoint y: 193, distance: 36.5
click at [155, 193] on div "**********" at bounding box center [334, 190] width 629 height 293
click at [282, 215] on textarea at bounding box center [334, 211] width 341 height 176
click at [265, 207] on textarea at bounding box center [334, 211] width 341 height 176
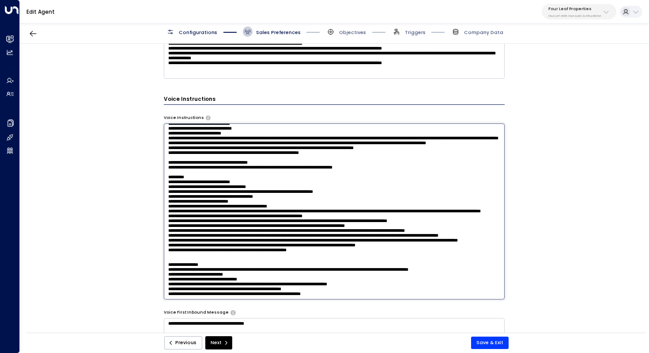
drag, startPoint x: 404, startPoint y: 209, endPoint x: 448, endPoint y: 212, distance: 44.2
click at [448, 212] on textarea at bounding box center [334, 211] width 341 height 176
paste textarea "**********"
click at [413, 220] on textarea at bounding box center [334, 211] width 341 height 176
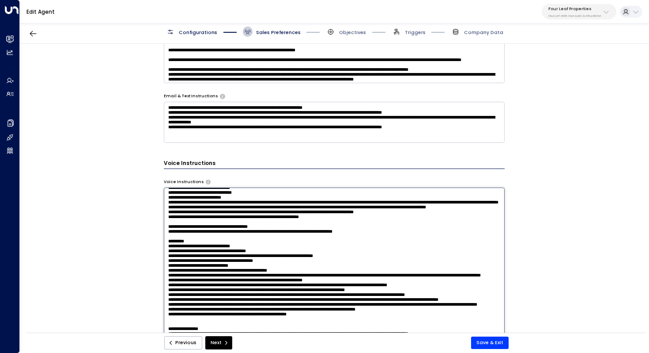
scroll to position [388, 0]
type textarea "**********"
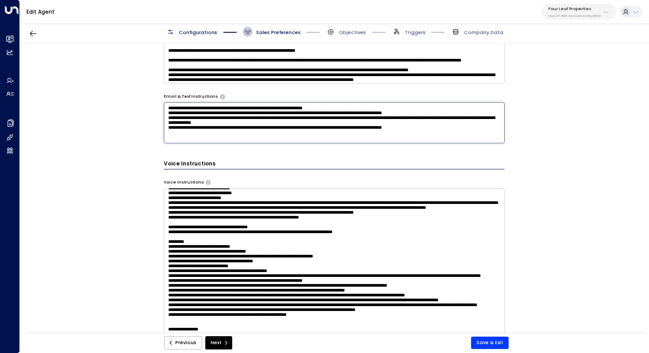
click at [412, 131] on textarea "**********" at bounding box center [334, 122] width 341 height 41
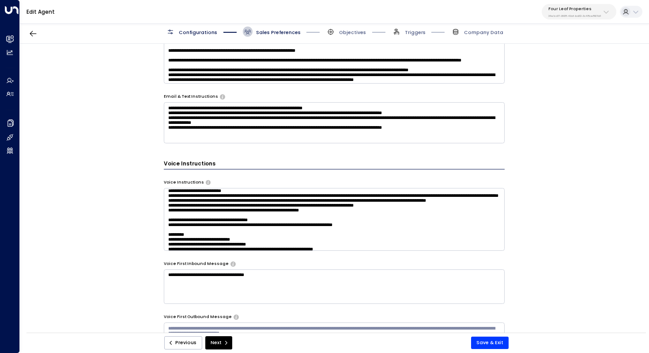
click at [535, 156] on div "**********" at bounding box center [334, 190] width 629 height 293
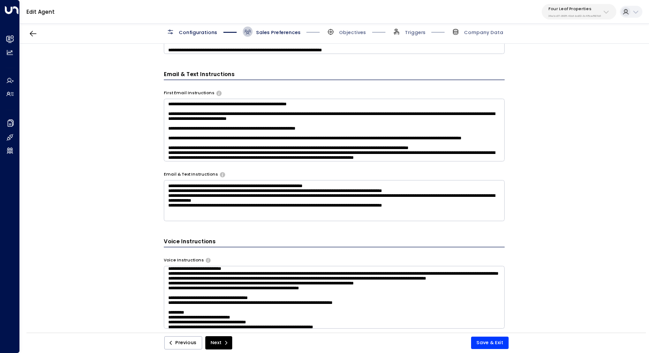
scroll to position [308, 0]
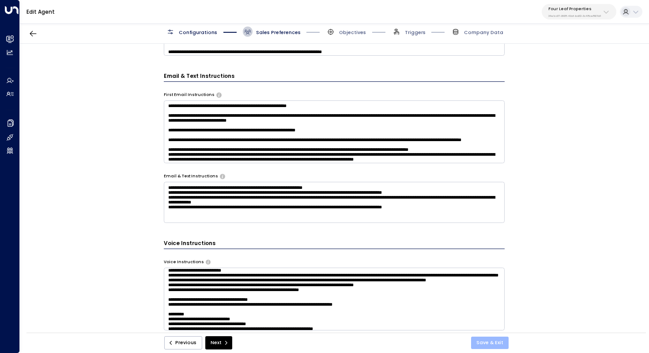
click at [500, 341] on button "Save & Exit" at bounding box center [490, 342] width 38 height 12
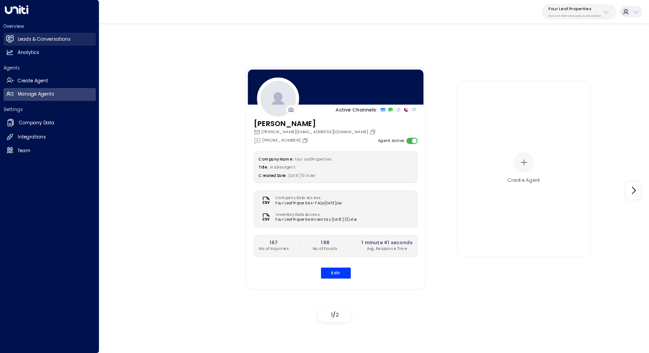
click at [42, 41] on h2 "Leads & Conversations" at bounding box center [44, 39] width 53 height 7
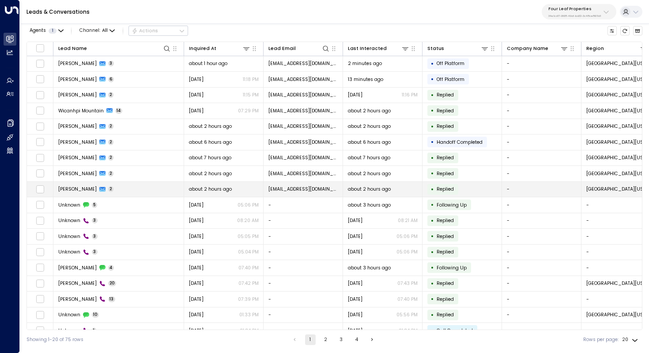
scroll to position [42, 0]
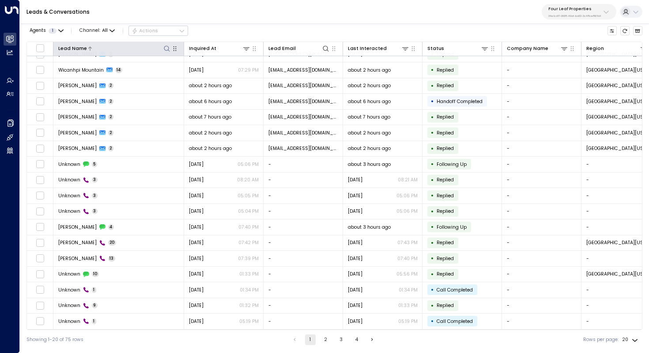
click at [129, 48] on div at bounding box center [129, 48] width 84 height 8
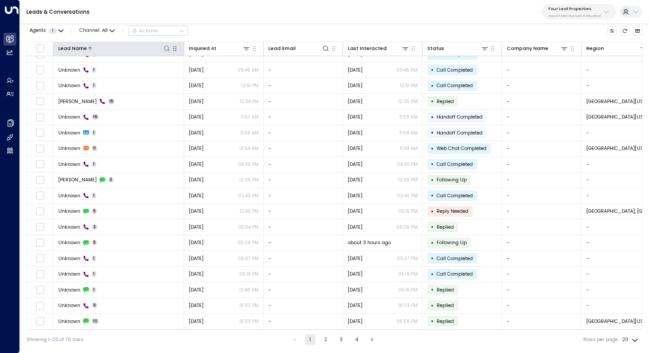
click at [81, 48] on div "Lead Name" at bounding box center [72, 49] width 29 height 8
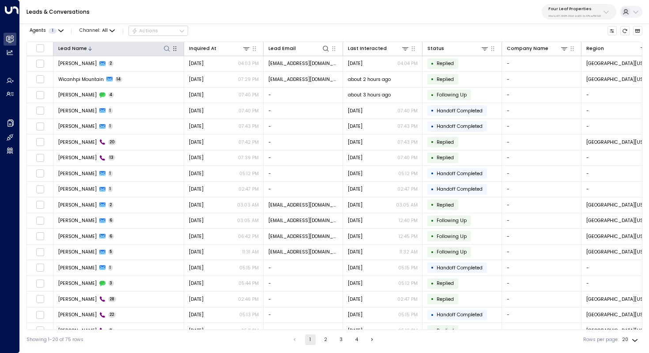
click at [169, 49] on icon at bounding box center [166, 48] width 7 height 7
type input "******"
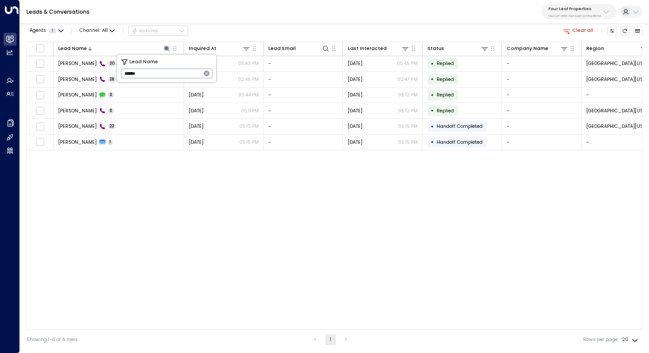
click at [144, 211] on div "Lead Name Inquired At Lead Email Last Interacted Status Company Name Region Pro…" at bounding box center [335, 186] width 616 height 288
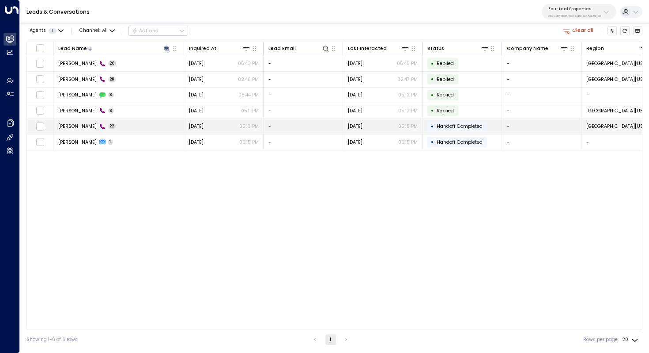
click at [71, 127] on span "Shelly Traeger" at bounding box center [77, 126] width 38 height 7
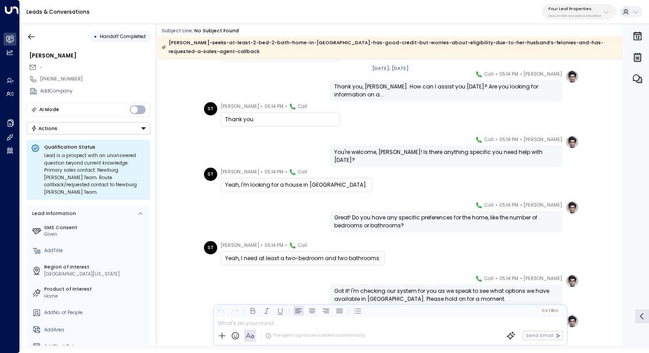
scroll to position [175, 0]
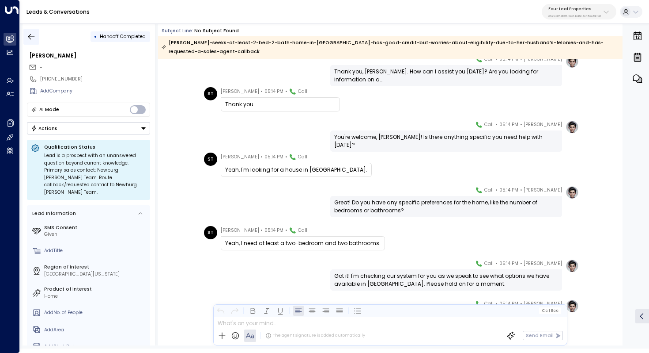
click at [30, 31] on button "button" at bounding box center [31, 37] width 16 height 16
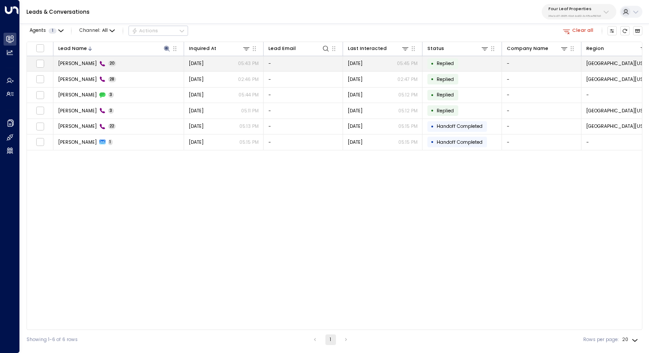
click at [71, 68] on td "Shelly Traeger 20" at bounding box center [118, 63] width 131 height 15
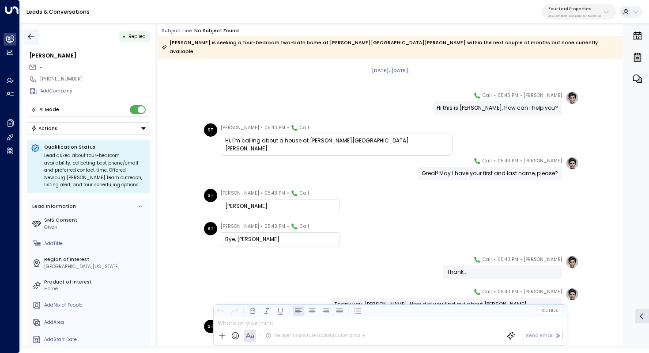
click at [33, 37] on icon "button" at bounding box center [31, 36] width 9 height 9
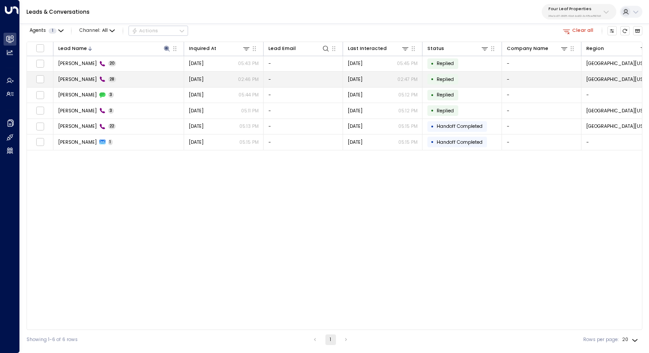
click at [78, 82] on span "Shelly Traeger" at bounding box center [77, 79] width 38 height 7
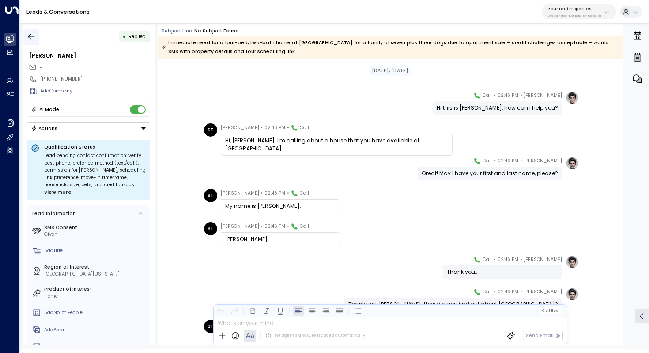
click at [33, 39] on icon "button" at bounding box center [31, 36] width 9 height 9
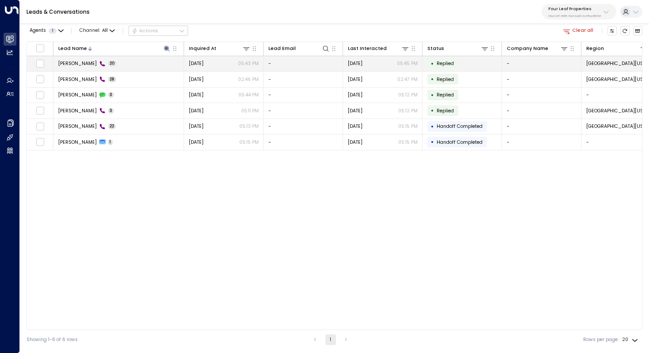
click at [68, 66] on span "Shelly Traeger" at bounding box center [77, 63] width 38 height 7
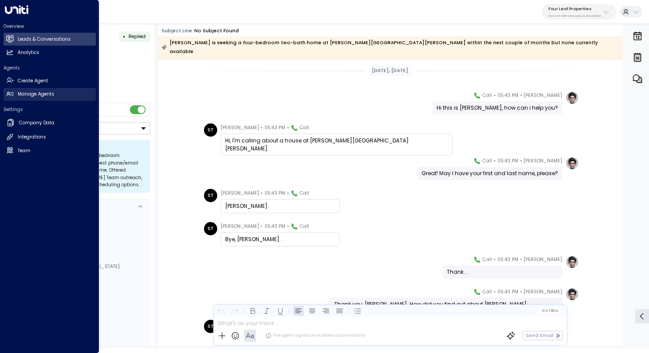
click at [42, 96] on h2 "Manage Agents" at bounding box center [36, 94] width 37 height 7
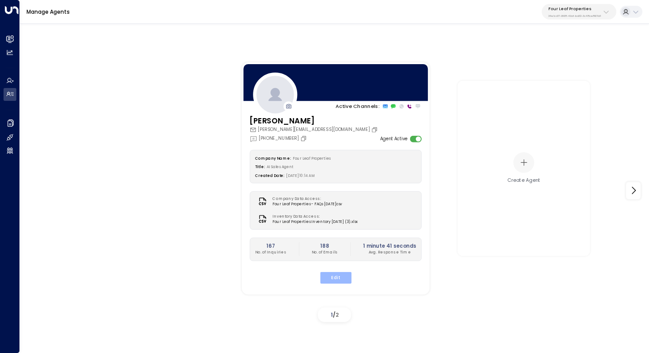
click at [334, 273] on button "Edit" at bounding box center [335, 276] width 31 height 11
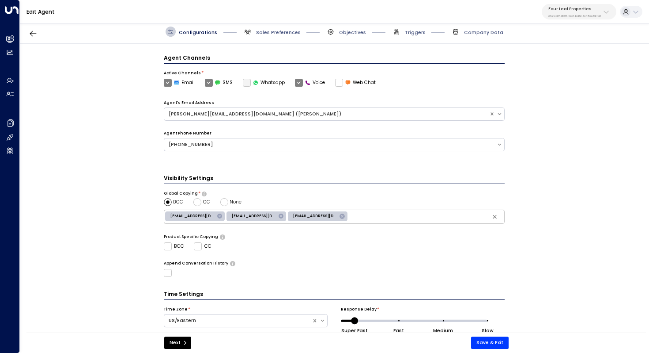
scroll to position [215, 0]
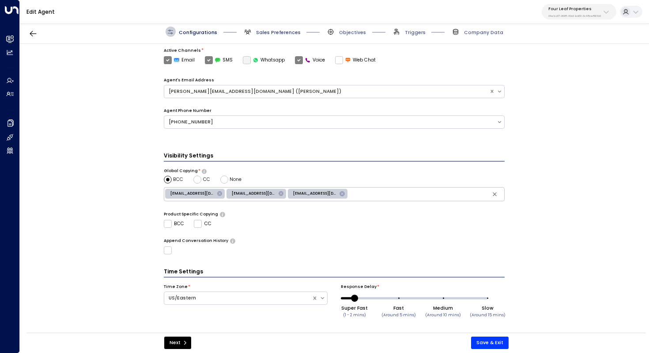
click at [269, 35] on span "Sales Preferences" at bounding box center [278, 32] width 45 height 7
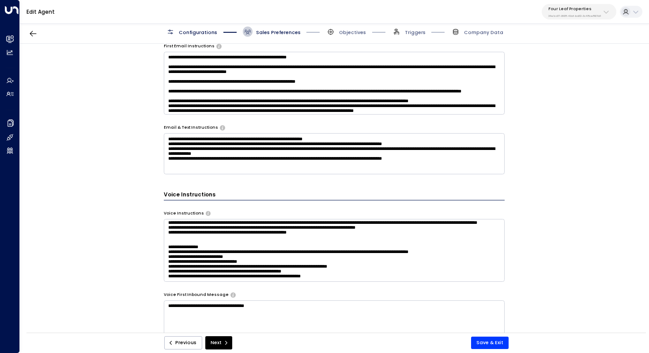
scroll to position [192, 0]
click at [358, 237] on textarea at bounding box center [334, 250] width 341 height 63
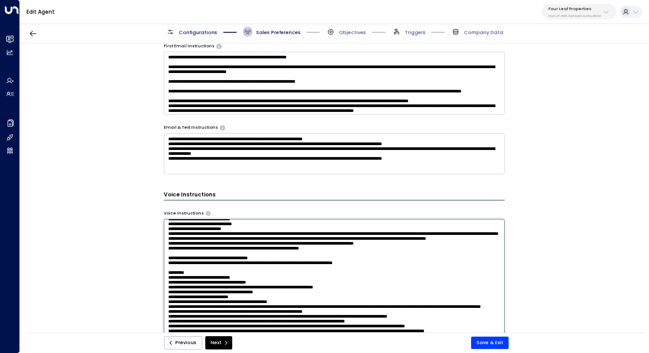
scroll to position [145, 0]
click at [298, 294] on textarea at bounding box center [334, 307] width 341 height 176
click at [255, 296] on textarea at bounding box center [334, 307] width 341 height 176
click at [403, 298] on textarea at bounding box center [334, 307] width 341 height 176
type textarea "**********"
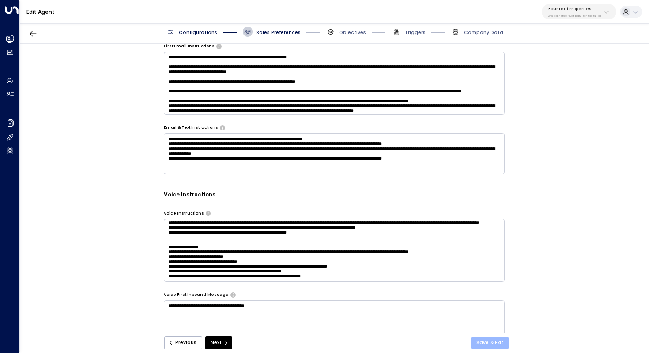
click at [503, 341] on button "Save & Exit" at bounding box center [490, 342] width 38 height 12
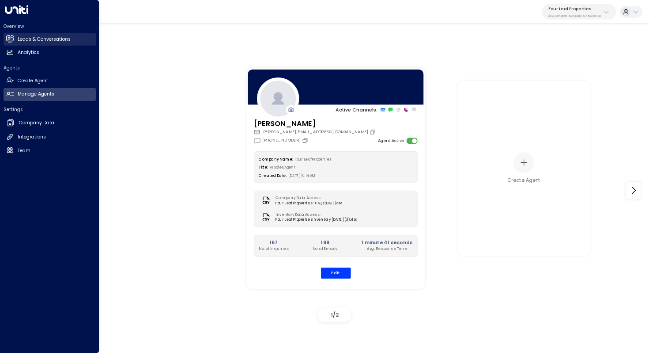
click at [53, 40] on h2 "Leads & Conversations" at bounding box center [44, 39] width 53 height 7
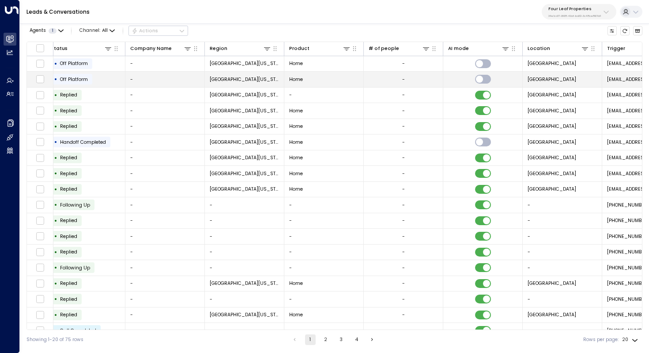
scroll to position [0, 576]
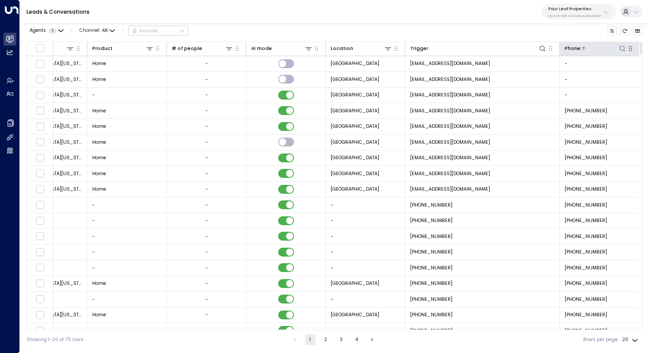
click at [621, 47] on icon at bounding box center [622, 48] width 7 height 7
type input "**********"
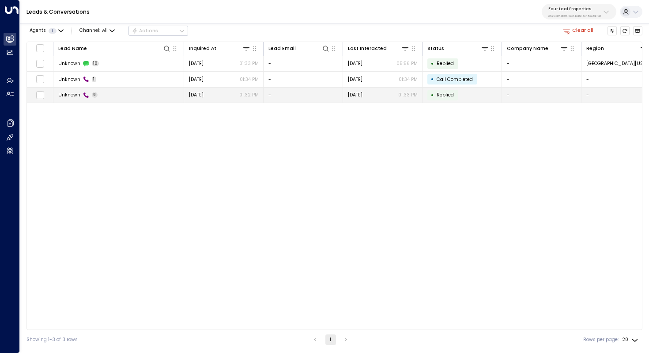
click at [76, 94] on span "Unknown" at bounding box center [69, 94] width 22 height 7
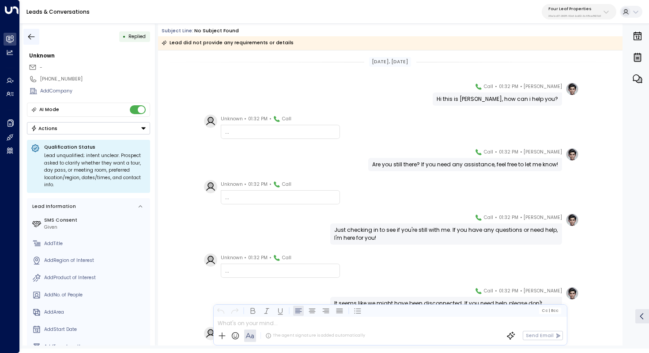
click at [32, 36] on icon "button" at bounding box center [31, 36] width 9 height 9
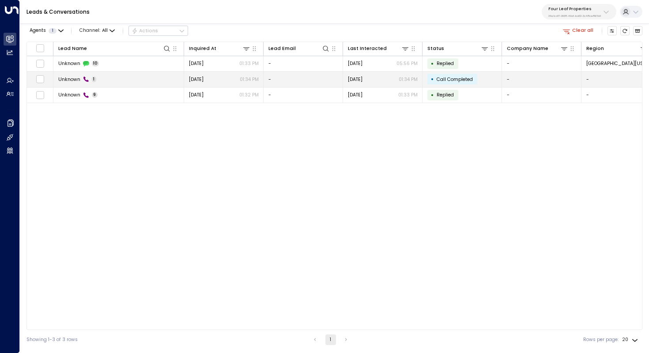
click at [66, 74] on td "Unknown 1" at bounding box center [118, 79] width 131 height 15
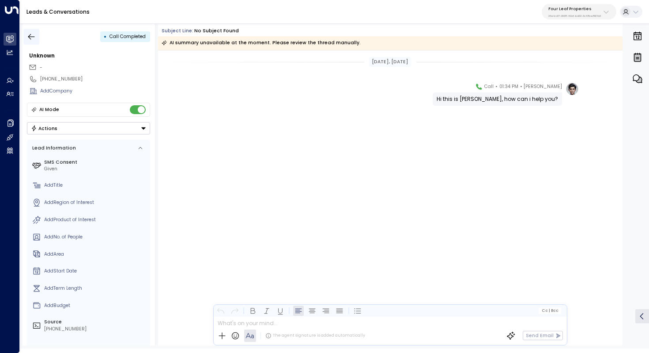
click at [30, 34] on icon "button" at bounding box center [31, 36] width 9 height 9
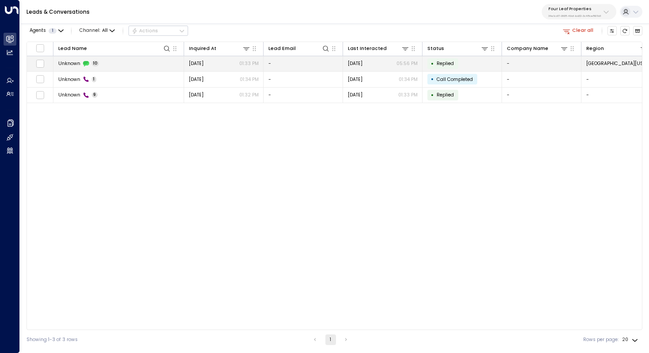
click at [71, 63] on span "Unknown" at bounding box center [69, 63] width 22 height 7
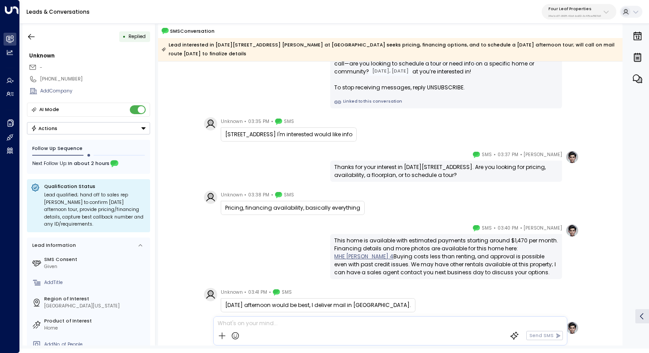
scroll to position [63, 0]
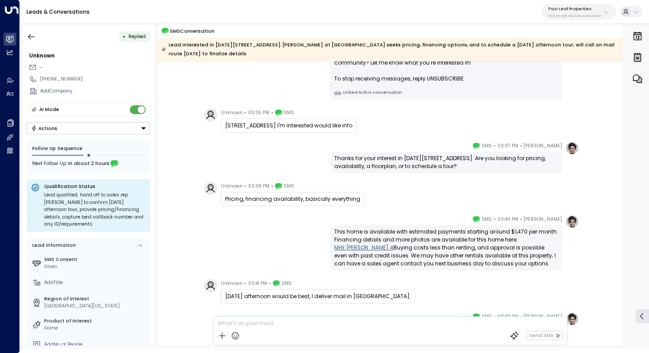
click at [431, 162] on div "Thanks for your interest in 1218 Park Dr at Summerhill Village in Mount Pleasan…" at bounding box center [446, 162] width 224 height 16
click at [434, 161] on div "Thanks for your interest in 1218 Park Dr at Summerhill Village in Mount Pleasan…" at bounding box center [446, 162] width 224 height 16
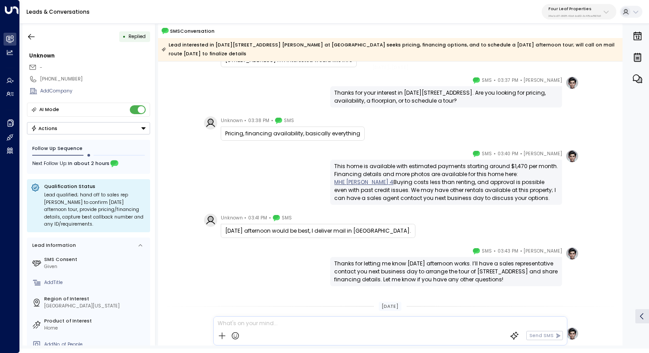
scroll to position [129, 0]
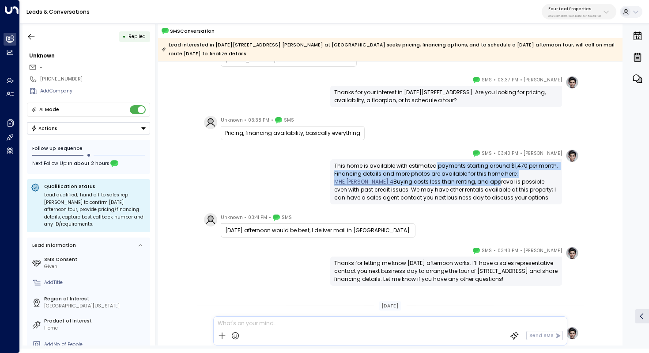
drag, startPoint x: 433, startPoint y: 168, endPoint x: 432, endPoint y: 180, distance: 12.0
click at [432, 180] on div "This home is available with estimated payments starting around $1,470 per month…" at bounding box center [446, 182] width 224 height 40
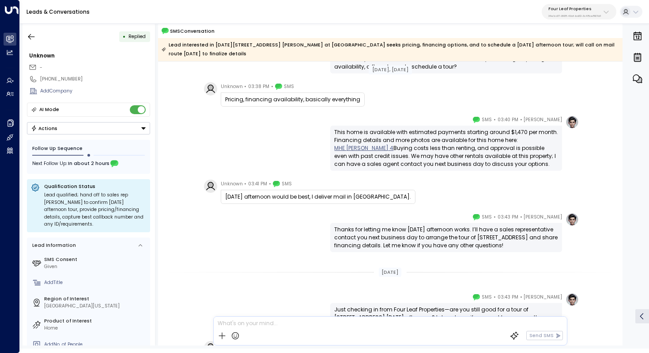
scroll to position [163, 0]
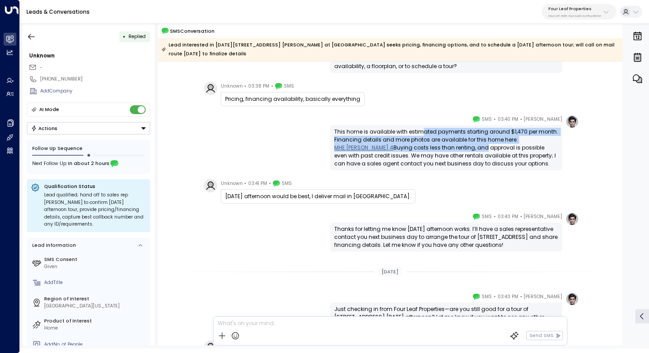
drag, startPoint x: 422, startPoint y: 133, endPoint x: 421, endPoint y: 143, distance: 10.6
click at [421, 143] on div "This home is available with estimated payments starting around $1,470 per month…" at bounding box center [446, 148] width 224 height 40
drag, startPoint x: 429, startPoint y: 142, endPoint x: 428, endPoint y: 148, distance: 5.4
click at [428, 148] on div "This home is available with estimated payments starting around $1,470 per month…" at bounding box center [446, 148] width 224 height 40
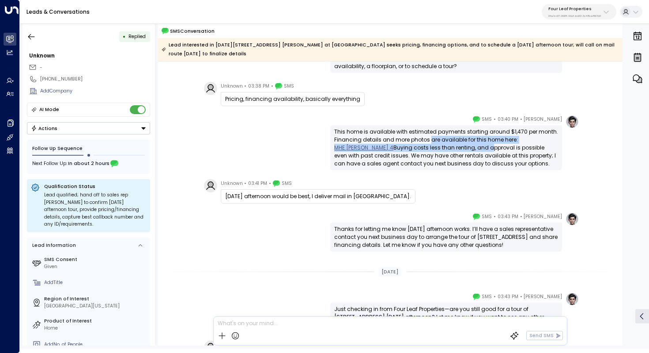
click at [428, 148] on div "This home is available with estimated payments starting around $1,470 per month…" at bounding box center [446, 148] width 224 height 40
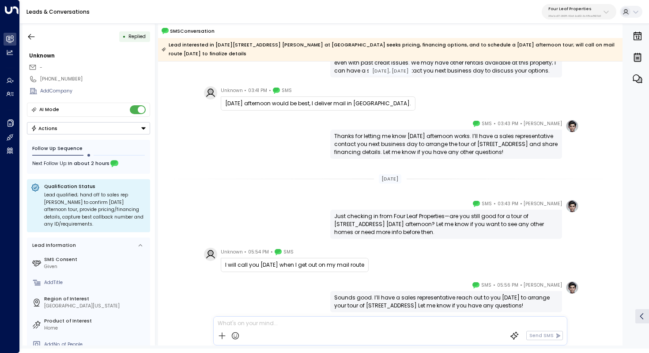
scroll to position [256, 0]
drag, startPoint x: 408, startPoint y: 137, endPoint x: 416, endPoint y: 137, distance: 8.4
click at [415, 137] on div "Thanks for letting me know Tuesday afternoon works. I’ll have a sales represent…" at bounding box center [446, 144] width 224 height 24
click at [416, 137] on div "Thanks for letting me know Tuesday afternoon works. I’ll have a sales represent…" at bounding box center [446, 144] width 224 height 24
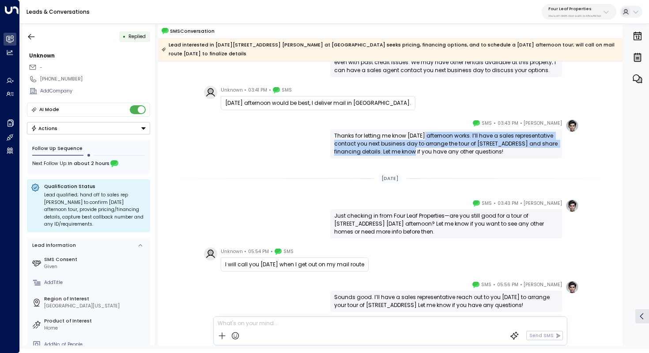
drag, startPoint x: 424, startPoint y: 136, endPoint x: 417, endPoint y: 148, distance: 14.0
click at [417, 148] on div "Thanks for letting me know Tuesday afternoon works. I’ll have a sales represent…" at bounding box center [446, 144] width 224 height 24
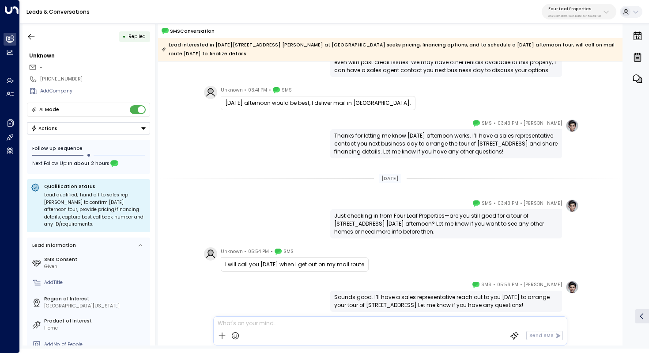
scroll to position [289, 0]
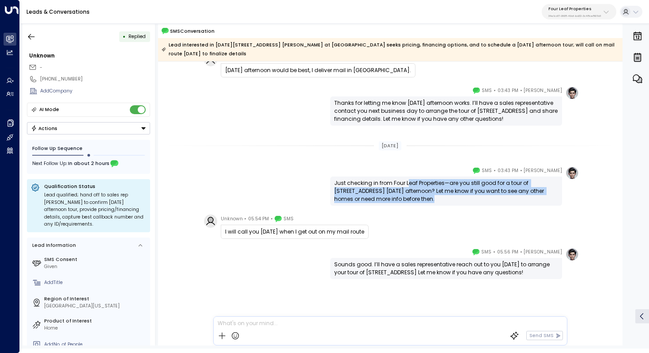
drag, startPoint x: 406, startPoint y: 182, endPoint x: 404, endPoint y: 194, distance: 12.1
click at [404, 194] on div "Just checking in from Four Leaf Properties—are you still good for a tour of 121…" at bounding box center [446, 191] width 224 height 24
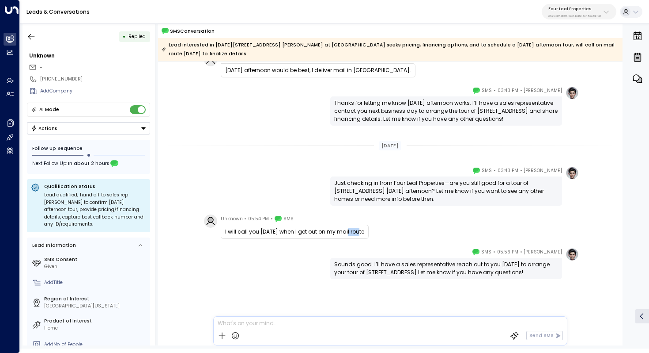
drag, startPoint x: 359, startPoint y: 230, endPoint x: 346, endPoint y: 230, distance: 12.4
click at [346, 230] on div "I will call you tomorrow when I get out on my mail route" at bounding box center [294, 232] width 139 height 8
drag, startPoint x: 423, startPoint y: 262, endPoint x: 422, endPoint y: 270, distance: 8.0
click at [422, 270] on div "Sounds good. I’ll have a sales representative reach out to you tomorrow to arra…" at bounding box center [446, 268] width 224 height 16
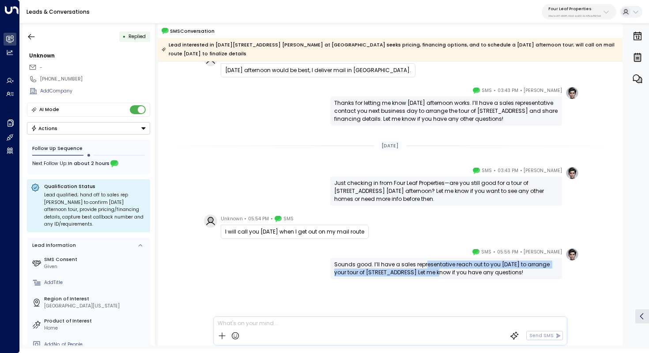
click at [422, 270] on div "Sounds good. I’ll have a sales representative reach out to you tomorrow to arra…" at bounding box center [446, 268] width 224 height 16
drag, startPoint x: 445, startPoint y: 262, endPoint x: 441, endPoint y: 269, distance: 7.5
click at [441, 269] on div "Sounds good. I’ll have a sales representative reach out to you tomorrow to arra…" at bounding box center [446, 268] width 224 height 16
drag, startPoint x: 449, startPoint y: 264, endPoint x: 447, endPoint y: 269, distance: 5.6
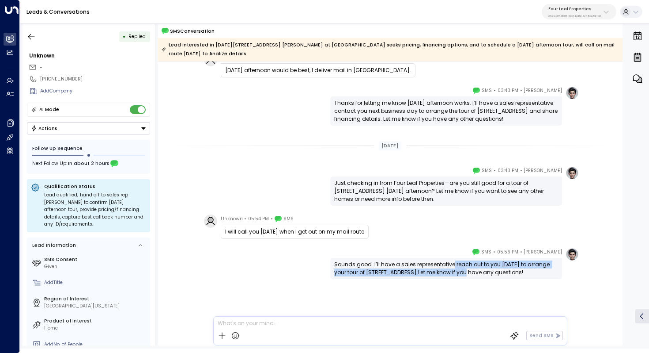
click at [447, 269] on div "Sounds good. I’ll have a sales representative reach out to you tomorrow to arra…" at bounding box center [446, 268] width 224 height 16
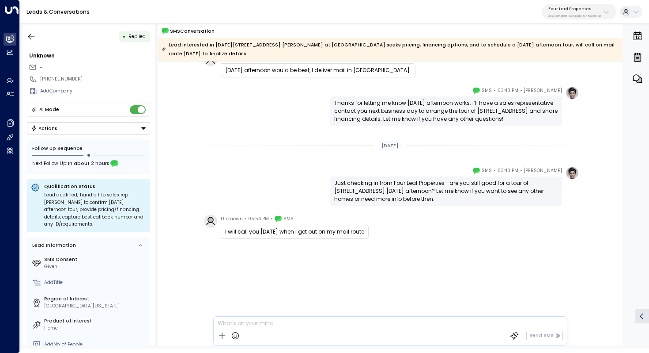
scroll to position [0, 0]
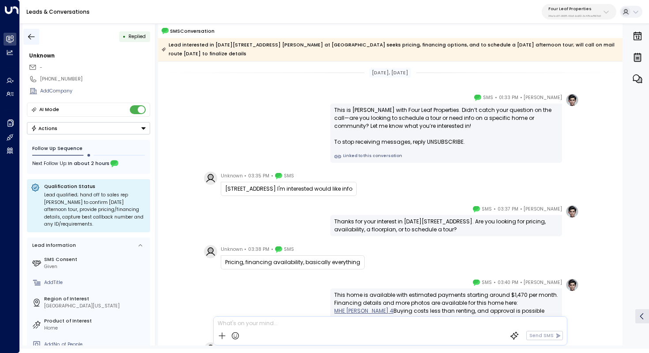
click at [28, 37] on icon "button" at bounding box center [31, 36] width 9 height 9
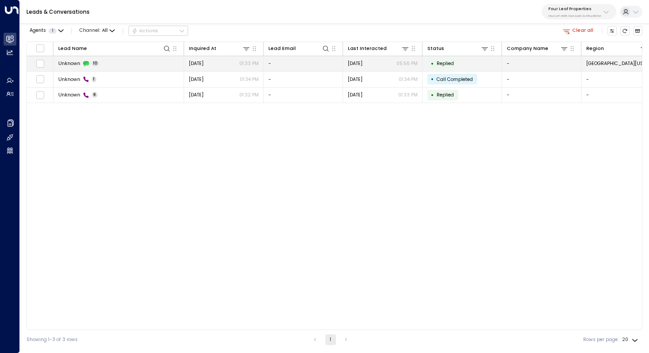
click at [124, 61] on td "Unknown 10" at bounding box center [118, 63] width 131 height 15
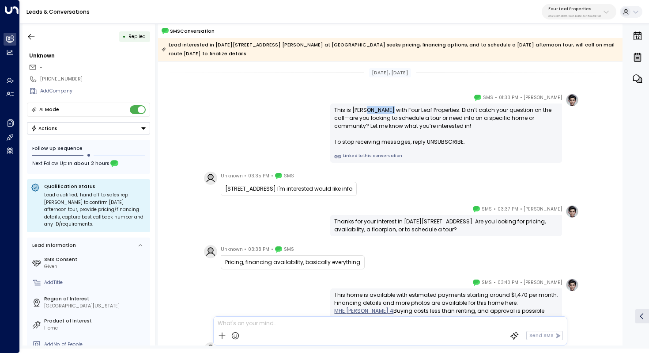
drag, startPoint x: 363, startPoint y: 111, endPoint x: 383, endPoint y: 111, distance: 19.9
click at [384, 111] on div "This is Katie Olson with Four Leaf Properties. Didn’t catch your question on th…" at bounding box center [446, 126] width 224 height 40
click at [383, 111] on div "This is Katie Olson with Four Leaf Properties. Didn’t catch your question on th…" at bounding box center [446, 126] width 224 height 40
drag, startPoint x: 418, startPoint y: 111, endPoint x: 418, endPoint y: 117, distance: 5.8
click at [418, 117] on div "This is Katie Olson with Four Leaf Properties. Didn’t catch your question on th…" at bounding box center [446, 126] width 224 height 40
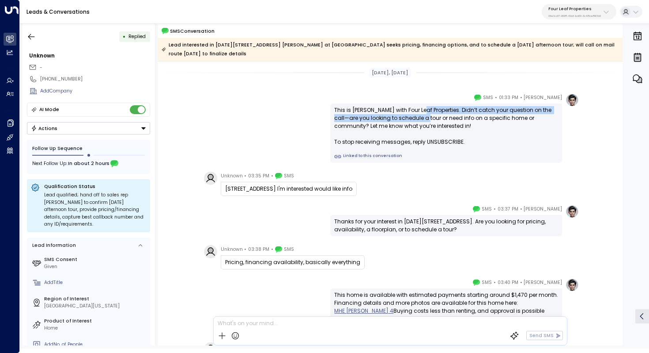
click at [418, 117] on div "This is Katie Olson with Four Leaf Properties. Didn’t catch your question on th…" at bounding box center [446, 126] width 224 height 40
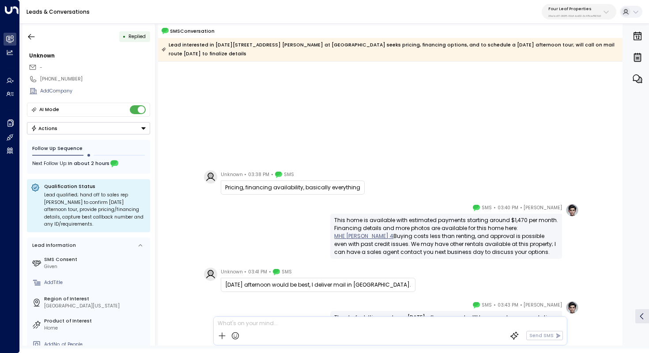
scroll to position [289, 0]
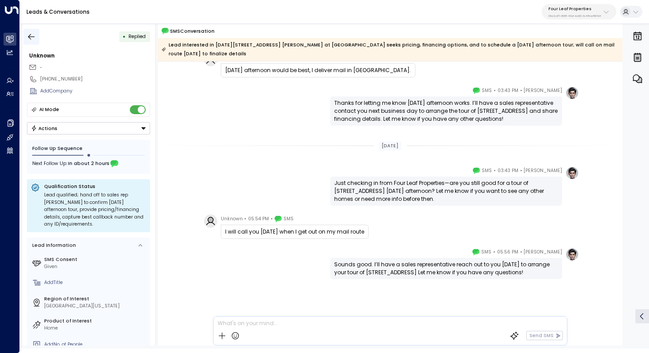
click at [32, 38] on icon "button" at bounding box center [31, 36] width 9 height 9
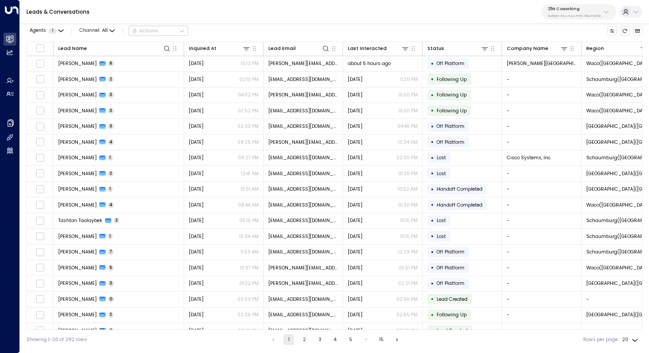
click at [595, 15] on p "3b9800f4-81ca-4ec0-8758-72fbe4763f36" at bounding box center [574, 16] width 53 height 4
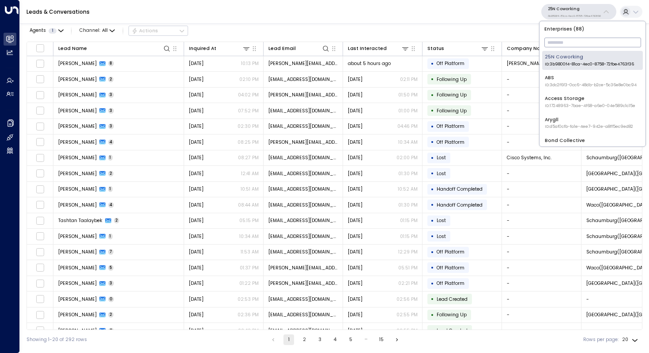
click at [567, 41] on input "text" at bounding box center [593, 42] width 97 height 14
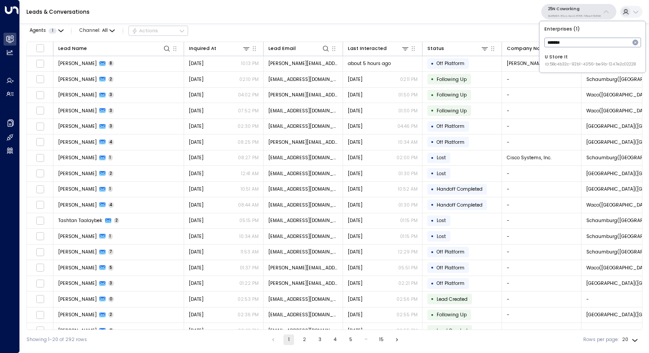
type input "*******"
click at [569, 56] on div "U Store It ID: 58c4b32c-92b1-4356-be9b-1247e2c02228" at bounding box center [590, 60] width 91 height 14
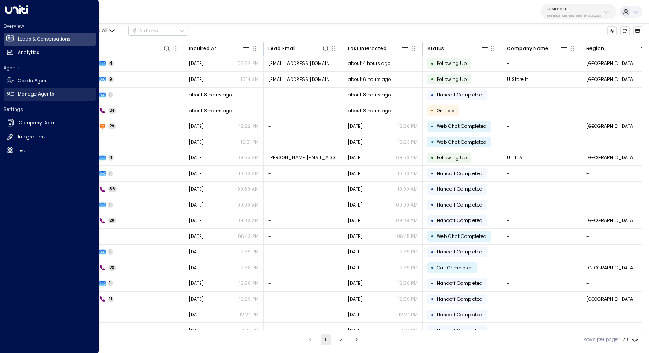
click at [25, 91] on h2 "Manage Agents" at bounding box center [36, 94] width 37 height 7
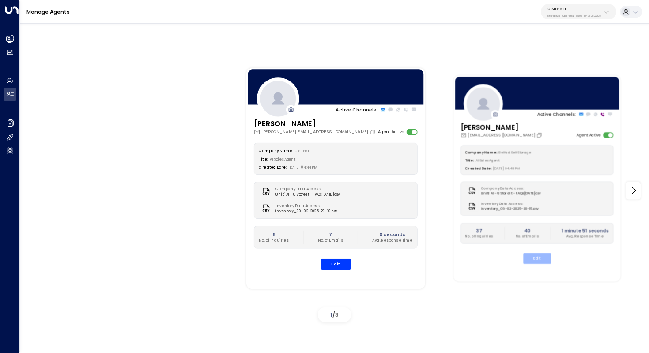
click at [535, 256] on button "Edit" at bounding box center [537, 258] width 28 height 10
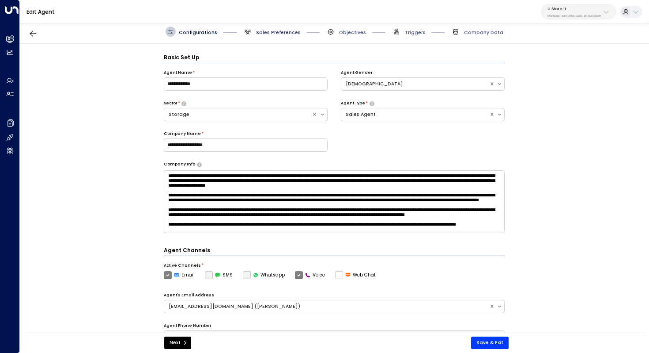
click at [277, 34] on span "Sales Preferences" at bounding box center [278, 32] width 45 height 7
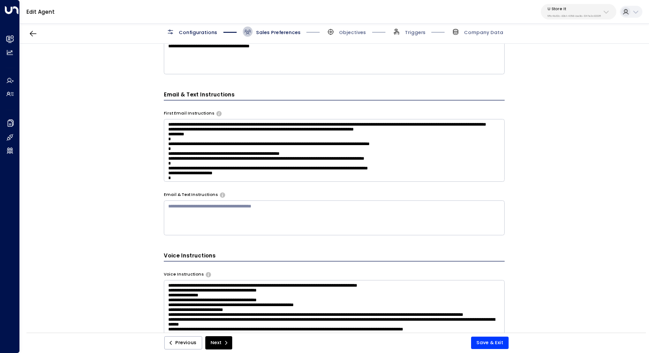
scroll to position [178, 0]
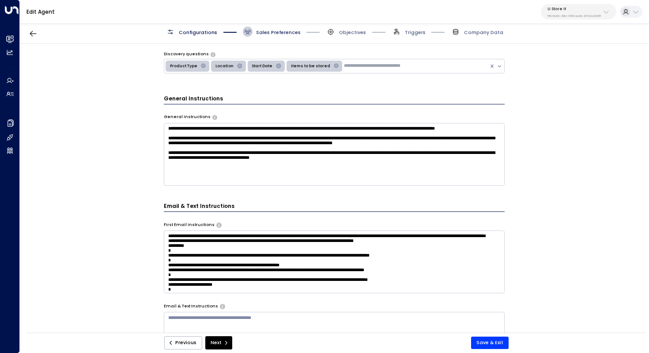
click at [281, 34] on span "Sales Preferences" at bounding box center [278, 32] width 45 height 7
click at [190, 31] on span "Configurations" at bounding box center [198, 32] width 38 height 7
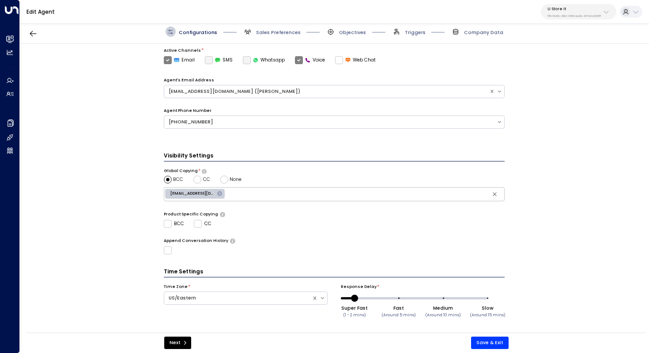
scroll to position [0, 0]
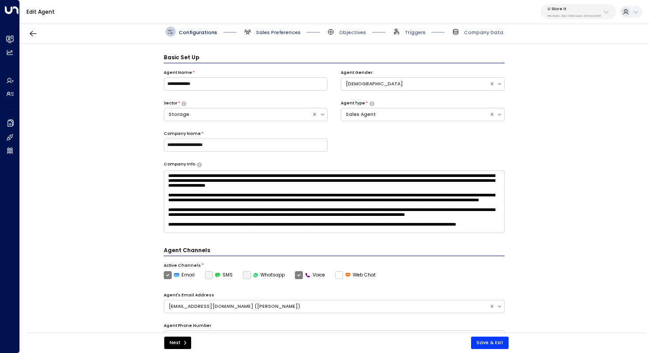
click at [266, 31] on span "Sales Preferences" at bounding box center [278, 32] width 45 height 7
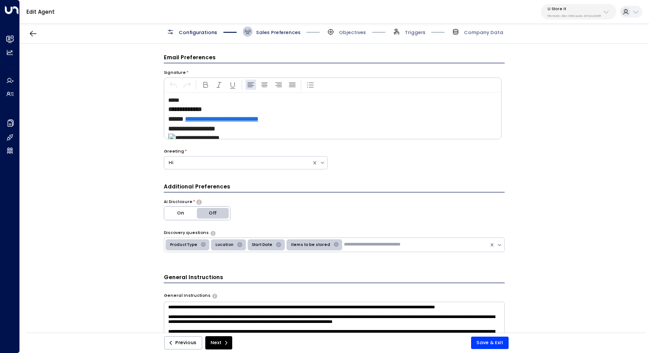
scroll to position [10, 0]
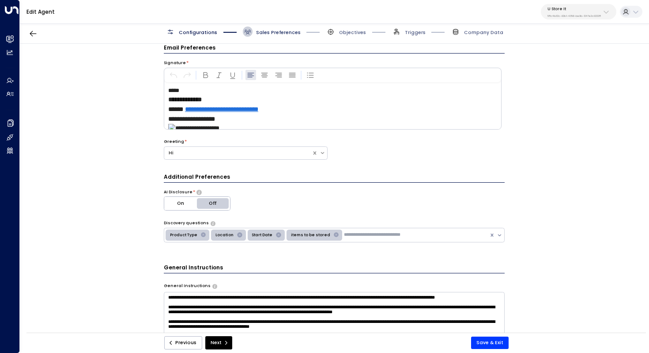
click at [270, 30] on span "Sales Preferences" at bounding box center [278, 32] width 45 height 7
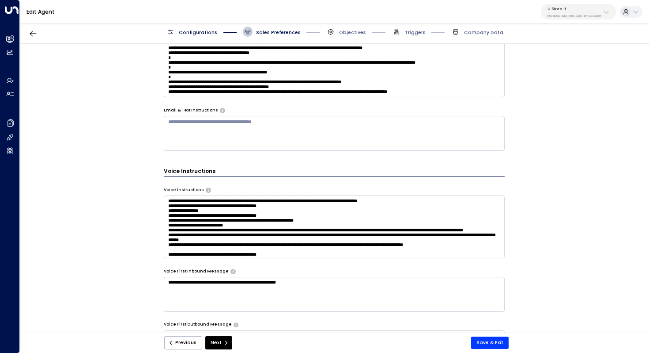
scroll to position [379, 0]
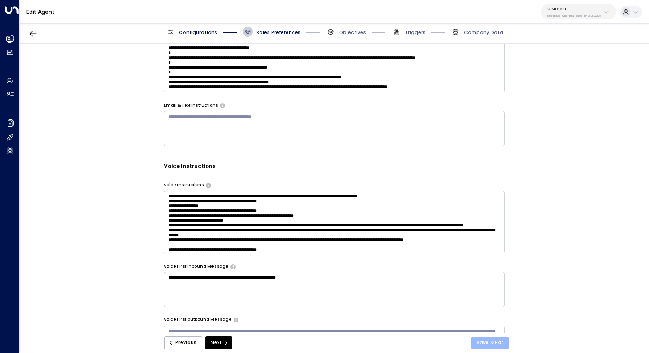
click at [490, 340] on button "Save & Exit" at bounding box center [490, 342] width 38 height 12
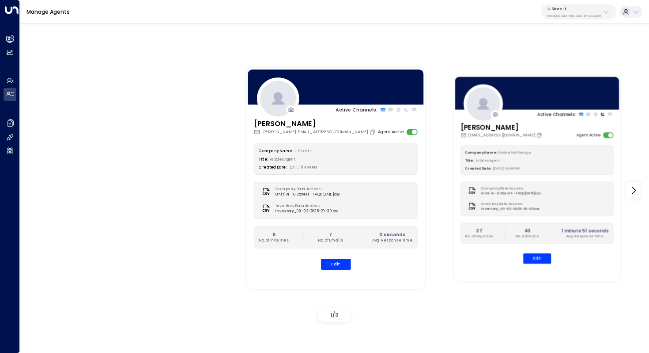
click at [522, 108] on div at bounding box center [537, 92] width 167 height 35
click at [542, 259] on button "Edit" at bounding box center [537, 258] width 28 height 10
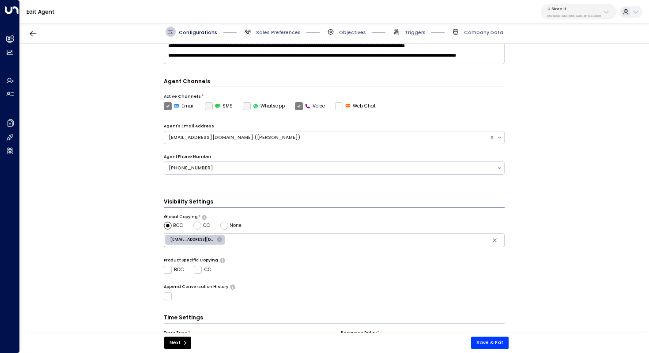
scroll to position [215, 0]
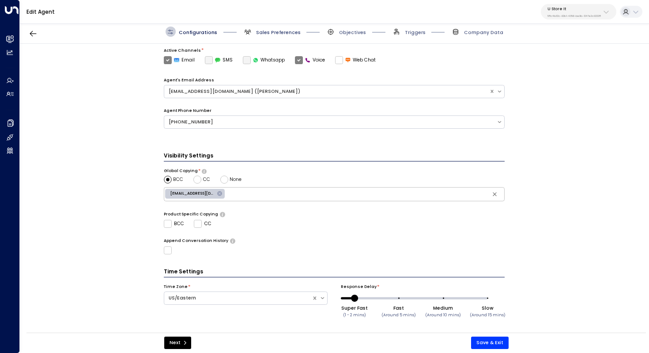
click at [280, 33] on span "Sales Preferences" at bounding box center [278, 32] width 45 height 7
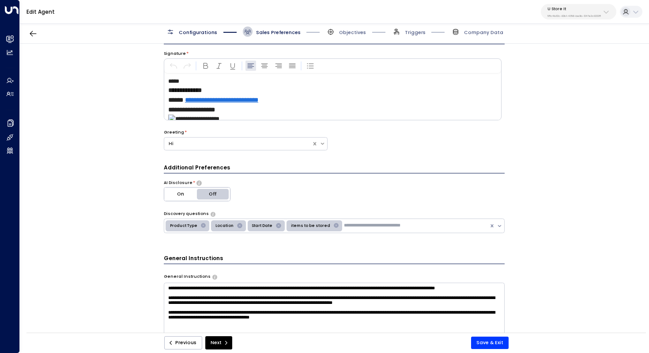
scroll to position [0, 0]
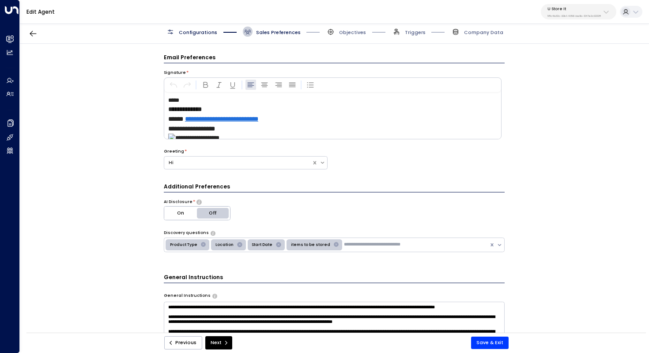
click at [374, 120] on p "**********" at bounding box center [334, 119] width 332 height 10
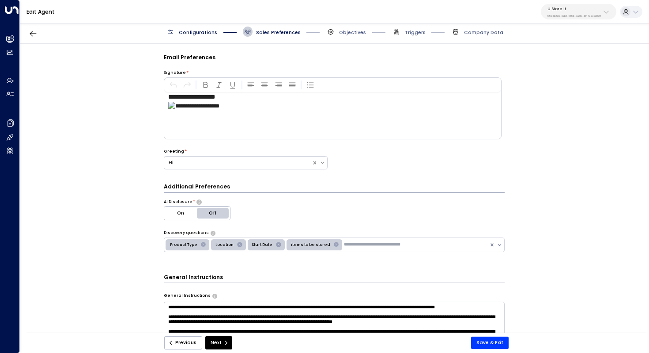
drag, startPoint x: 265, startPoint y: 119, endPoint x: 194, endPoint y: 100, distance: 73.7
click at [194, 100] on div "**********" at bounding box center [332, 115] width 337 height 46
drag, startPoint x: 167, startPoint y: 99, endPoint x: 254, endPoint y: 136, distance: 94.3
click at [254, 136] on div "**********" at bounding box center [332, 115] width 337 height 46
copy div "**********"
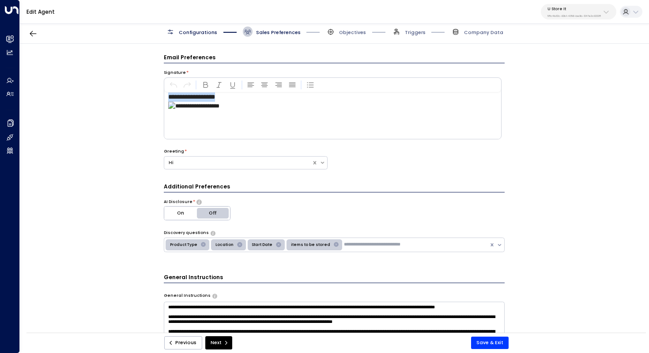
click at [321, 117] on div at bounding box center [334, 116] width 332 height 28
click at [227, 122] on img at bounding box center [211, 116] width 86 height 28
click at [591, 129] on div "**********" at bounding box center [334, 190] width 629 height 293
click at [224, 121] on img at bounding box center [211, 116] width 86 height 28
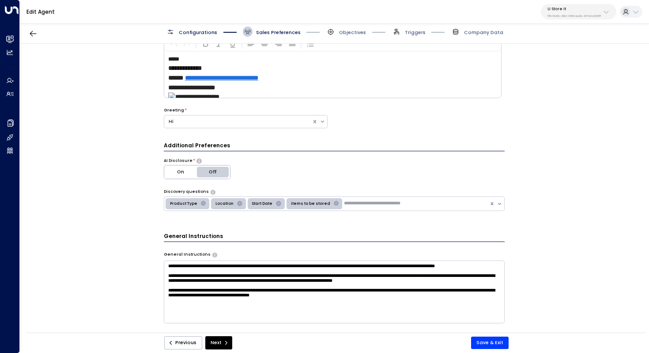
scroll to position [49, 0]
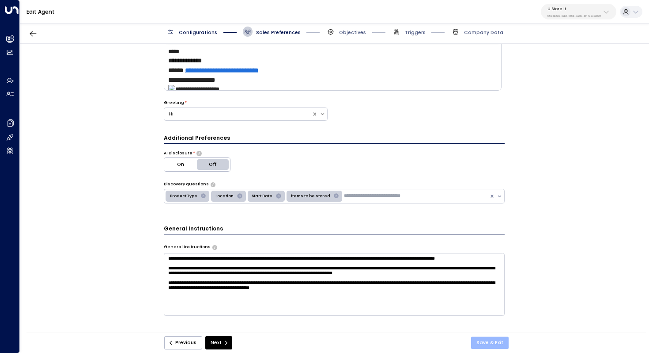
click at [490, 341] on button "Save & Exit" at bounding box center [490, 342] width 38 height 12
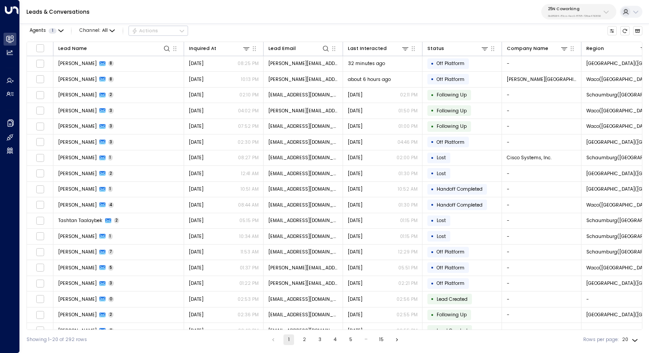
click at [569, 14] on p "3b9800f4-81ca-4ec0-8758-72fbe4763f36" at bounding box center [574, 16] width 53 height 4
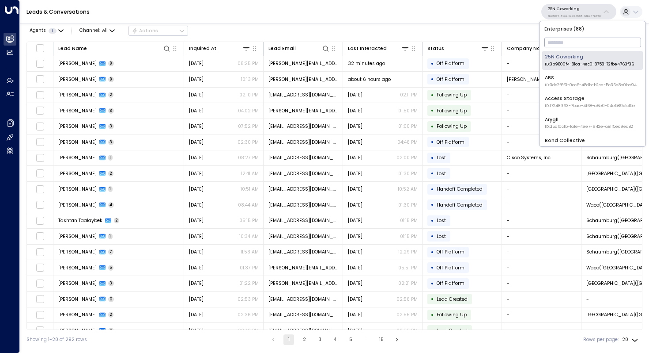
click at [557, 44] on input "text" at bounding box center [593, 42] width 97 height 14
click at [562, 98] on div "Access Storage ID: 17248963-7bae-4f68-a6e0-04e589c1c15e" at bounding box center [590, 102] width 91 height 14
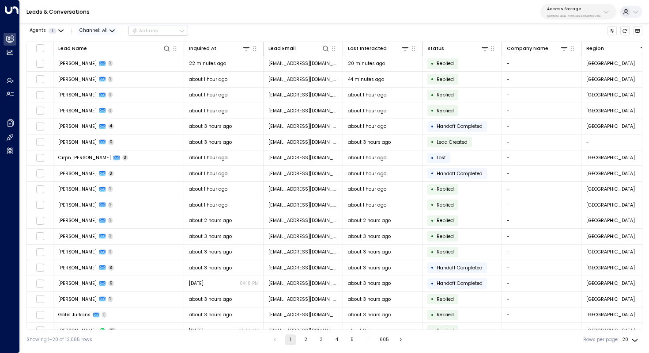
click at [102, 32] on span "All" at bounding box center [105, 30] width 6 height 5
click at [103, 67] on span "WhatsApp" at bounding box center [93, 65] width 19 height 4
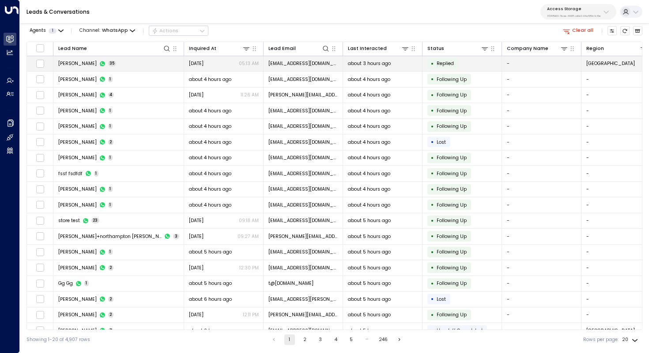
click at [120, 63] on td "[PERSON_NAME] 35" at bounding box center [118, 63] width 131 height 15
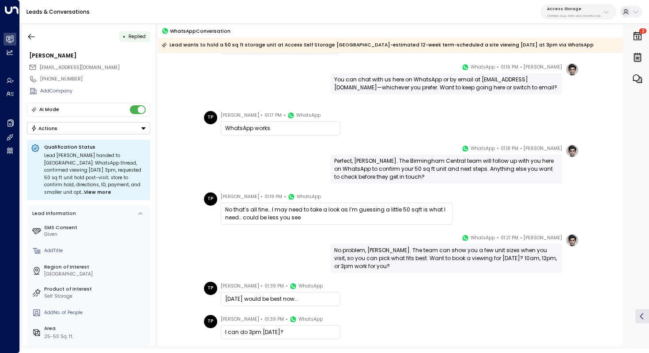
scroll to position [937, 0]
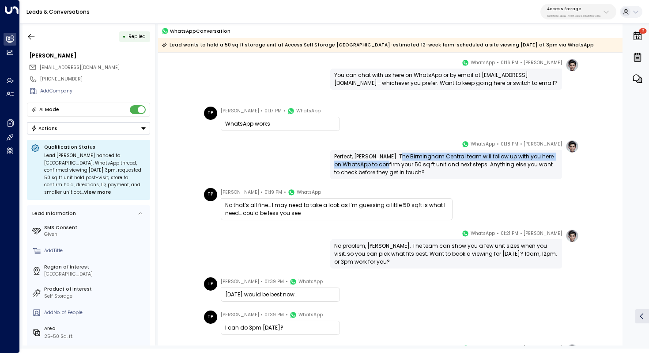
drag, startPoint x: 399, startPoint y: 155, endPoint x: 397, endPoint y: 163, distance: 8.3
click at [397, 163] on div "Perfect, [PERSON_NAME]. The Birmingham Central team will follow up with you her…" at bounding box center [446, 164] width 224 height 24
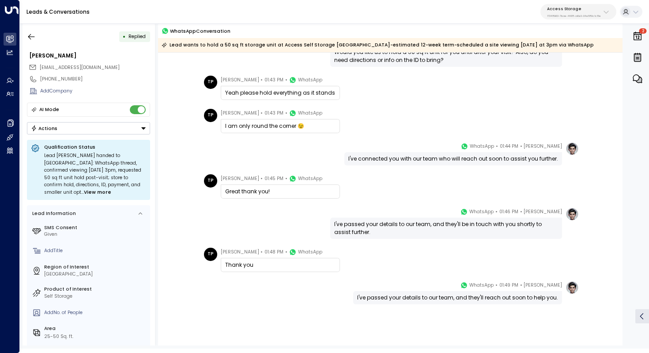
scroll to position [1278, 0]
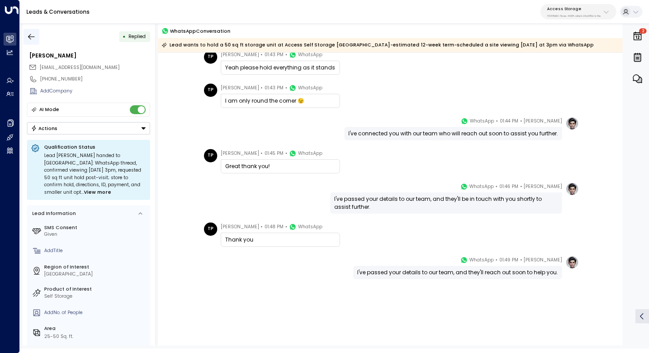
click at [38, 31] on button "button" at bounding box center [31, 37] width 16 height 16
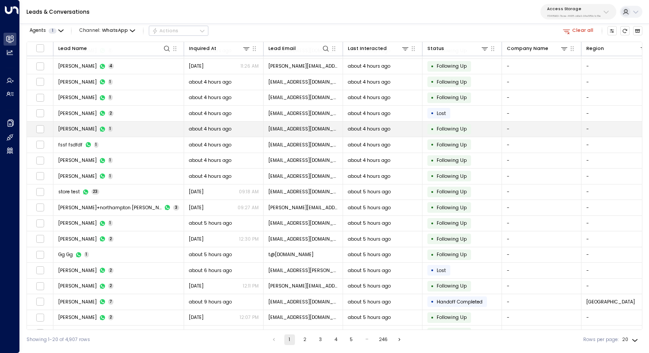
scroll to position [42, 0]
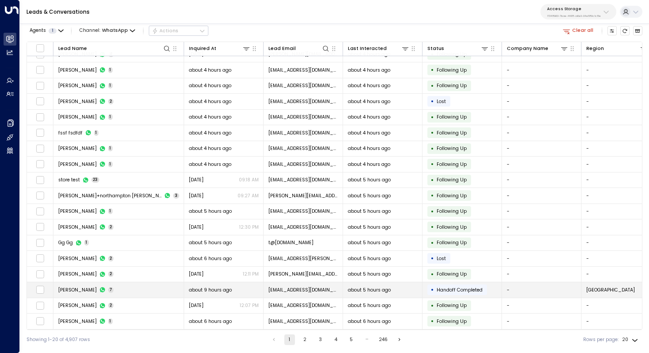
click at [125, 285] on td "[PERSON_NAME] 7" at bounding box center [118, 289] width 131 height 15
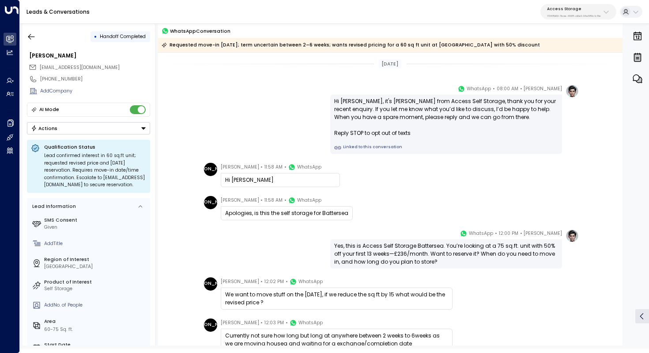
scroll to position [27, 0]
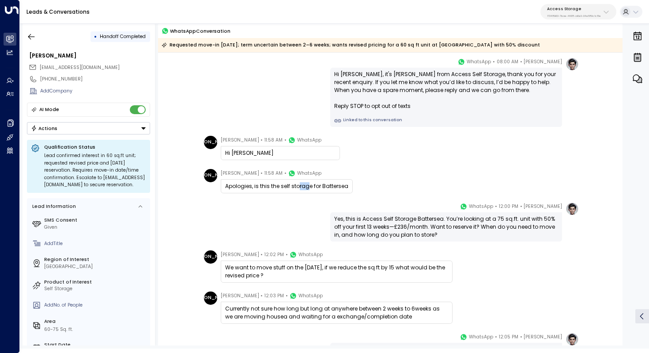
drag, startPoint x: 296, startPoint y: 185, endPoint x: 307, endPoint y: 185, distance: 10.6
click at [307, 185] on div "Apologies, is this the self storage for Battersea" at bounding box center [286, 186] width 123 height 8
drag, startPoint x: 408, startPoint y: 220, endPoint x: 406, endPoint y: 227, distance: 7.7
click at [406, 227] on div "Yes, this is Access Self Storage Battersea. You’re looking at a 75 sq.ft. unit …" at bounding box center [446, 227] width 224 height 24
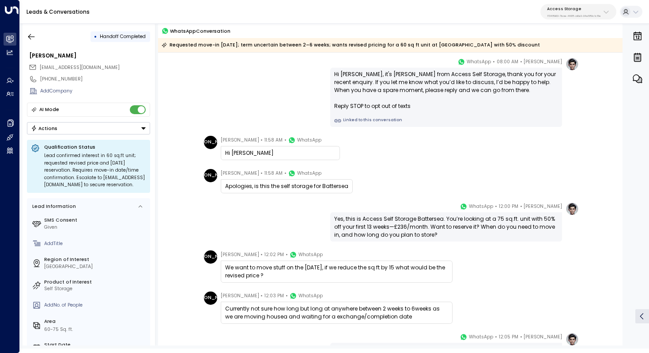
click at [406, 227] on div "Yes, this is Access Self Storage Battersea. You’re looking at a 75 sq.ft. unit …" at bounding box center [446, 227] width 224 height 24
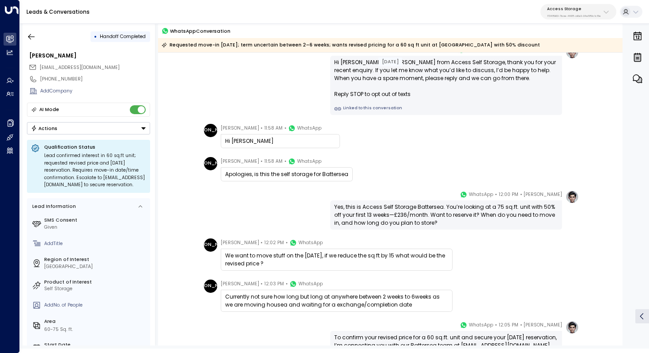
scroll to position [40, 0]
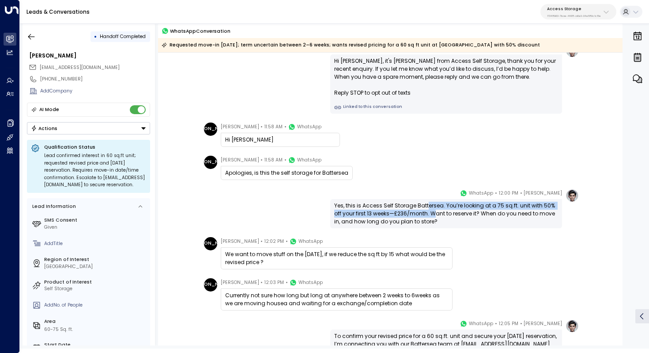
drag, startPoint x: 426, startPoint y: 206, endPoint x: 424, endPoint y: 212, distance: 6.6
click at [424, 212] on div "Yes, this is Access Self Storage Battersea. You’re looking at a 75 sq.ft. unit …" at bounding box center [446, 213] width 224 height 24
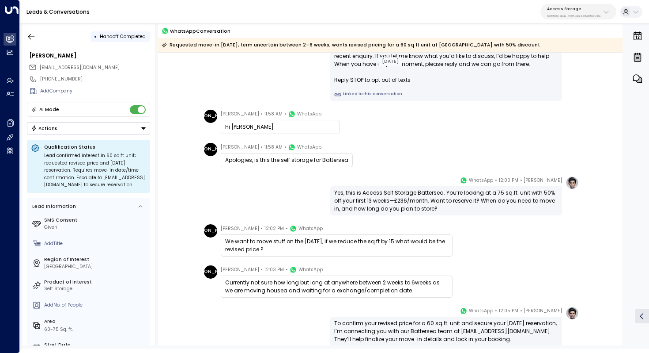
scroll to position [53, 0]
click at [414, 203] on div "Yes, this is Access Self Storage Battersea. You’re looking at a 75 sq.ft. unit …" at bounding box center [446, 200] width 224 height 24
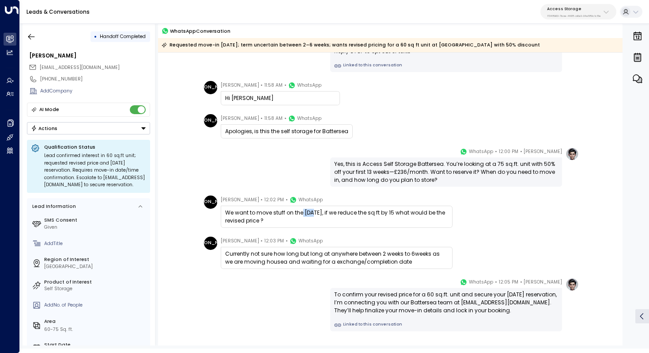
drag, startPoint x: 301, startPoint y: 211, endPoint x: 317, endPoint y: 211, distance: 15.9
click at [317, 211] on div "We want to move stuff on the [DATE], if we reduce the sq ft by 15 what would be…" at bounding box center [336, 217] width 223 height 16
drag, startPoint x: 291, startPoint y: 209, endPoint x: 290, endPoint y: 215, distance: 5.9
click at [290, 215] on div "We want to move stuff on the [DATE], if we reduce the sq ft by 15 what would be…" at bounding box center [336, 217] width 223 height 16
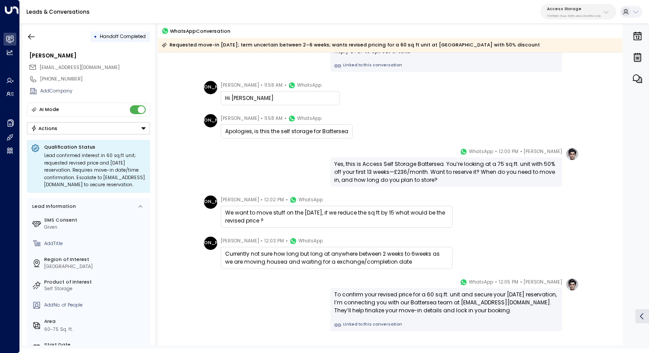
click at [290, 215] on div "We want to move stuff on the [DATE], if we reduce the sq ft by 15 what would be…" at bounding box center [336, 217] width 223 height 16
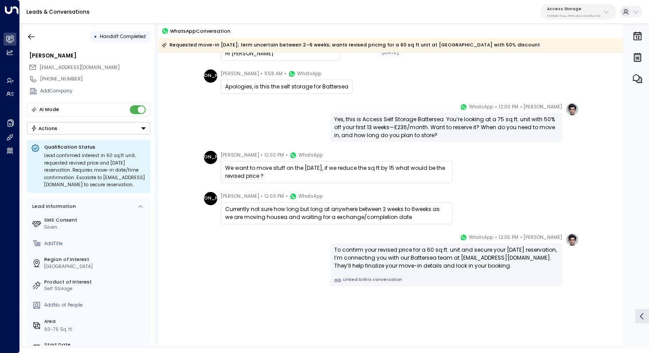
scroll to position [134, 0]
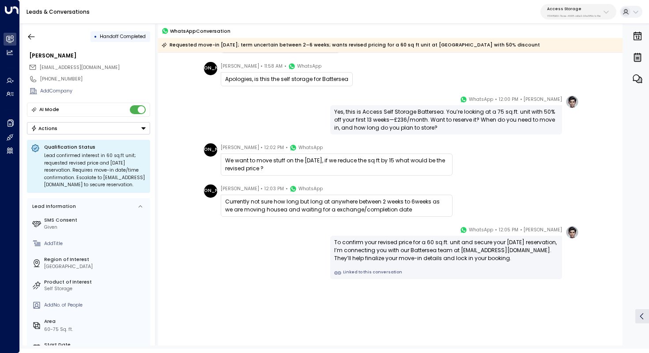
click at [438, 248] on div "To confirm your revised price for a 60 sq.ft. unit and secure your [DATE] reser…" at bounding box center [446, 250] width 224 height 24
drag, startPoint x: 447, startPoint y: 242, endPoint x: 446, endPoint y: 247, distance: 4.9
click at [446, 247] on div "To confirm your revised price for a 60 sq.ft. unit and secure your [DATE] reser…" at bounding box center [446, 250] width 224 height 24
click at [33, 38] on icon "button" at bounding box center [31, 36] width 9 height 9
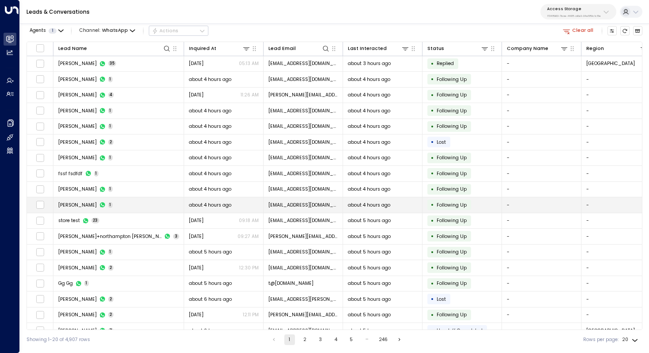
scroll to position [42, 0]
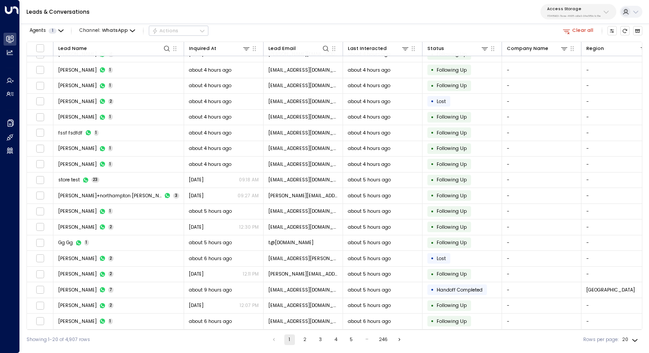
click at [581, 14] on p "17248963-7bae-4f68-a6e0-04e589c1c15e" at bounding box center [574, 16] width 54 height 4
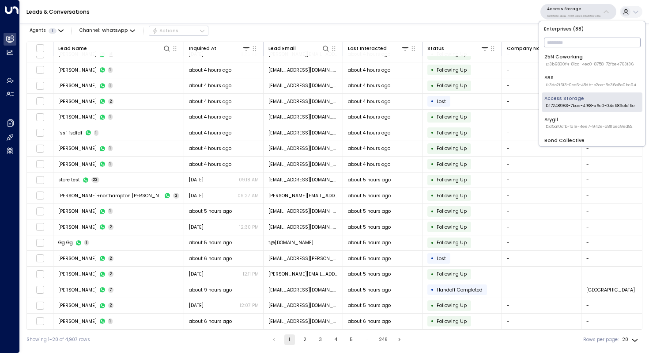
click at [574, 38] on input "text" at bounding box center [592, 42] width 97 height 14
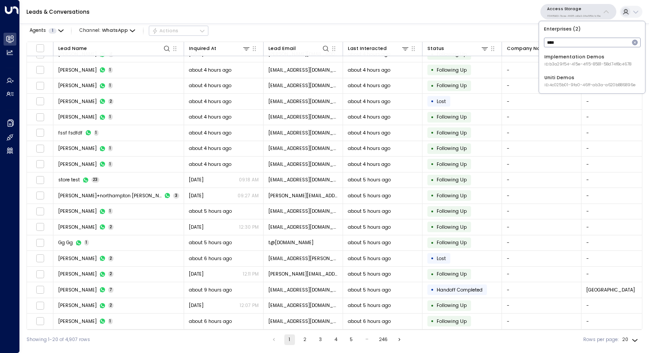
type input "****"
click at [574, 82] on div "Uniti Demos ID: 4c025b01-9fa0-46ff-ab3a-a620b886896e" at bounding box center [590, 81] width 91 height 14
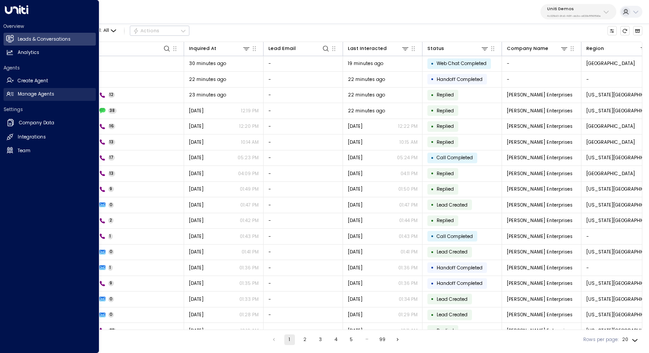
click at [54, 95] on link "Manage Agents Manage Agents" at bounding box center [50, 94] width 92 height 13
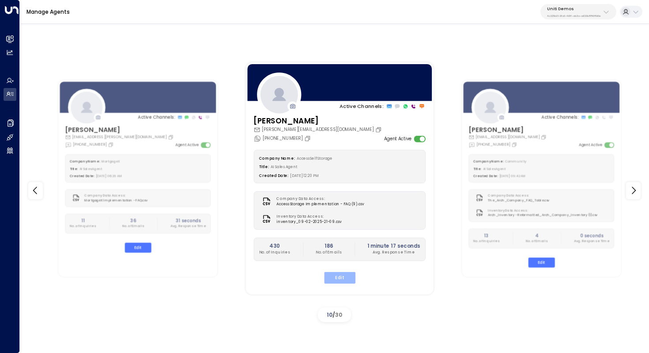
click at [341, 277] on button "Edit" at bounding box center [339, 276] width 31 height 11
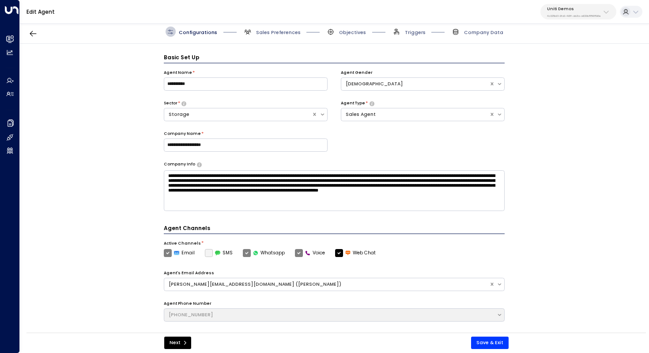
scroll to position [10, 0]
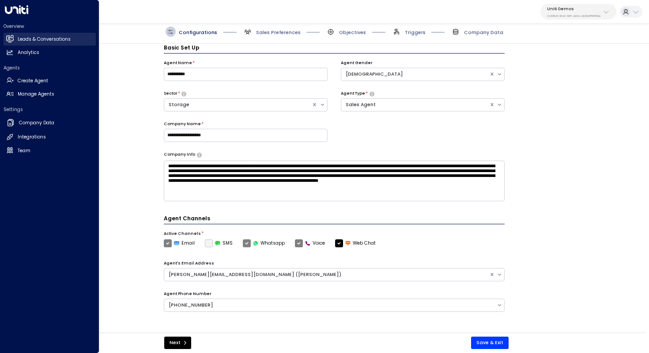
click at [52, 42] on h2 "Leads & Conversations" at bounding box center [44, 39] width 53 height 7
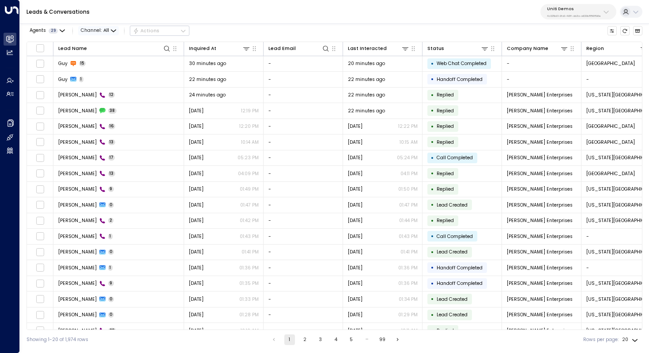
click at [102, 29] on span "Channel: All" at bounding box center [98, 30] width 41 height 9
click at [103, 79] on p "Voice" at bounding box center [101, 80] width 28 height 7
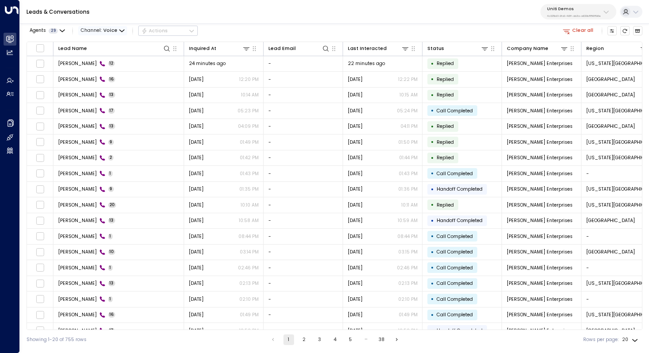
click at [112, 30] on span "Voice" at bounding box center [110, 30] width 14 height 5
click at [49, 30] on div at bounding box center [324, 176] width 649 height 353
click at [57, 30] on span "29" at bounding box center [53, 30] width 9 height 5
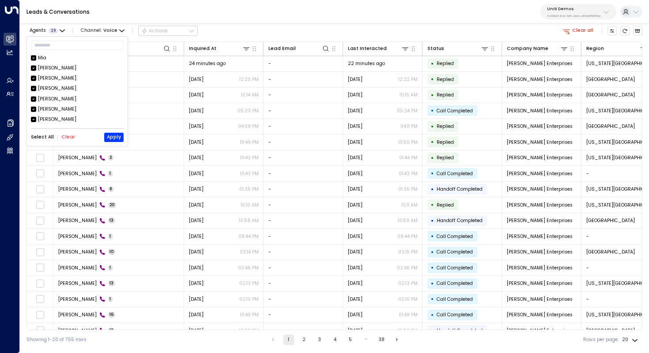
click at [232, 23] on div at bounding box center [324, 176] width 649 height 353
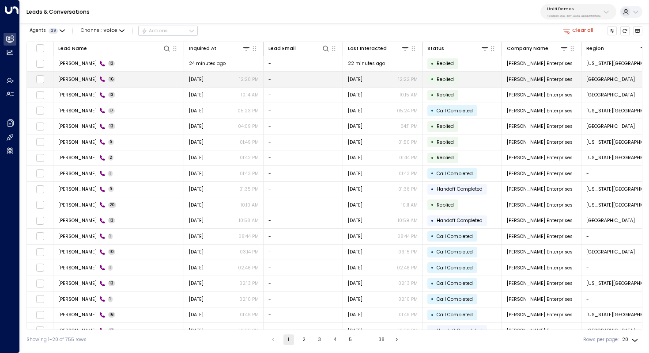
click at [77, 79] on span "[PERSON_NAME]" at bounding box center [77, 79] width 38 height 7
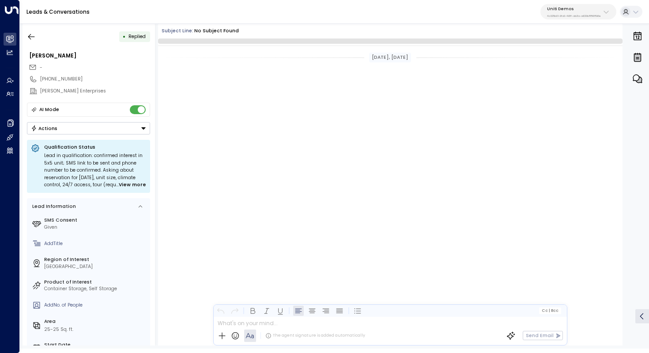
scroll to position [676, 0]
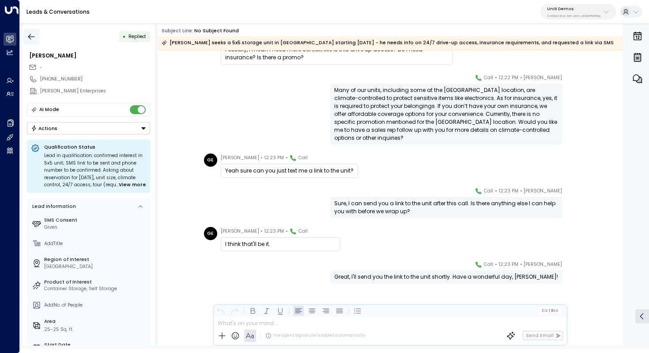
click at [31, 38] on icon "button" at bounding box center [31, 36] width 9 height 9
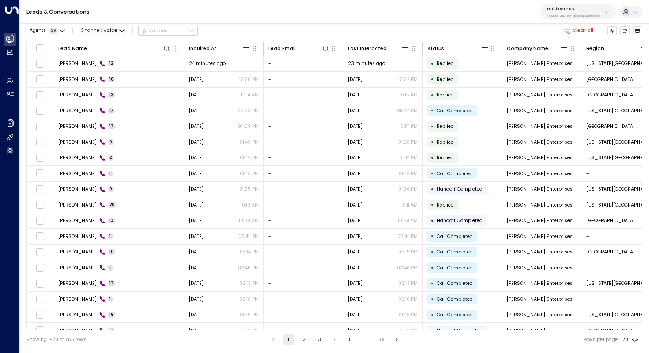
click at [97, 30] on span "Channel: Voice" at bounding box center [102, 30] width 49 height 9
click at [103, 44] on p "All" at bounding box center [101, 45] width 28 height 7
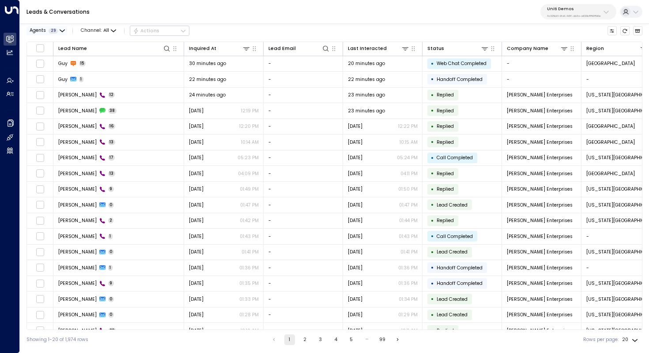
click at [41, 31] on span "Agents" at bounding box center [38, 30] width 16 height 5
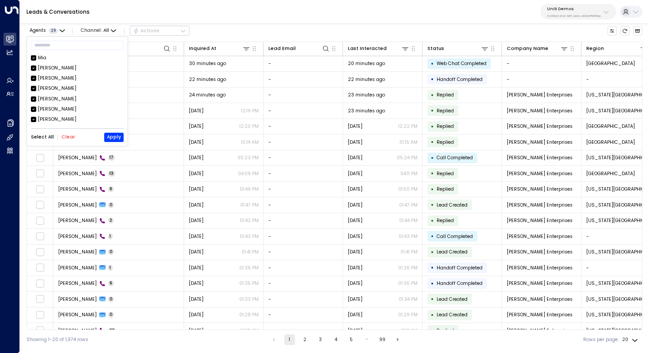
click at [64, 134] on button "Clear" at bounding box center [68, 136] width 14 height 5
click at [114, 135] on button "Apply" at bounding box center [113, 137] width 19 height 9
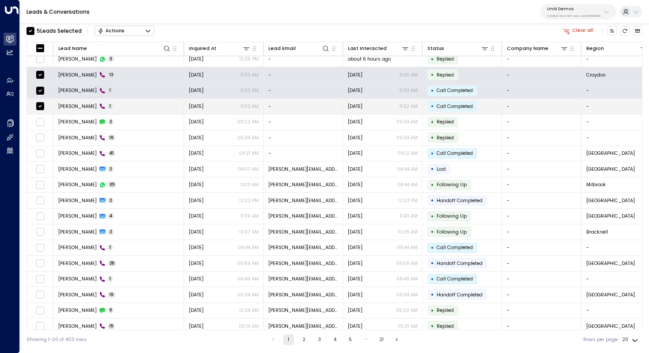
scroll to position [42, 0]
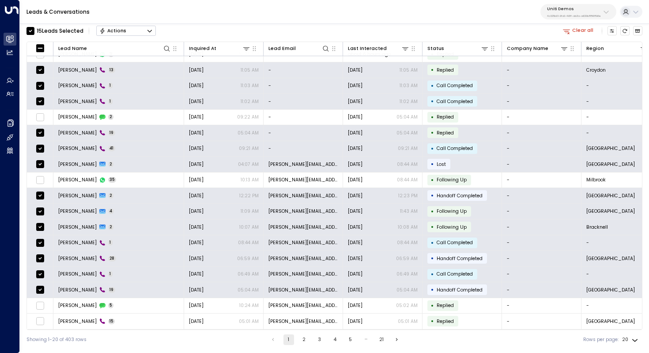
click at [148, 30] on icon "Button group with a nested menu" at bounding box center [150, 31] width 4 height 3
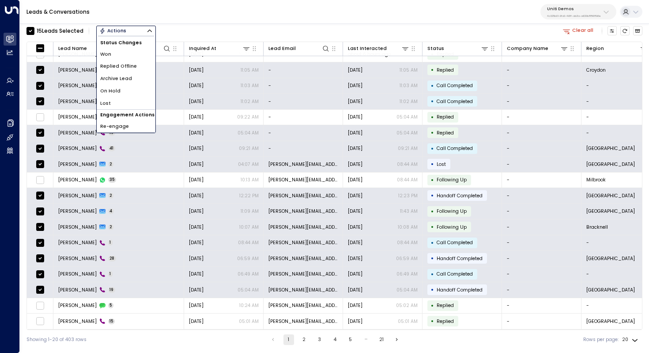
click at [182, 24] on div "15 Lead s Selected Actions Status Changes Won Replied Offline Archive Lead On H…" at bounding box center [335, 30] width 616 height 15
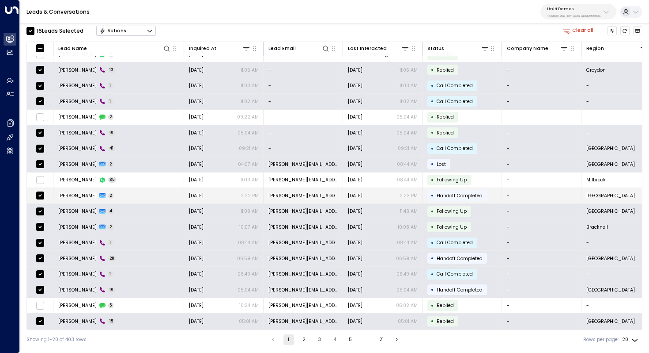
scroll to position [0, 0]
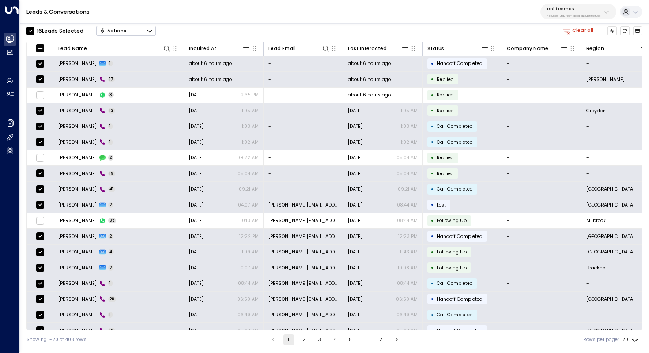
click at [141, 26] on button "Actions" at bounding box center [126, 31] width 60 height 11
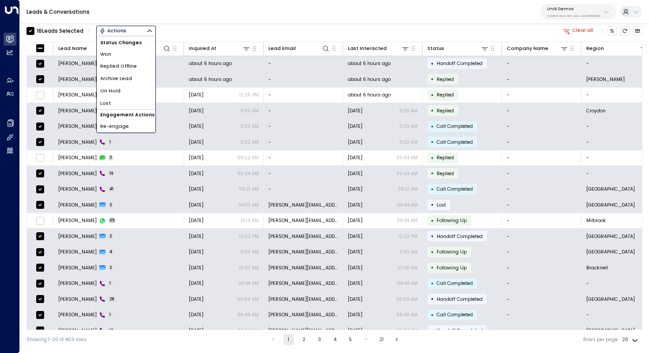
click at [137, 80] on li "Archive Lead" at bounding box center [126, 78] width 59 height 12
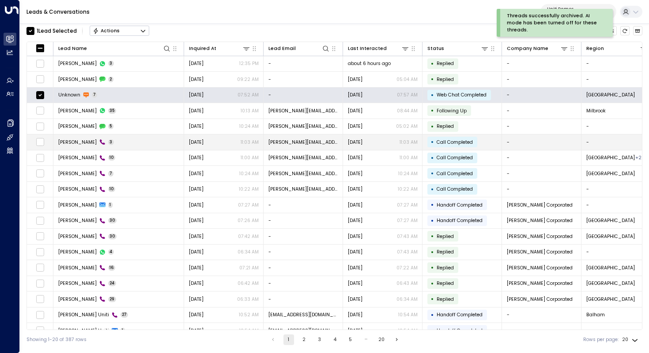
scroll to position [42, 0]
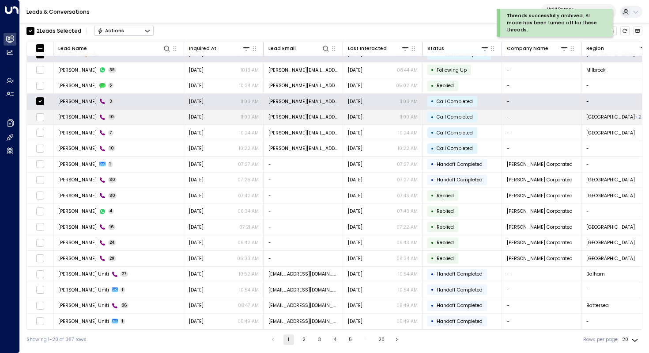
click at [38, 121] on td at bounding box center [40, 117] width 27 height 15
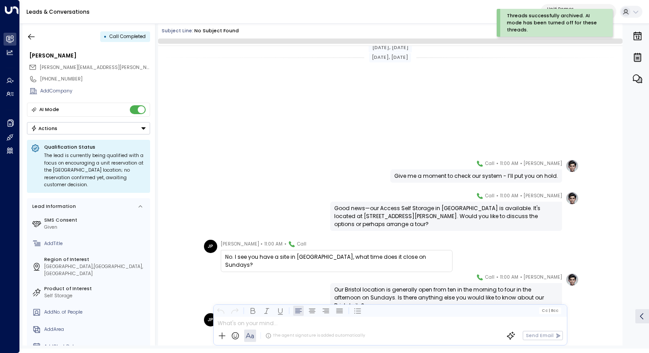
scroll to position [188, 0]
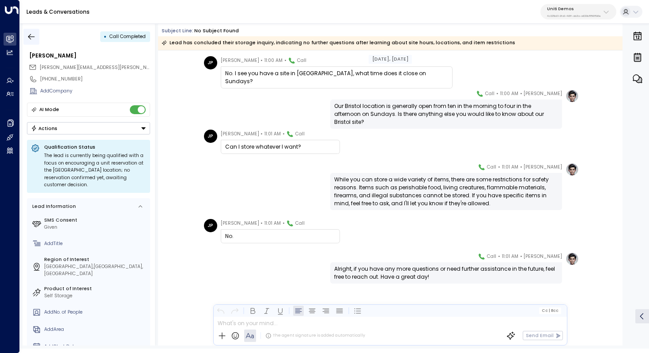
click at [36, 33] on button "button" at bounding box center [31, 37] width 16 height 16
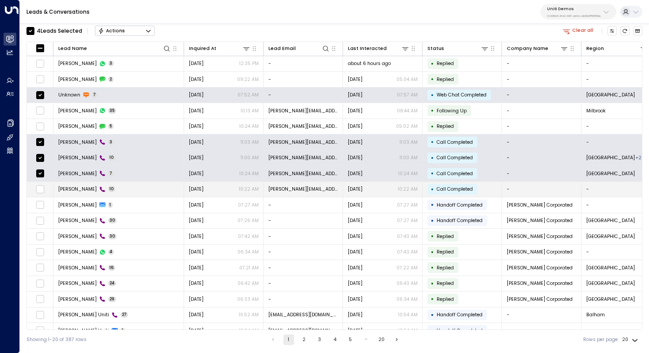
click at [42, 184] on td at bounding box center [40, 189] width 27 height 15
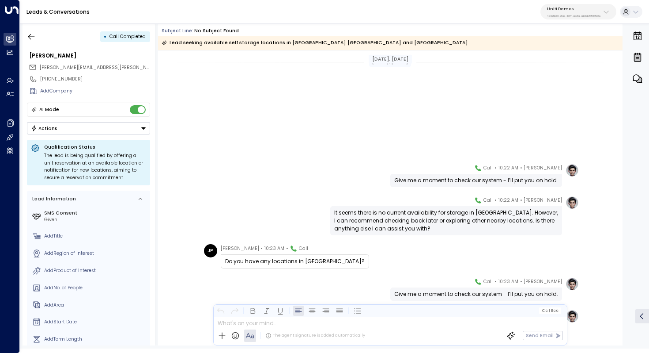
scroll to position [171, 0]
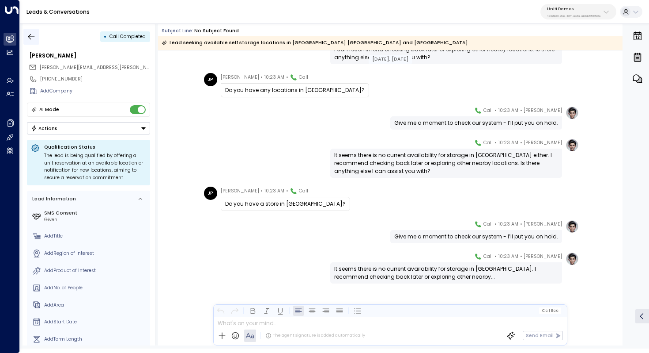
click at [33, 41] on button "button" at bounding box center [31, 37] width 16 height 16
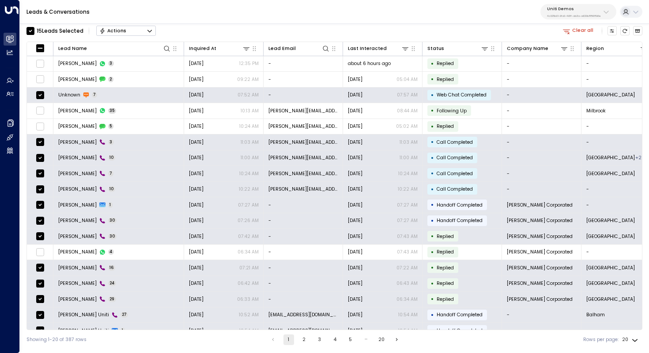
click at [141, 27] on button "Actions" at bounding box center [126, 31] width 60 height 11
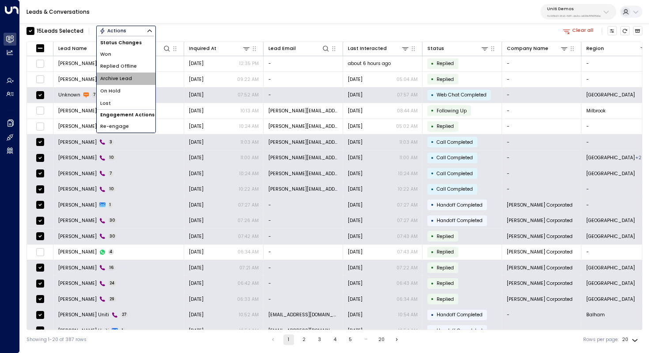
click at [132, 76] on li "Archive Lead" at bounding box center [126, 78] width 59 height 12
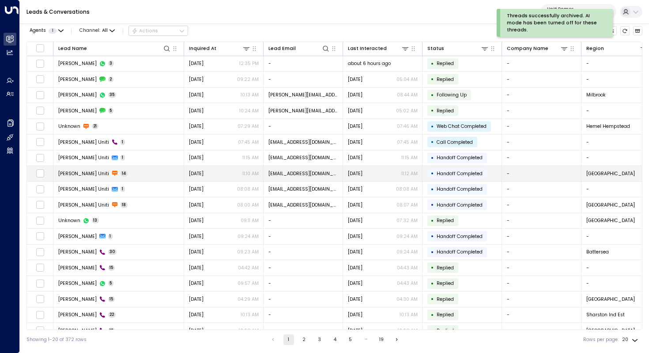
scroll to position [42, 0]
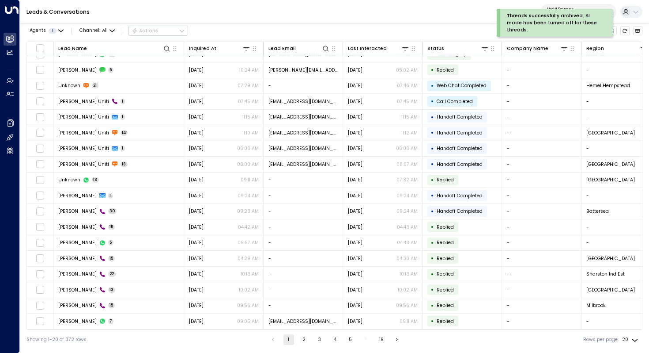
click at [300, 341] on button "2" at bounding box center [304, 339] width 11 height 11
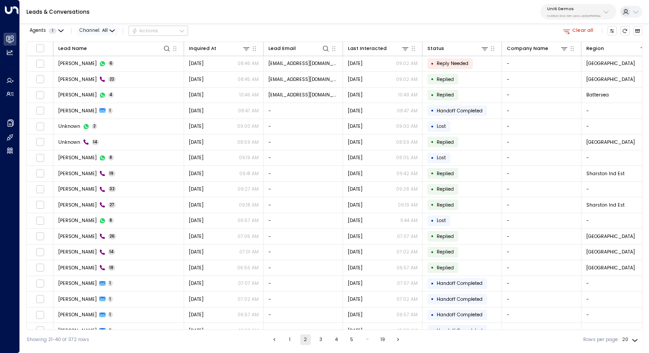
click at [111, 30] on icon "button" at bounding box center [112, 30] width 5 height 5
click at [242, 20] on div at bounding box center [324, 176] width 649 height 353
click at [114, 30] on span "Channel: All" at bounding box center [97, 30] width 41 height 9
click at [102, 77] on p "Voice" at bounding box center [101, 80] width 28 height 7
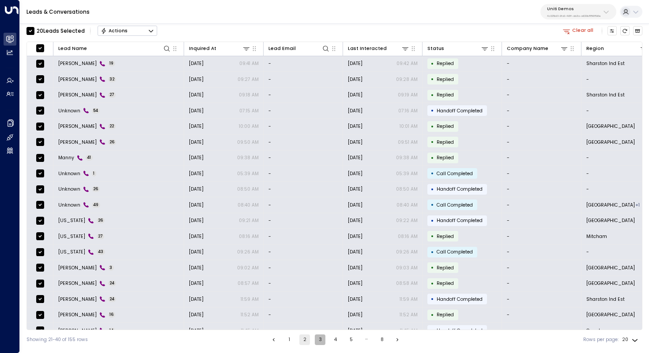
click at [322, 336] on button "3" at bounding box center [320, 339] width 11 height 11
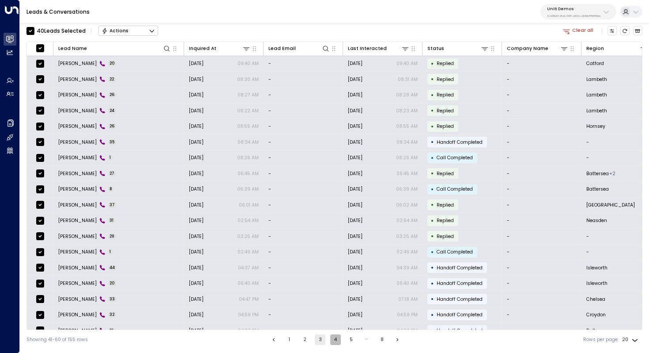
click at [335, 337] on button "4" at bounding box center [335, 339] width 11 height 11
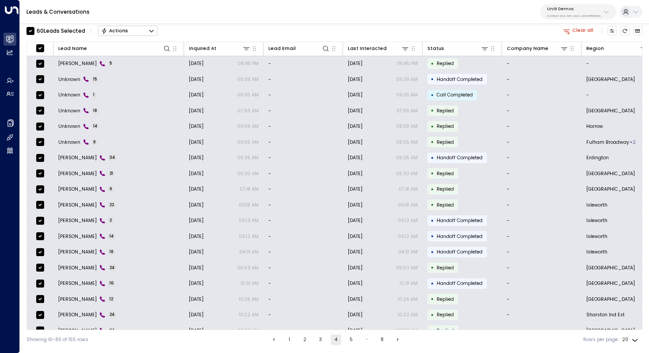
click at [353, 340] on button "5" at bounding box center [351, 339] width 11 height 11
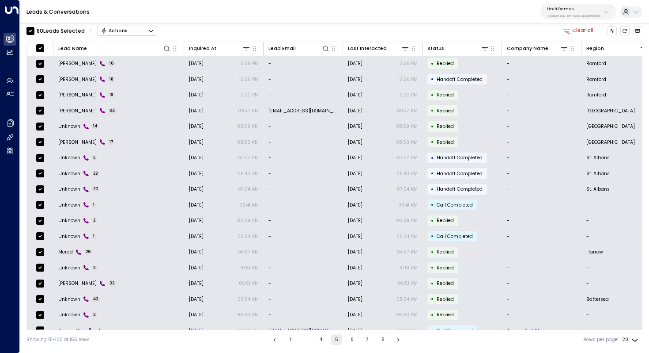
click at [355, 339] on button "6" at bounding box center [352, 339] width 11 height 11
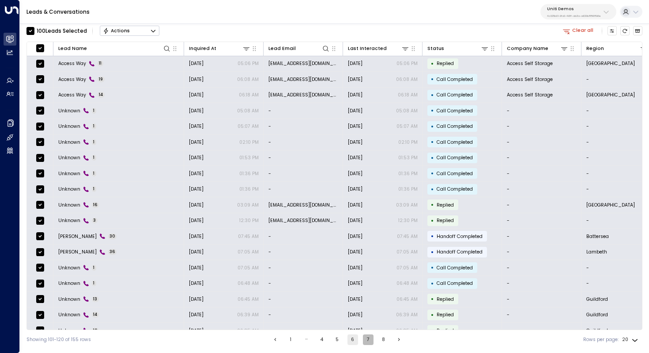
click at [369, 337] on button "7" at bounding box center [368, 339] width 11 height 11
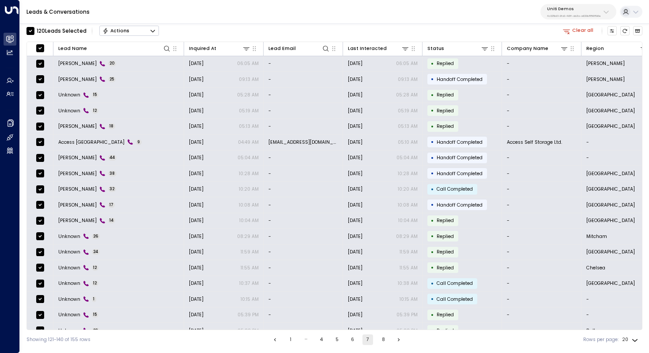
click at [382, 339] on button "8" at bounding box center [383, 339] width 11 height 11
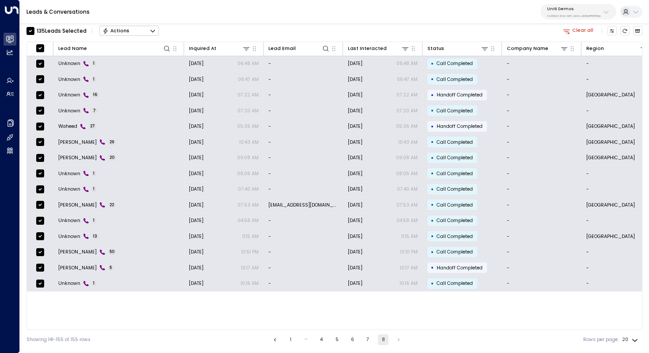
click at [152, 34] on icon "Button group with a nested menu" at bounding box center [153, 31] width 6 height 6
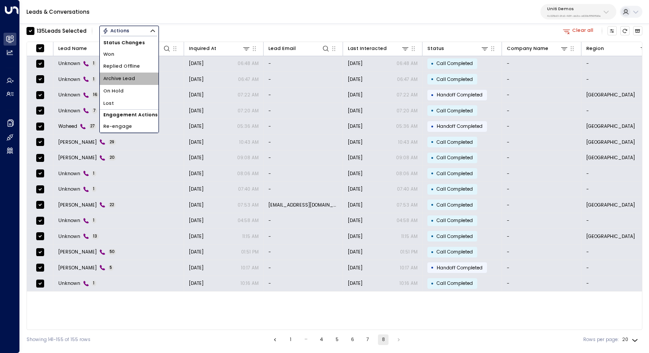
click at [142, 82] on li "Archive Lead" at bounding box center [129, 78] width 59 height 12
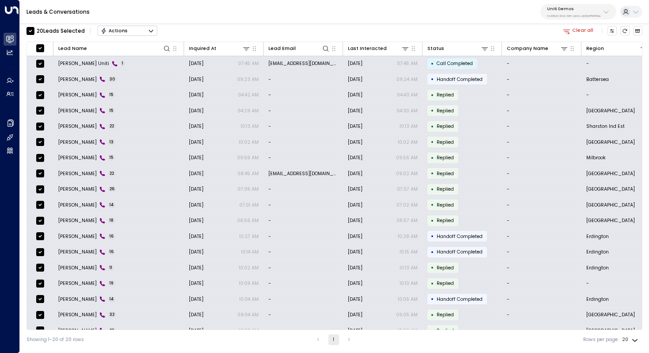
click at [152, 30] on icon "Button group with a nested menu" at bounding box center [151, 31] width 6 height 6
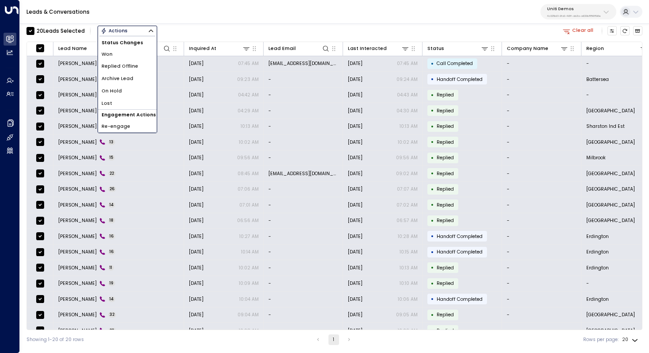
click at [135, 83] on li "Archive Lead" at bounding box center [127, 78] width 59 height 12
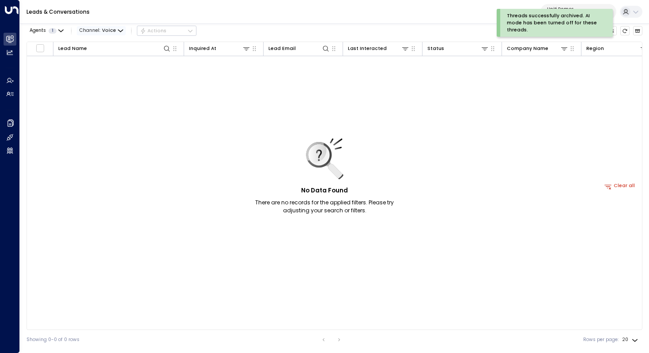
click at [111, 30] on span "Voice" at bounding box center [109, 30] width 14 height 5
click at [106, 71] on p "Email" at bounding box center [101, 73] width 28 height 7
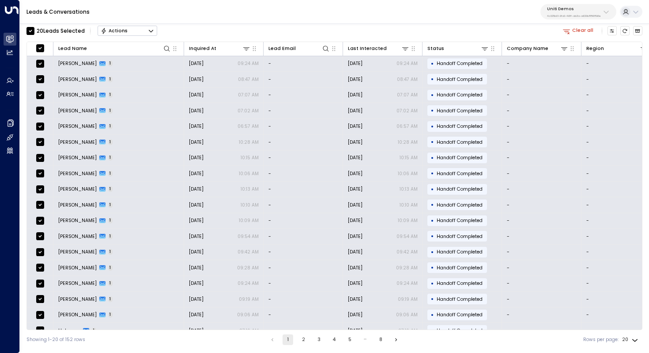
click at [301, 340] on button "2" at bounding box center [303, 339] width 11 height 11
click at [321, 338] on button "3" at bounding box center [320, 339] width 11 height 11
click at [333, 342] on button "4" at bounding box center [335, 339] width 11 height 11
click at [354, 344] on button "5" at bounding box center [351, 339] width 11 height 11
click at [353, 335] on button "6" at bounding box center [352, 339] width 11 height 11
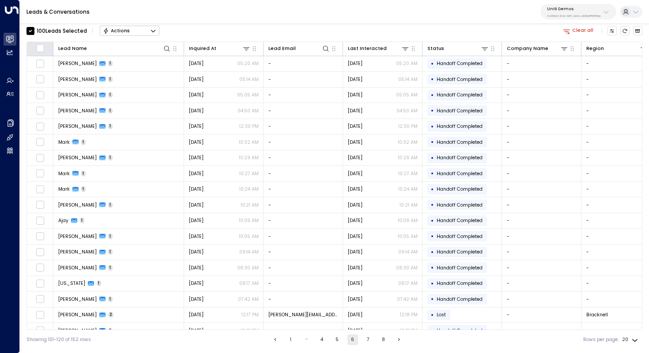
click at [38, 42] on th at bounding box center [40, 49] width 27 height 14
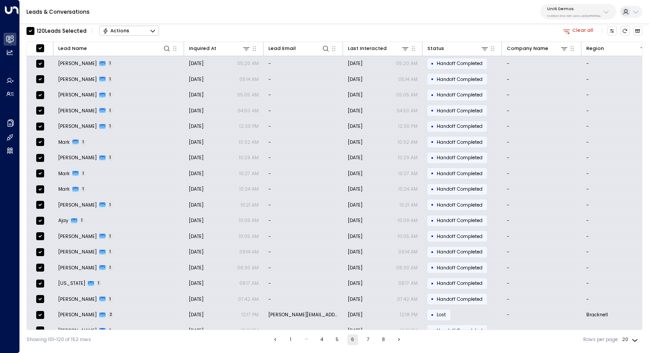
click at [368, 340] on button "7" at bounding box center [368, 339] width 11 height 11
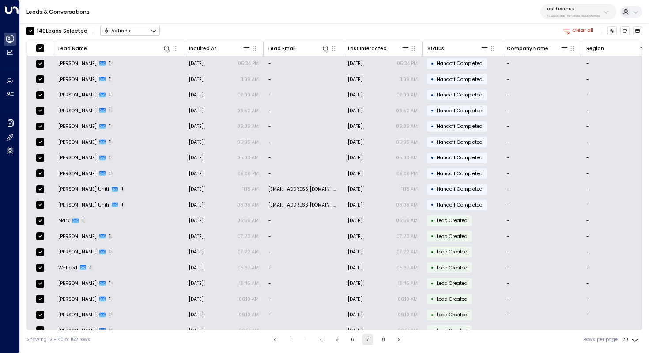
click at [381, 340] on button "8" at bounding box center [383, 339] width 11 height 11
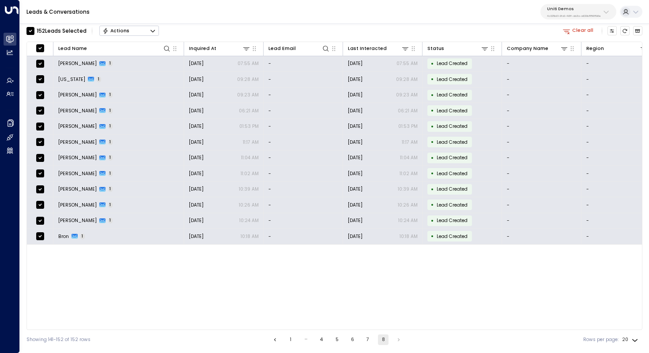
click at [131, 32] on button "Actions" at bounding box center [129, 31] width 60 height 11
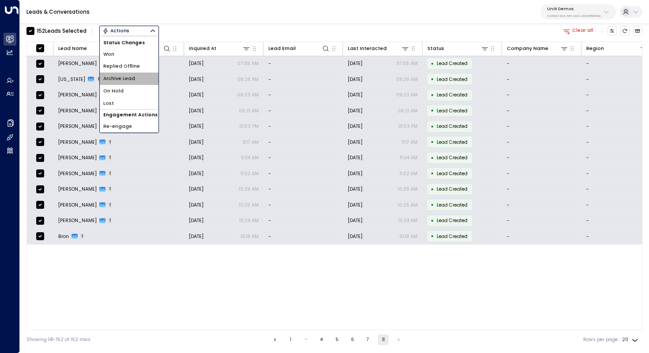
click at [134, 76] on li "Archive Lead" at bounding box center [129, 78] width 59 height 12
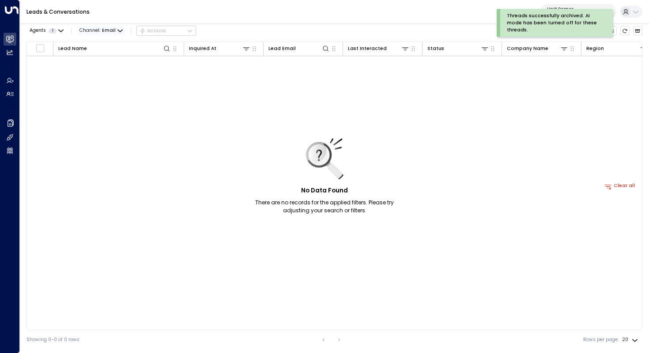
click at [112, 28] on span "Email" at bounding box center [109, 30] width 14 height 5
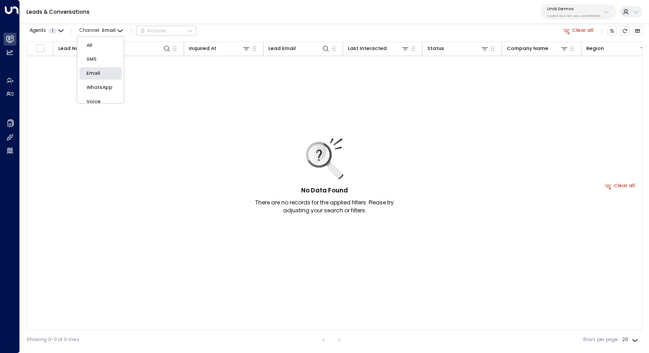
click at [96, 45] on p "All" at bounding box center [101, 45] width 28 height 7
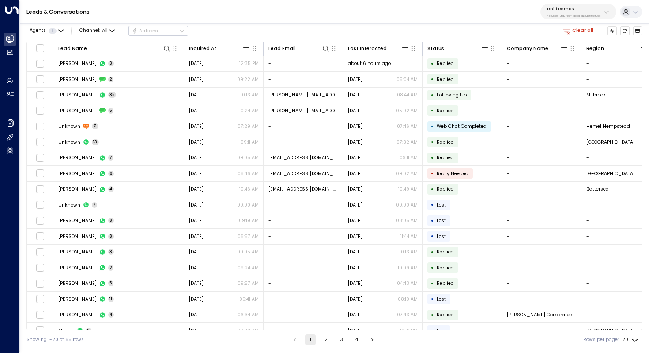
click at [324, 338] on button "2" at bounding box center [326, 339] width 11 height 11
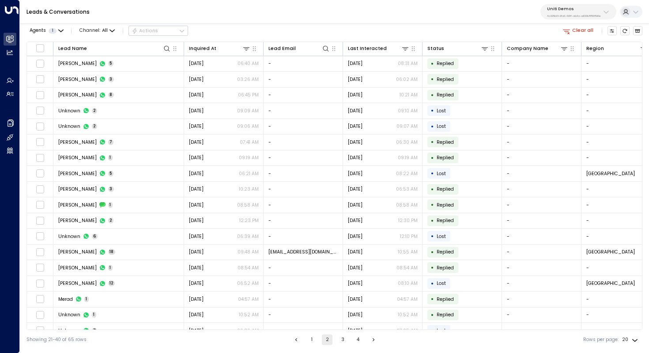
click at [346, 339] on button "3" at bounding box center [343, 339] width 11 height 11
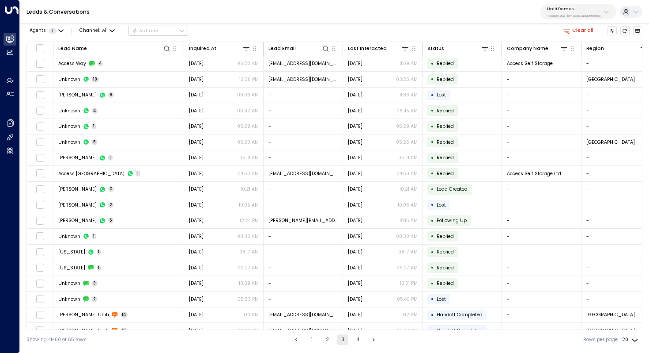
click at [307, 341] on button "1" at bounding box center [312, 339] width 11 height 11
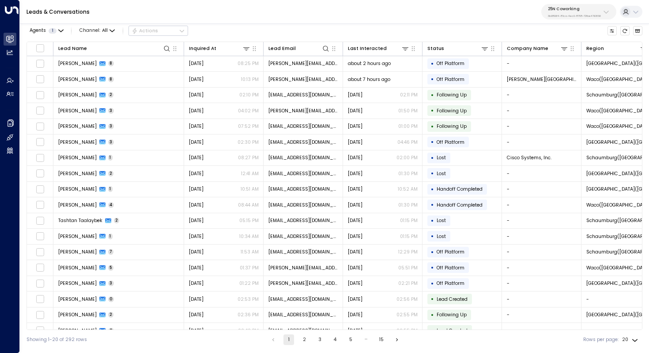
click at [591, 6] on p "25N Coworking" at bounding box center [574, 8] width 53 height 5
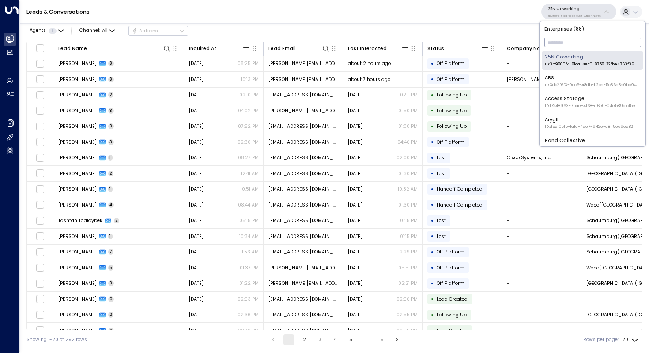
click at [561, 40] on input "text" at bounding box center [593, 42] width 97 height 14
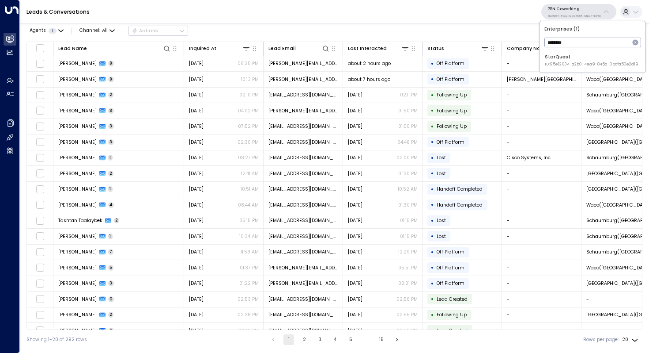
type input "********"
click at [560, 64] on span "ID: 95e12634-a2b0-4ea9-845a-0bcfa50e2d19" at bounding box center [592, 64] width 94 height 6
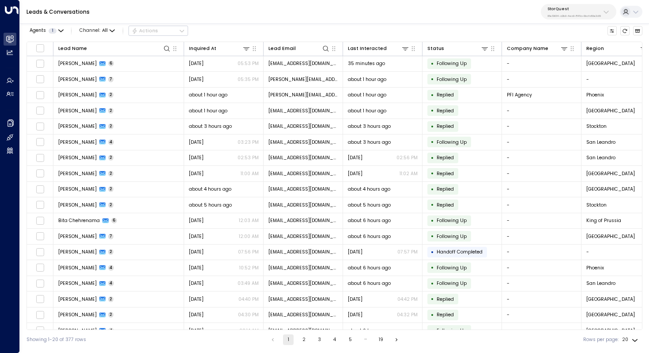
click at [569, 11] on p "StorQuest" at bounding box center [574, 8] width 53 height 5
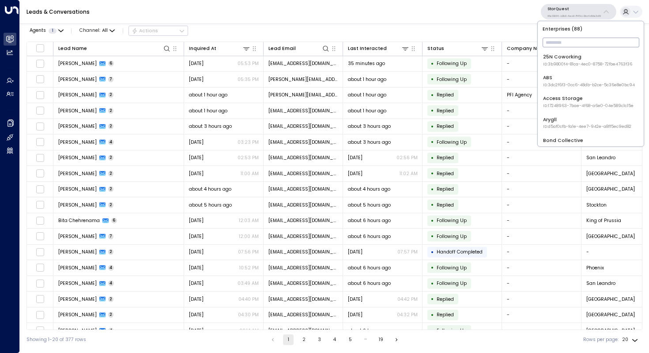
click at [558, 37] on input "text" at bounding box center [591, 42] width 97 height 14
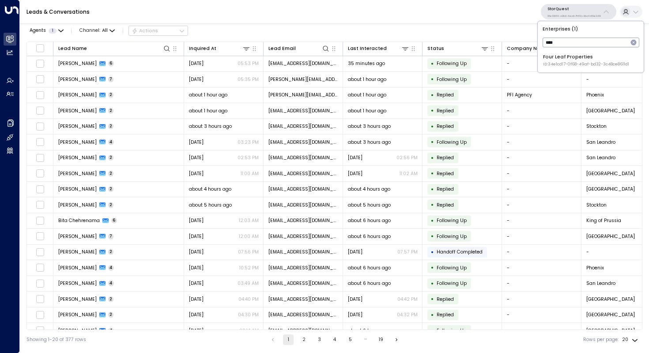
type input "****"
click at [562, 58] on div "Four Leaf Properties ID: 34e1cd17-0f68-49af-bd32-3c48ce8611d1" at bounding box center [586, 60] width 86 height 14
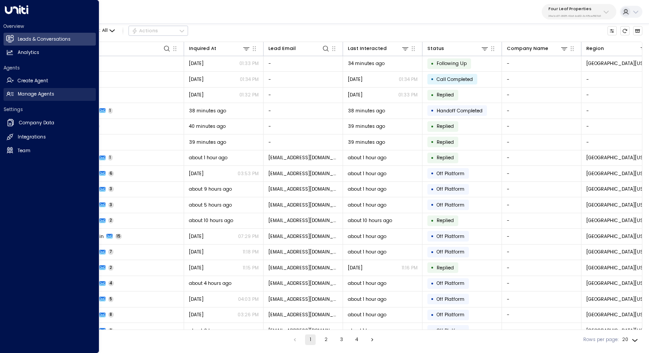
click at [45, 95] on h2 "Manage Agents" at bounding box center [36, 94] width 37 height 7
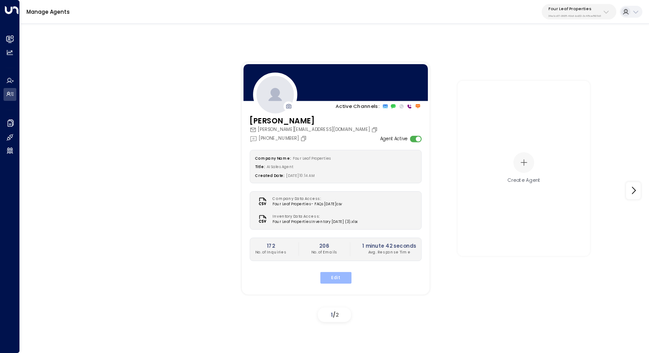
click at [331, 277] on button "Edit" at bounding box center [335, 276] width 31 height 11
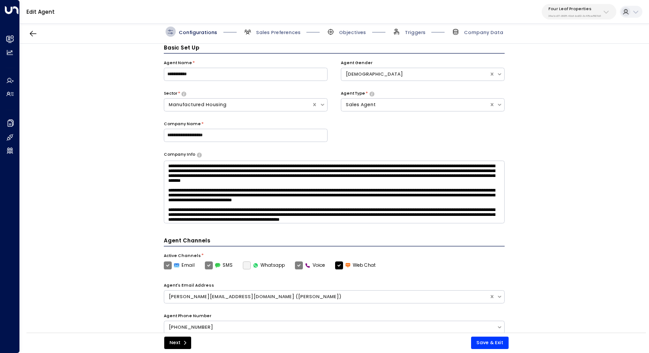
scroll to position [10, 0]
click at [254, 31] on span "Sales Preferences" at bounding box center [272, 32] width 58 height 10
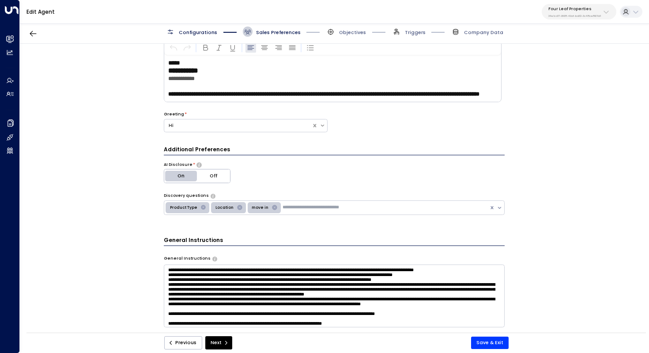
scroll to position [43, 0]
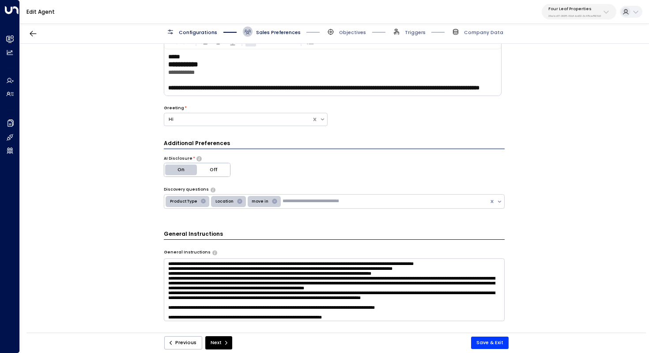
click at [206, 79] on td "**********" at bounding box center [323, 83] width 311 height 15
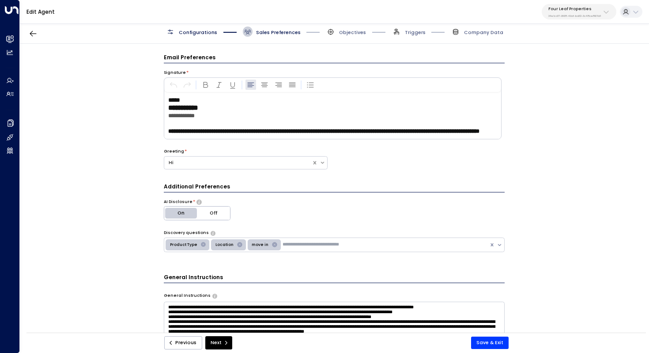
scroll to position [0, 0]
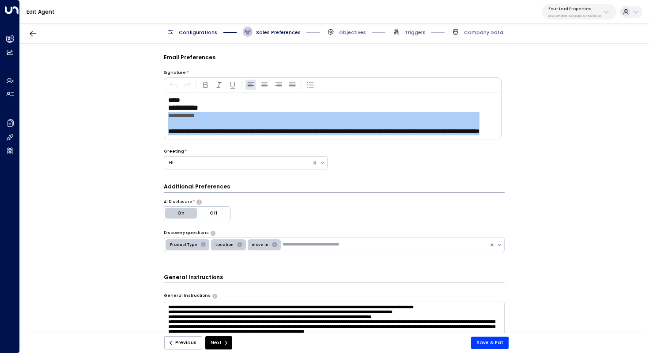
drag, startPoint x: 243, startPoint y: 133, endPoint x: 144, endPoint y: 92, distance: 106.9
click at [144, 92] on div "**********" at bounding box center [334, 190] width 629 height 293
click at [215, 118] on p "**********" at bounding box center [323, 116] width 311 height 8
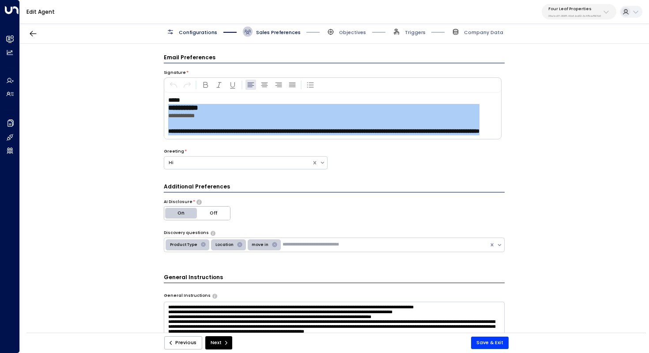
drag, startPoint x: 244, startPoint y: 134, endPoint x: 166, endPoint y: 88, distance: 90.8
click at [166, 88] on div "**********" at bounding box center [333, 108] width 338 height 62
click at [178, 97] on span "*****" at bounding box center [174, 100] width 12 height 6
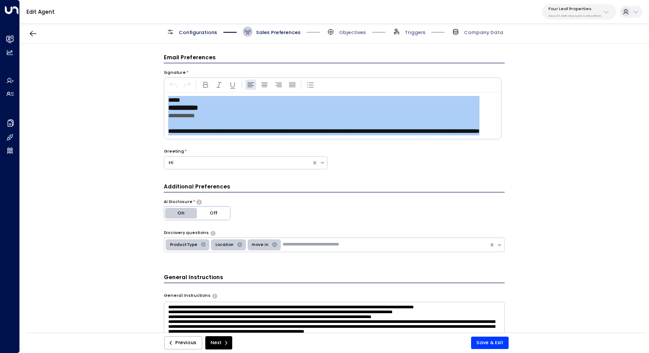
scroll to position [5, 0]
drag, startPoint x: 168, startPoint y: 97, endPoint x: 232, endPoint y: 143, distance: 78.6
click at [232, 143] on div "**********" at bounding box center [334, 115] width 341 height 125
copy tr
click at [568, 79] on div "**********" at bounding box center [334, 190] width 629 height 293
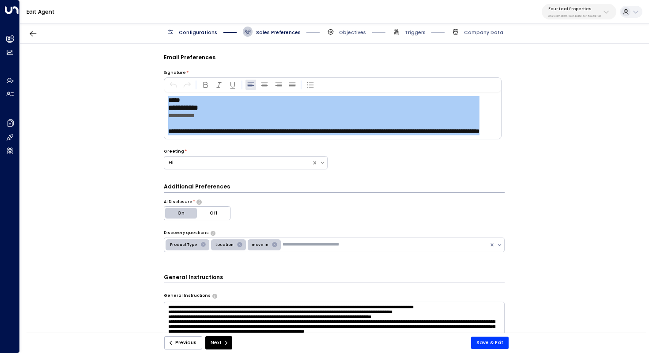
click at [349, 128] on span "**********" at bounding box center [323, 131] width 311 height 6
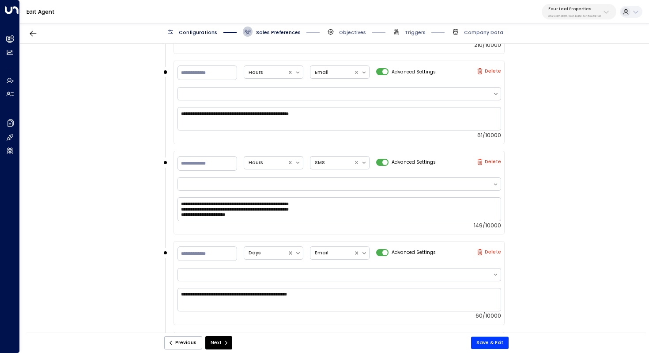
scroll to position [907, 0]
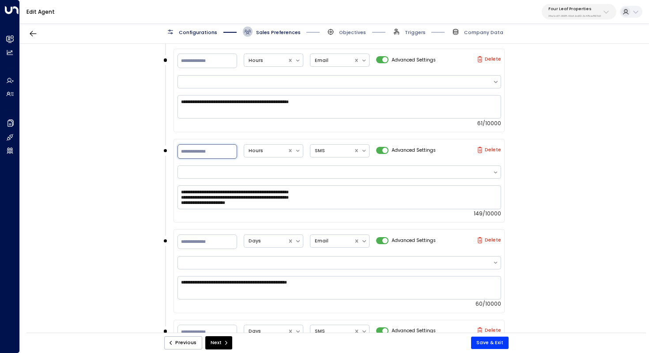
click at [189, 151] on input "**" at bounding box center [208, 151] width 60 height 15
click at [195, 155] on input "**" at bounding box center [208, 151] width 60 height 15
type input "*"
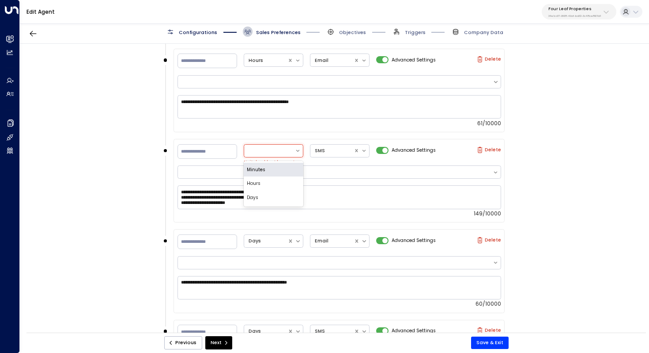
click at [293, 149] on div at bounding box center [269, 150] width 51 height 12
click at [262, 197] on div "Days" at bounding box center [274, 197] width 60 height 14
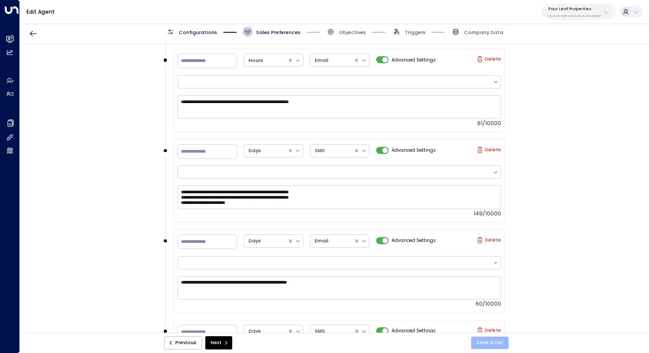
click at [486, 338] on button "Save & Exit" at bounding box center [490, 342] width 38 height 12
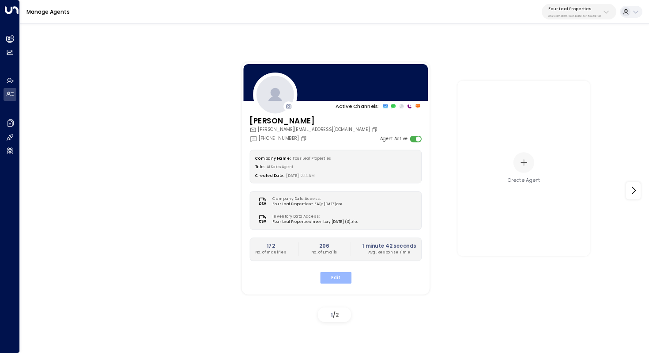
click at [339, 277] on button "Edit" at bounding box center [335, 276] width 31 height 11
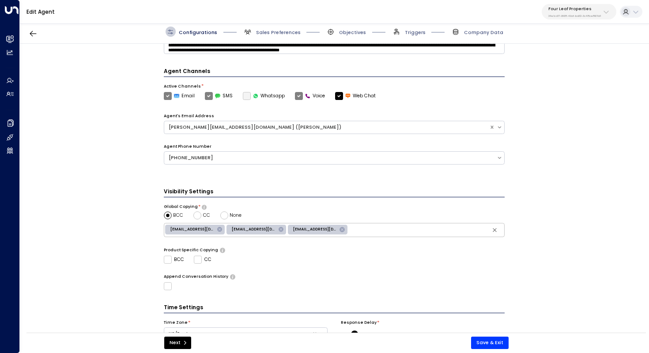
scroll to position [215, 0]
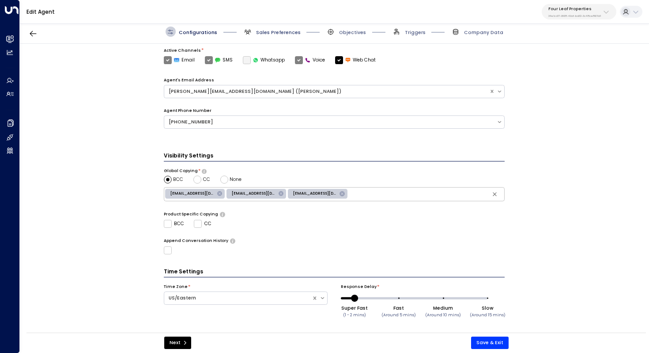
click at [276, 34] on span "Sales Preferences" at bounding box center [278, 32] width 45 height 7
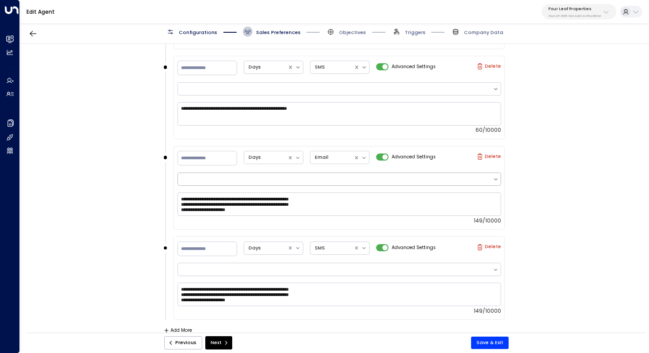
scroll to position [1183, 0]
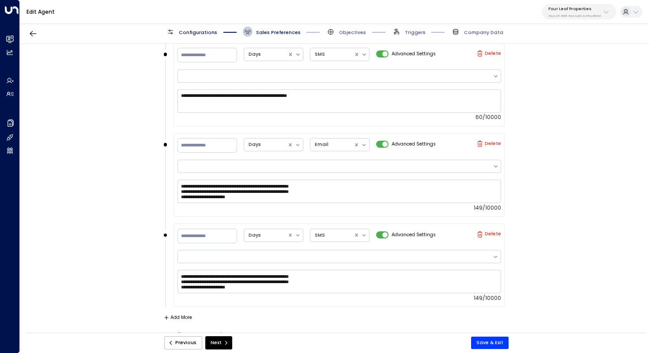
click at [491, 144] on label "Delete" at bounding box center [489, 143] width 24 height 6
type input "*"
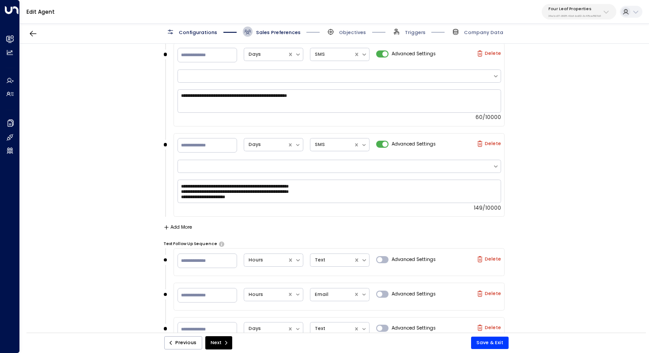
click at [492, 142] on label "Delete" at bounding box center [489, 143] width 24 height 6
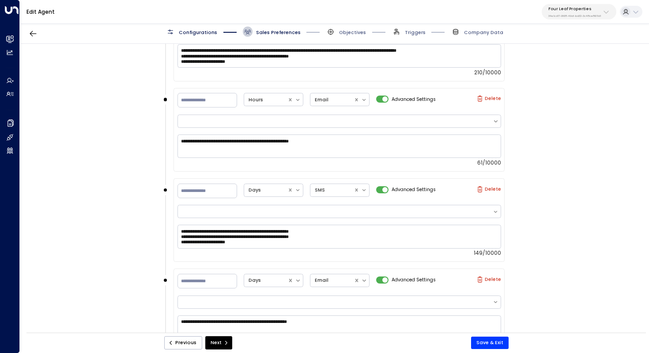
scroll to position [883, 0]
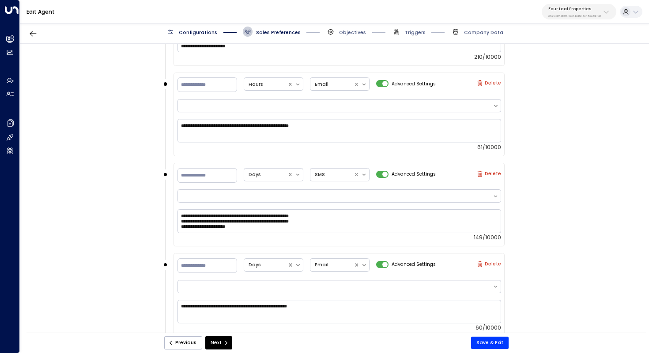
click at [591, 13] on div "Four Leaf Properties 34e1cd17-0f68-49af-bd32-3c48ce8611d1" at bounding box center [575, 11] width 53 height 11
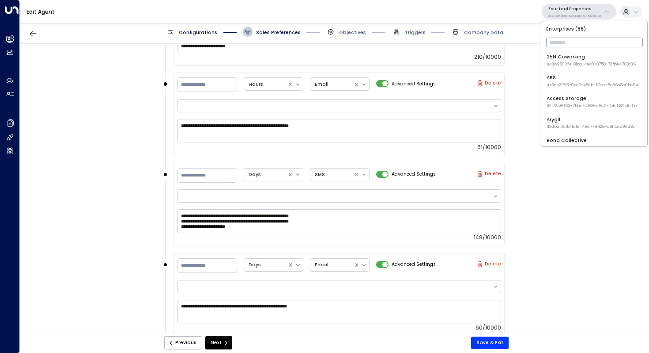
click at [572, 42] on input "text" at bounding box center [594, 42] width 97 height 14
type input "*****"
click at [573, 63] on span "ID: 20dc0344-df52-49ea-bc2a-8bb80861e769" at bounding box center [593, 64] width 93 height 6
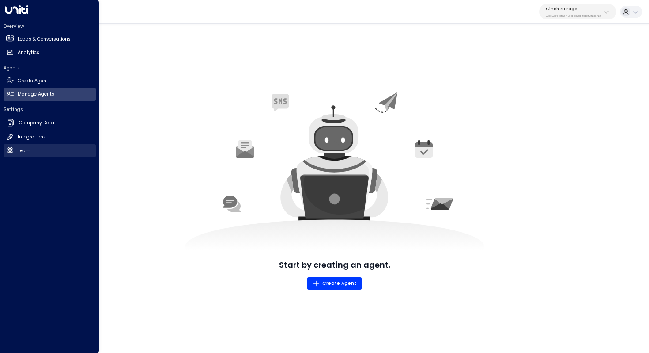
click at [44, 148] on link "Team Team" at bounding box center [50, 150] width 92 height 13
